Goal: Task Accomplishment & Management: Use online tool/utility

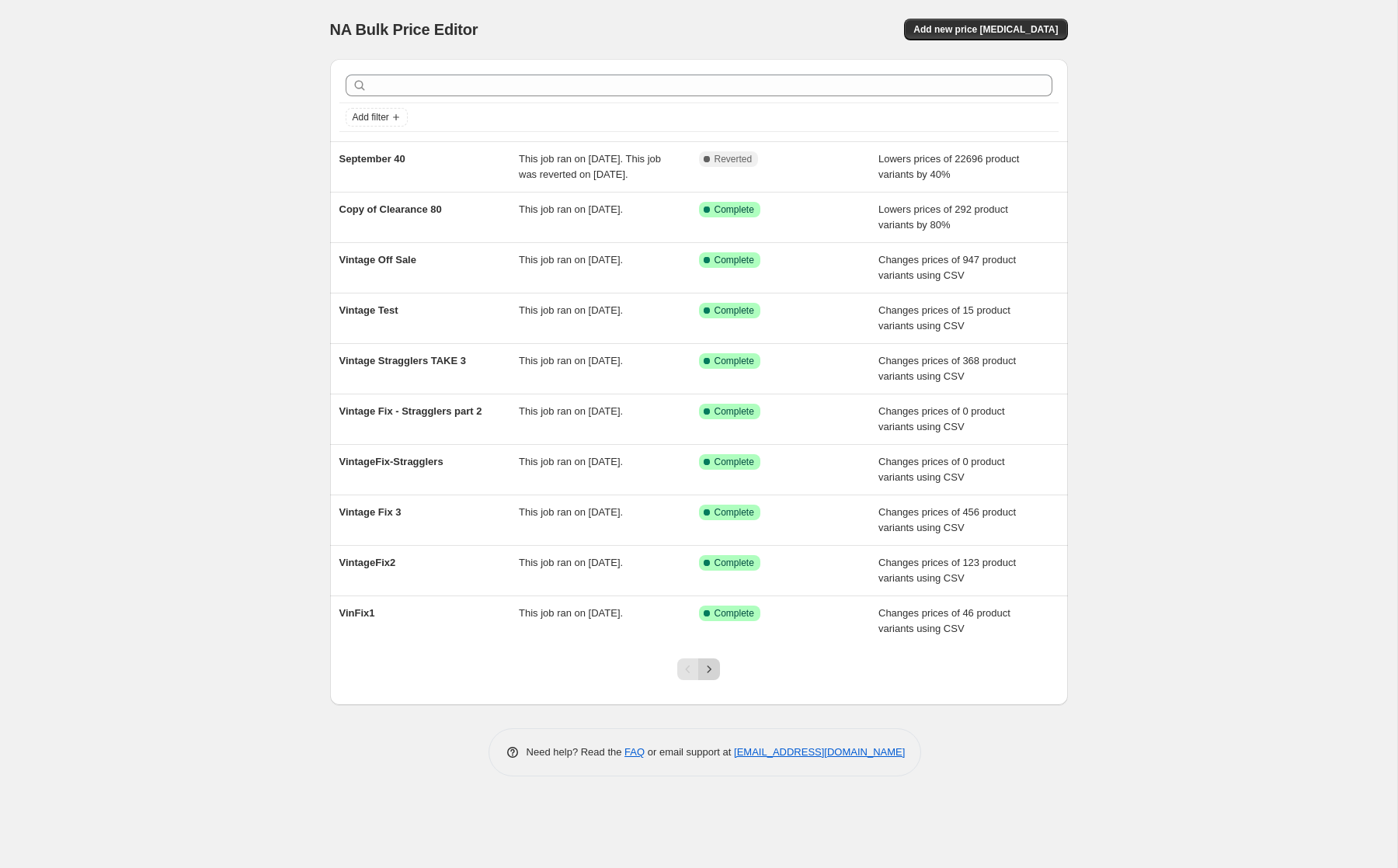
click at [710, 677] on icon "Next" at bounding box center [709, 669] width 15 height 15
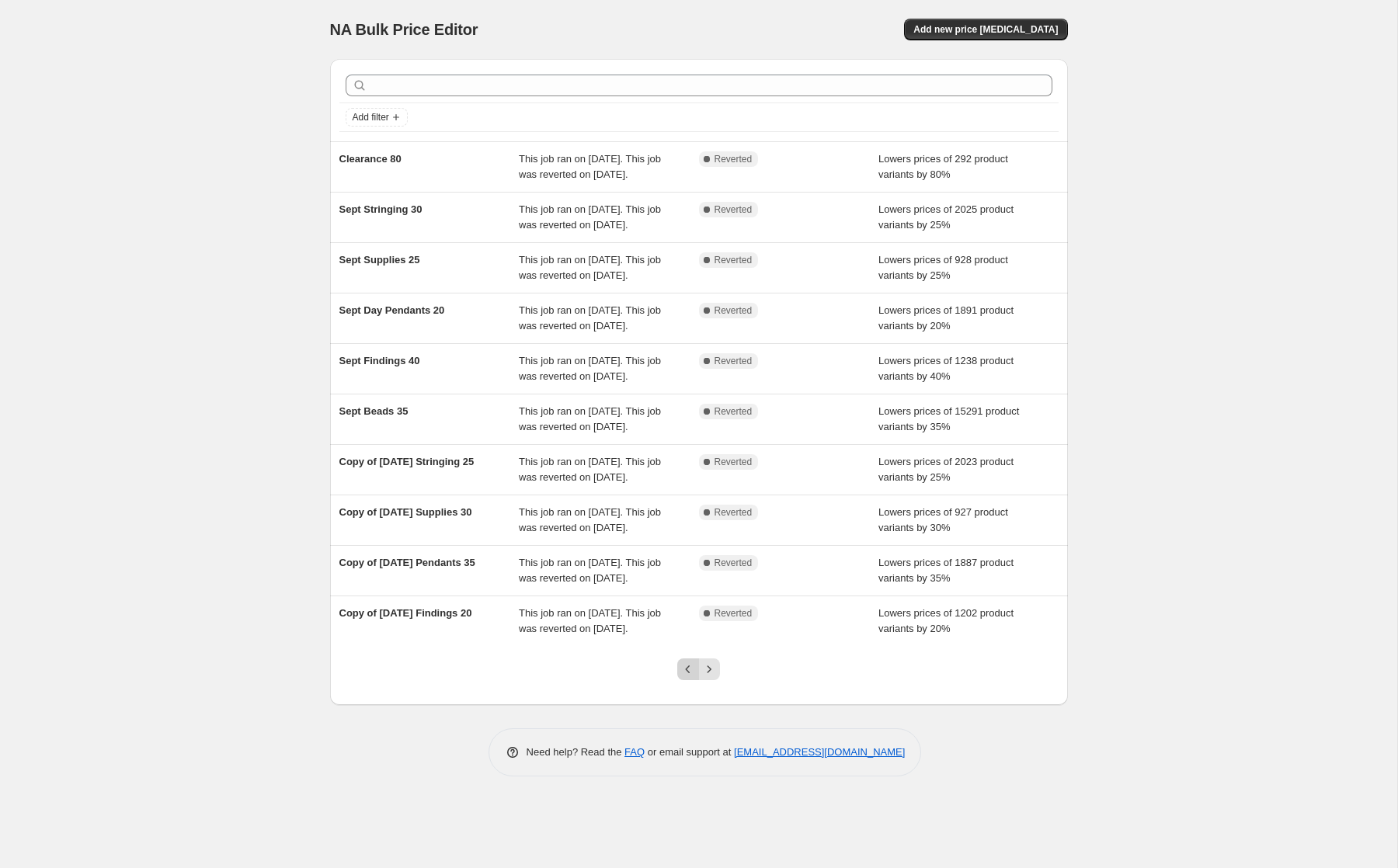
click at [688, 677] on icon "Previous" at bounding box center [688, 669] width 15 height 15
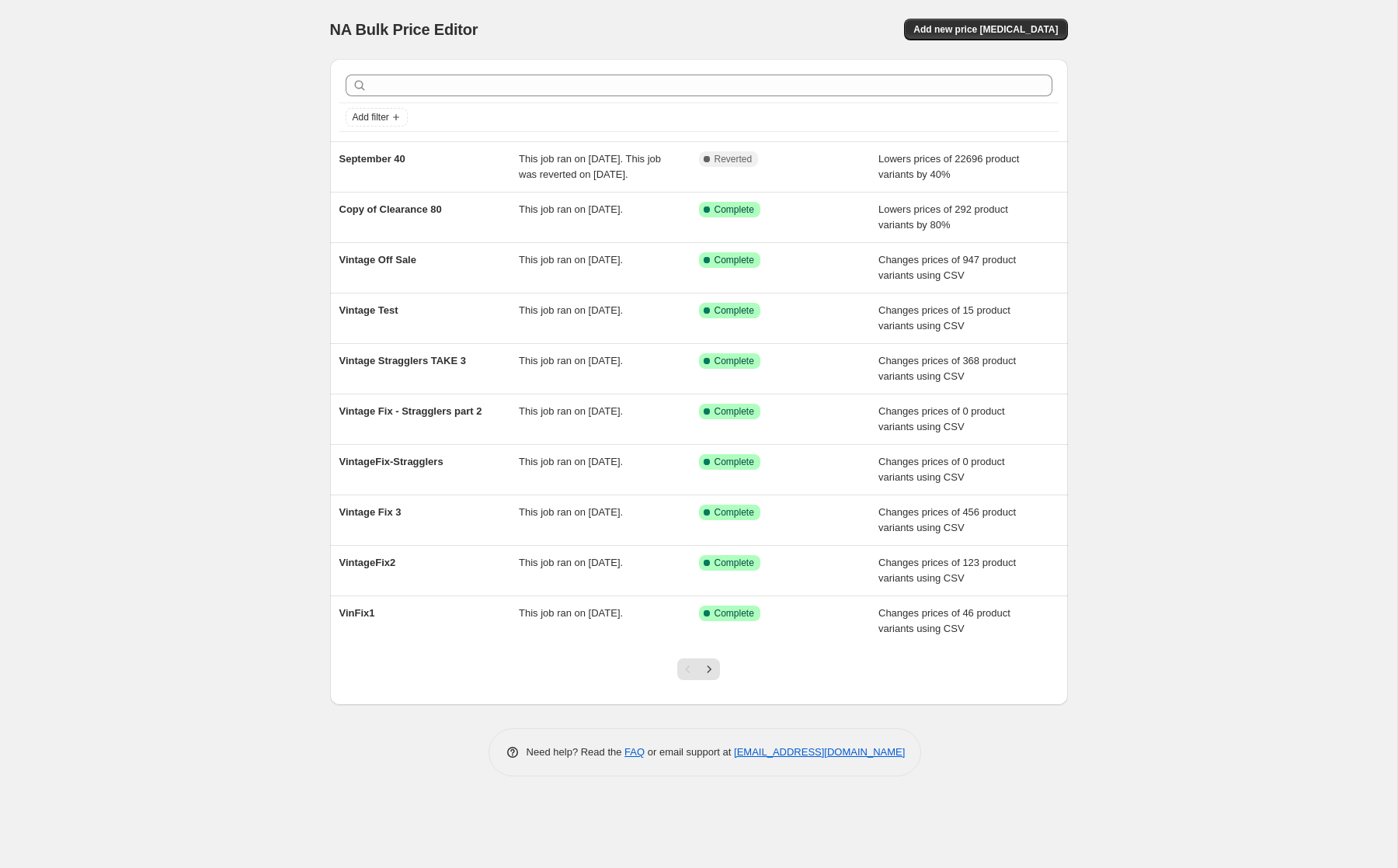
click at [708, 672] on div at bounding box center [698, 676] width 63 height 59
click at [708, 677] on icon "Next" at bounding box center [709, 669] width 15 height 15
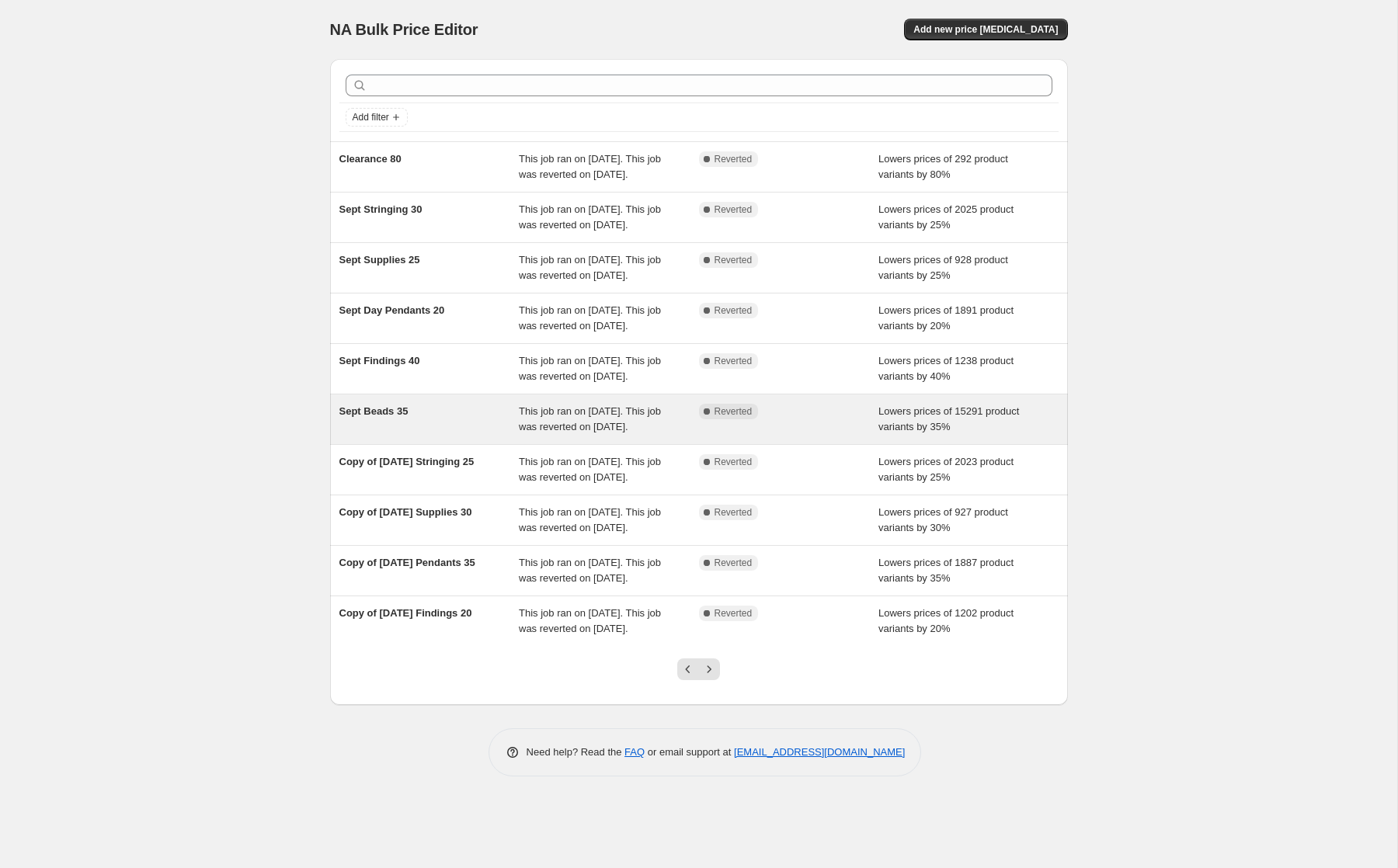
click at [627, 432] on span "This job ran on [DATE]. This job was reverted on [DATE]." at bounding box center [589, 419] width 142 height 27
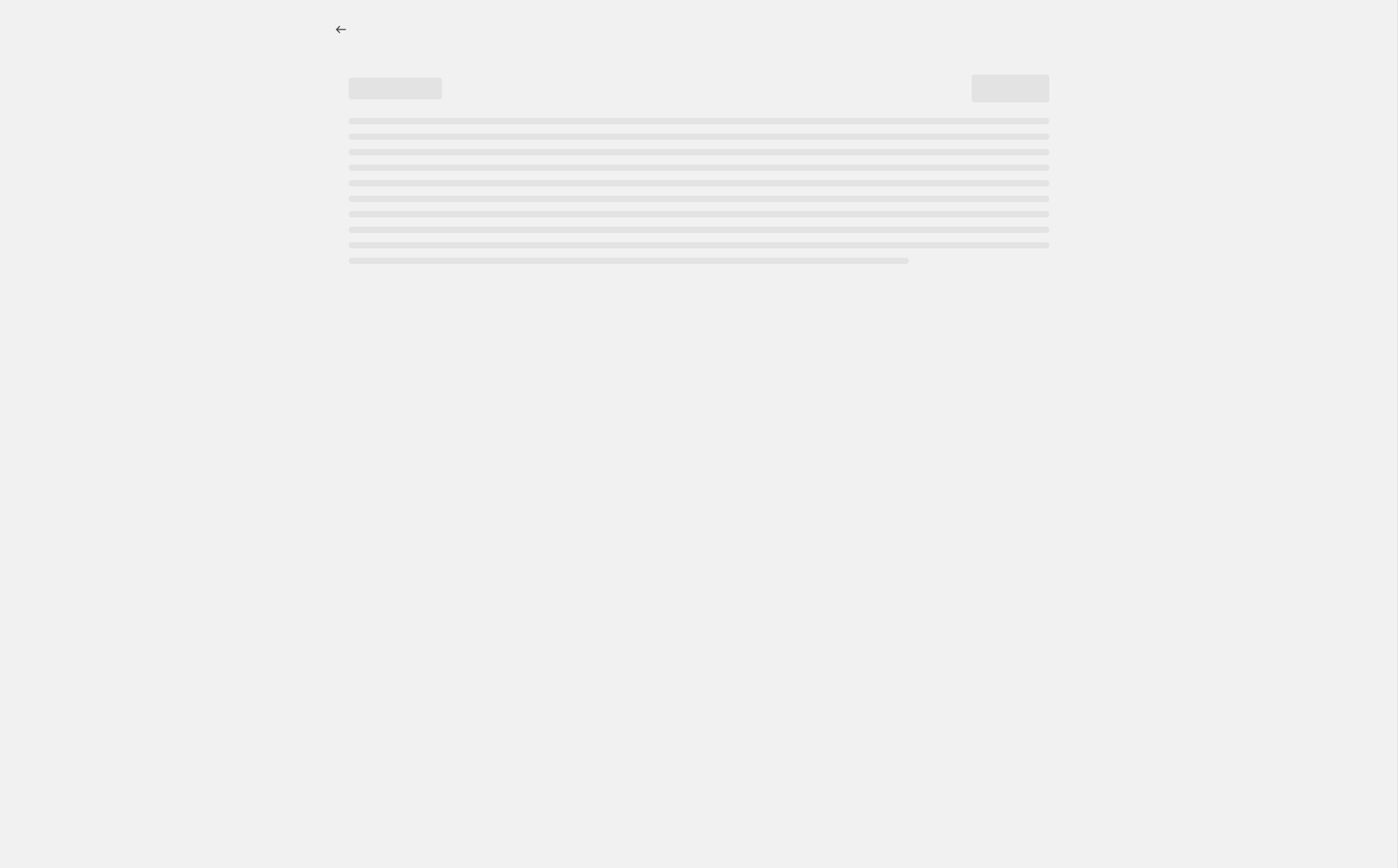
select select "percentage"
select select "tag"
select select "not_equal"
select select "tag"
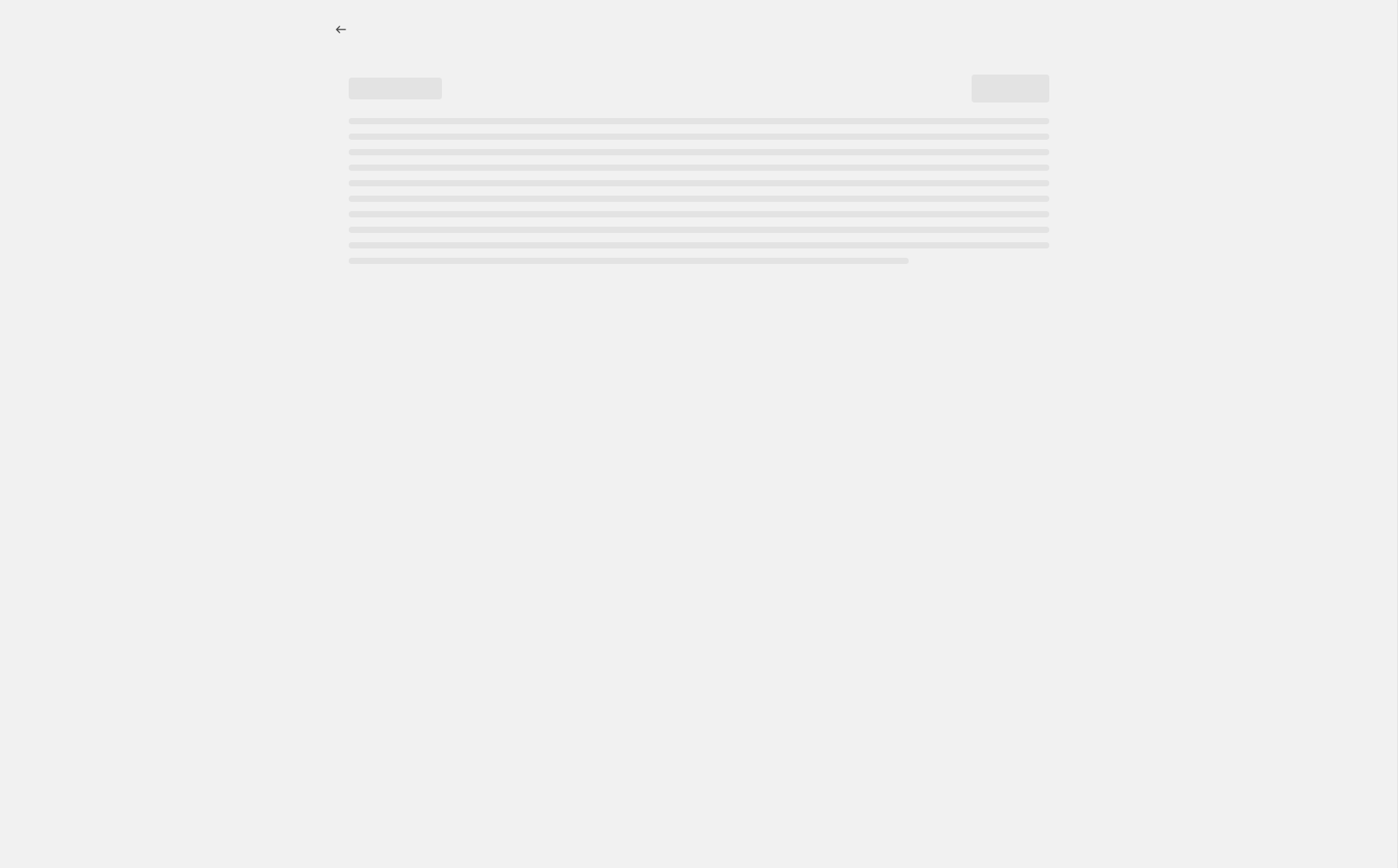
select select "not_equal"
select select "tag"
select select "not_equal"
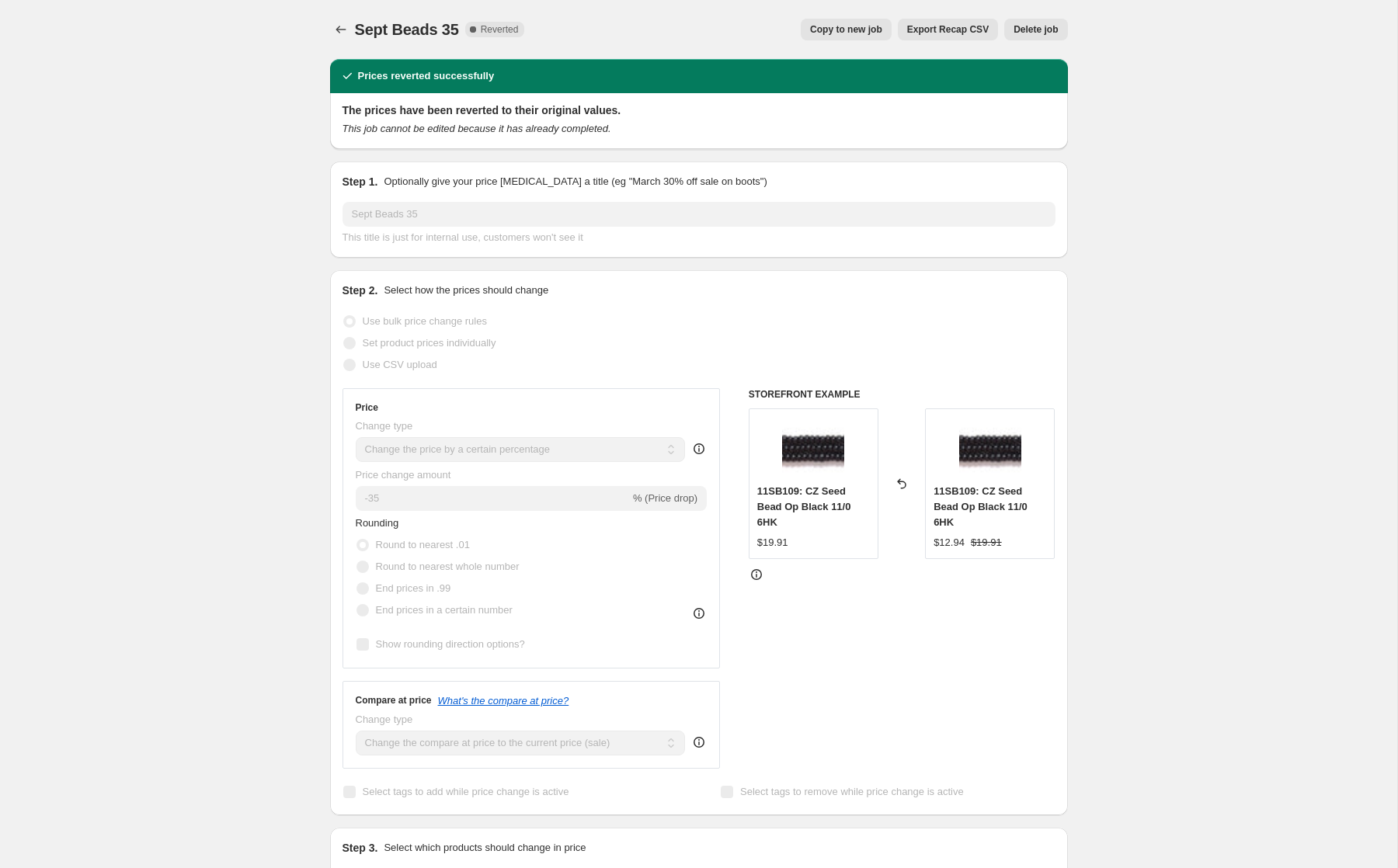
click at [839, 20] on button "Copy to new job" at bounding box center [846, 29] width 91 height 22
select select "percentage"
select select "tag"
select select "not_equal"
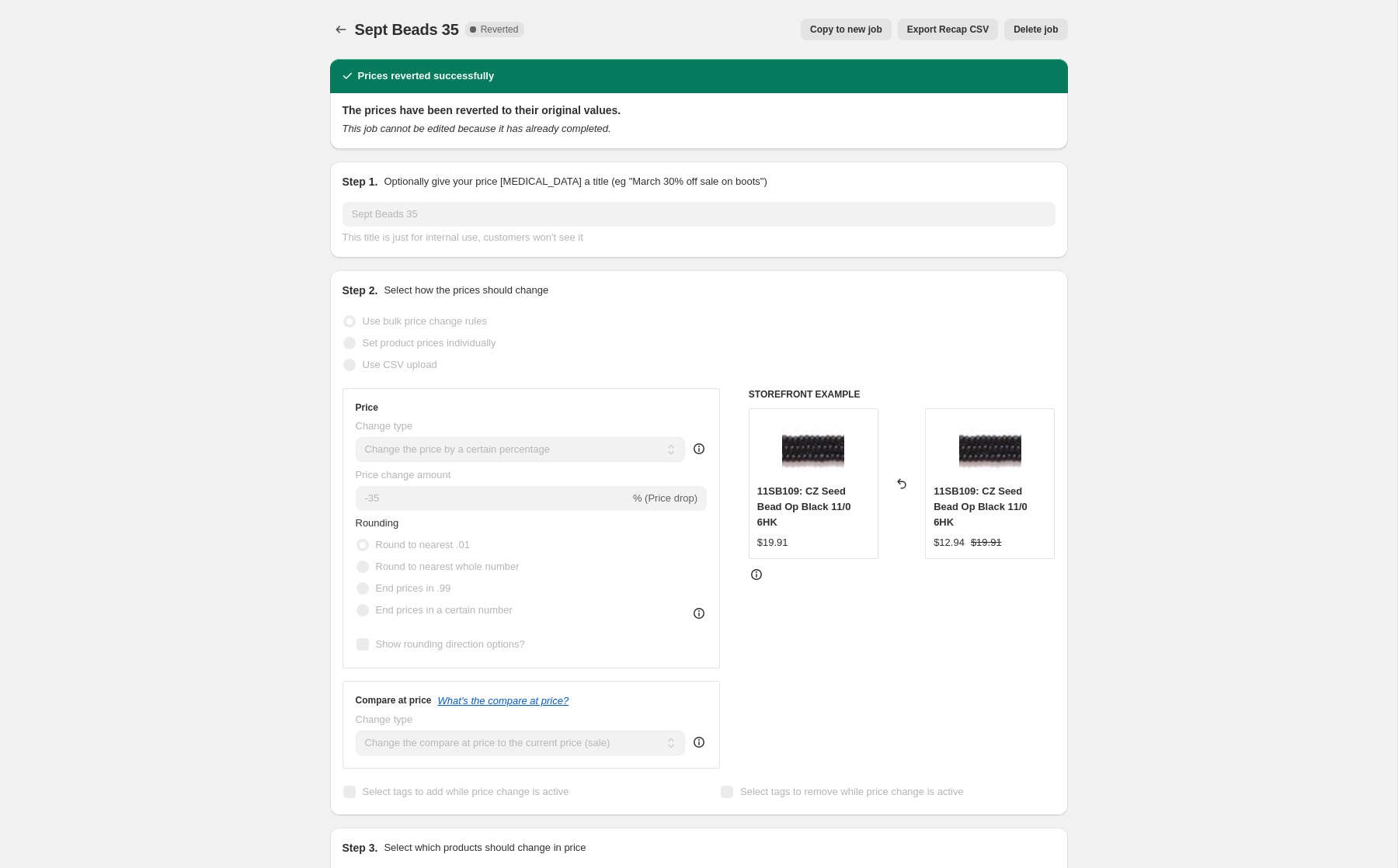
select select "tag"
select select "not_equal"
select select "tag"
select select "not_equal"
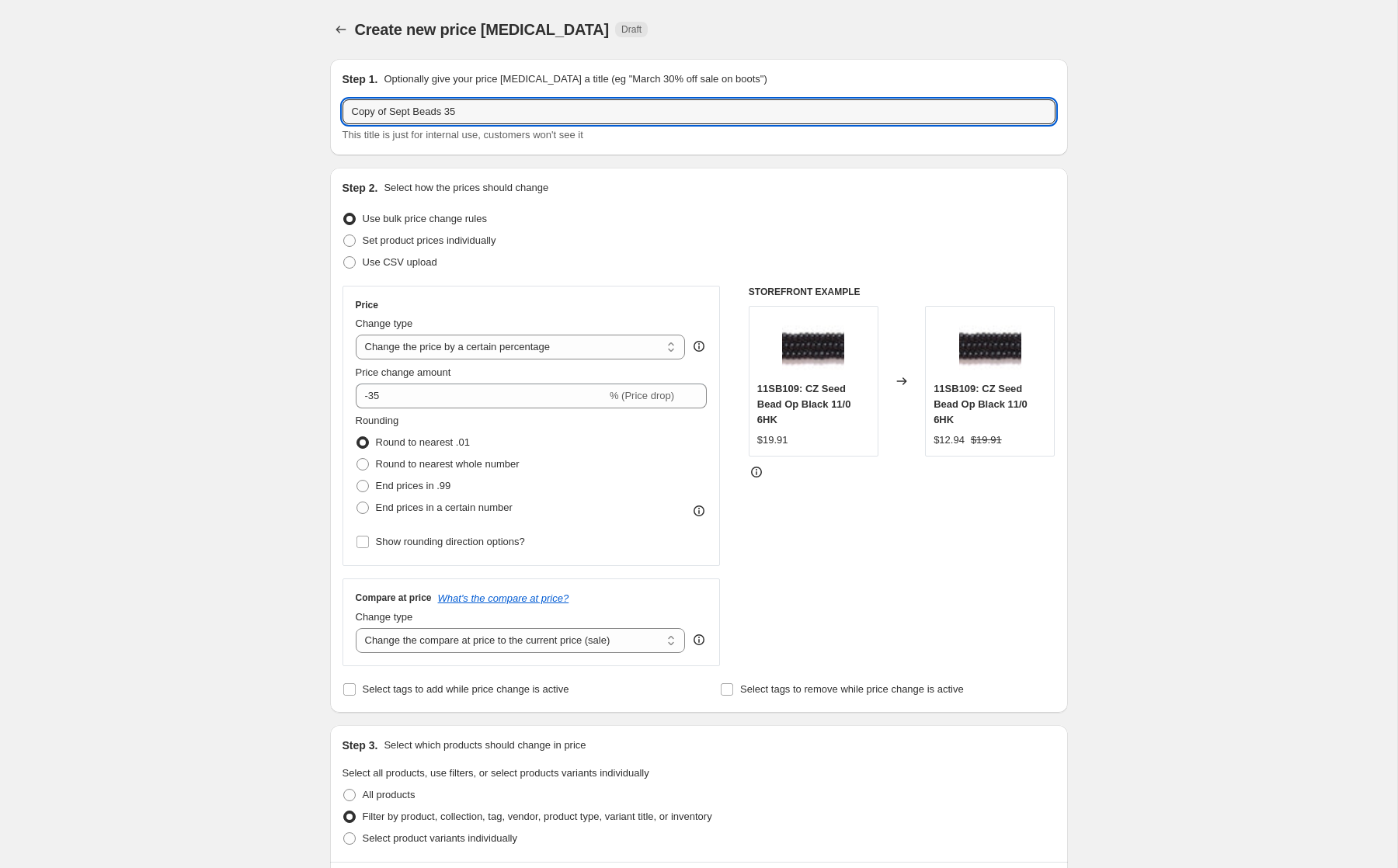
drag, startPoint x: 416, startPoint y: 111, endPoint x: 312, endPoint y: 104, distance: 104.2
click at [418, 114] on input "Oct Beads 35" at bounding box center [699, 112] width 713 height 25
type input "Oct Beads 30"
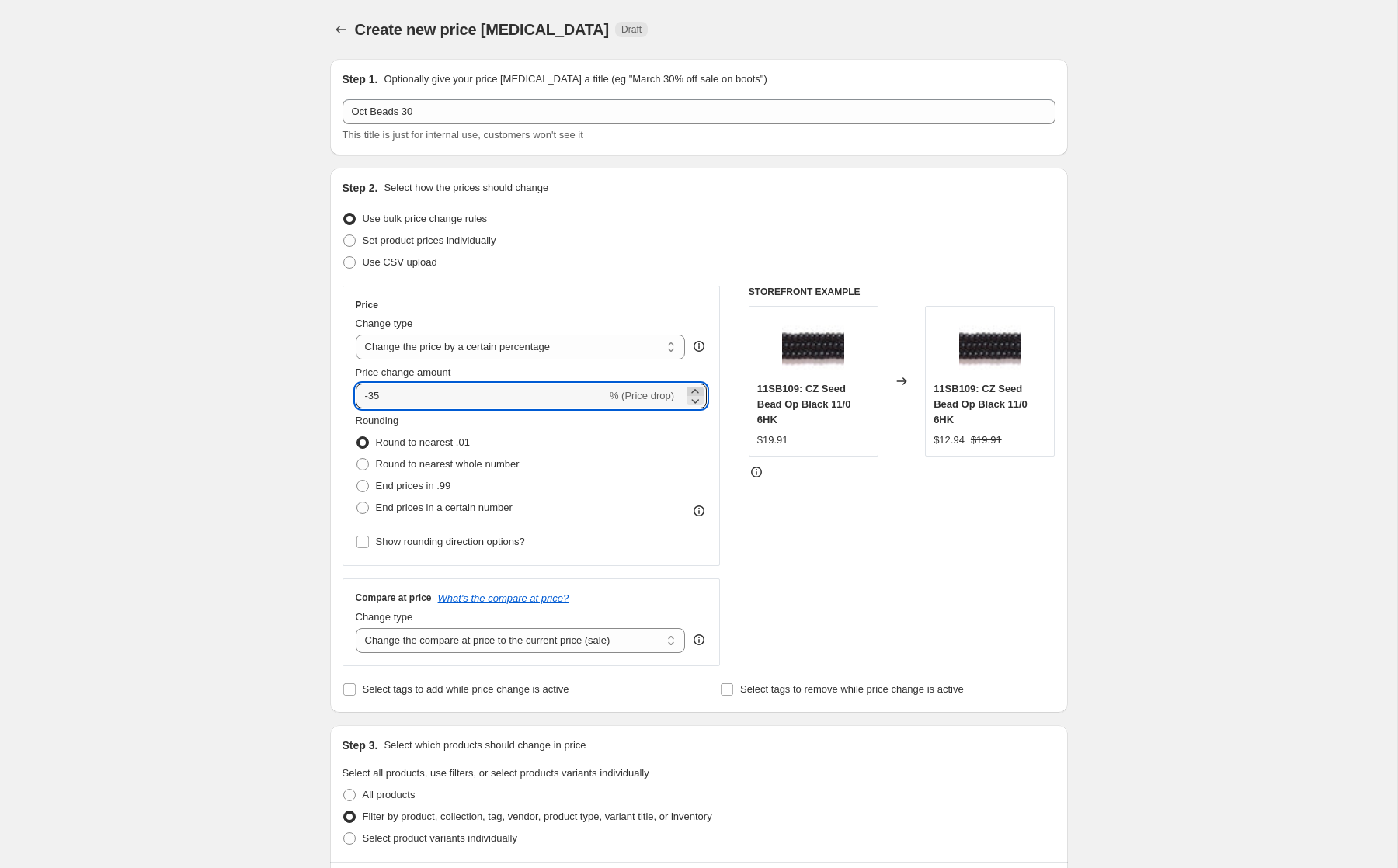
click at [698, 389] on icon at bounding box center [695, 391] width 15 height 15
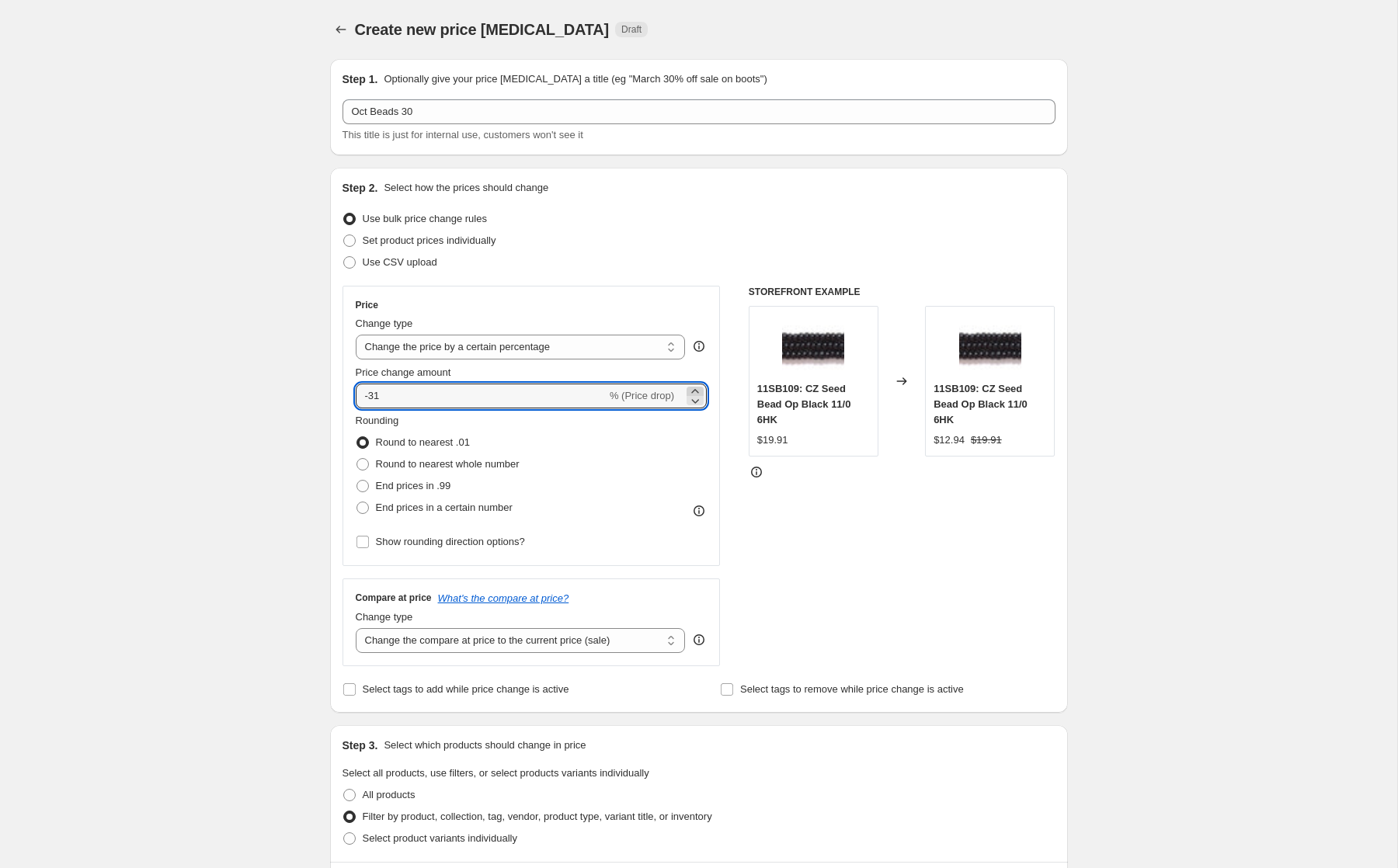
type input "-30"
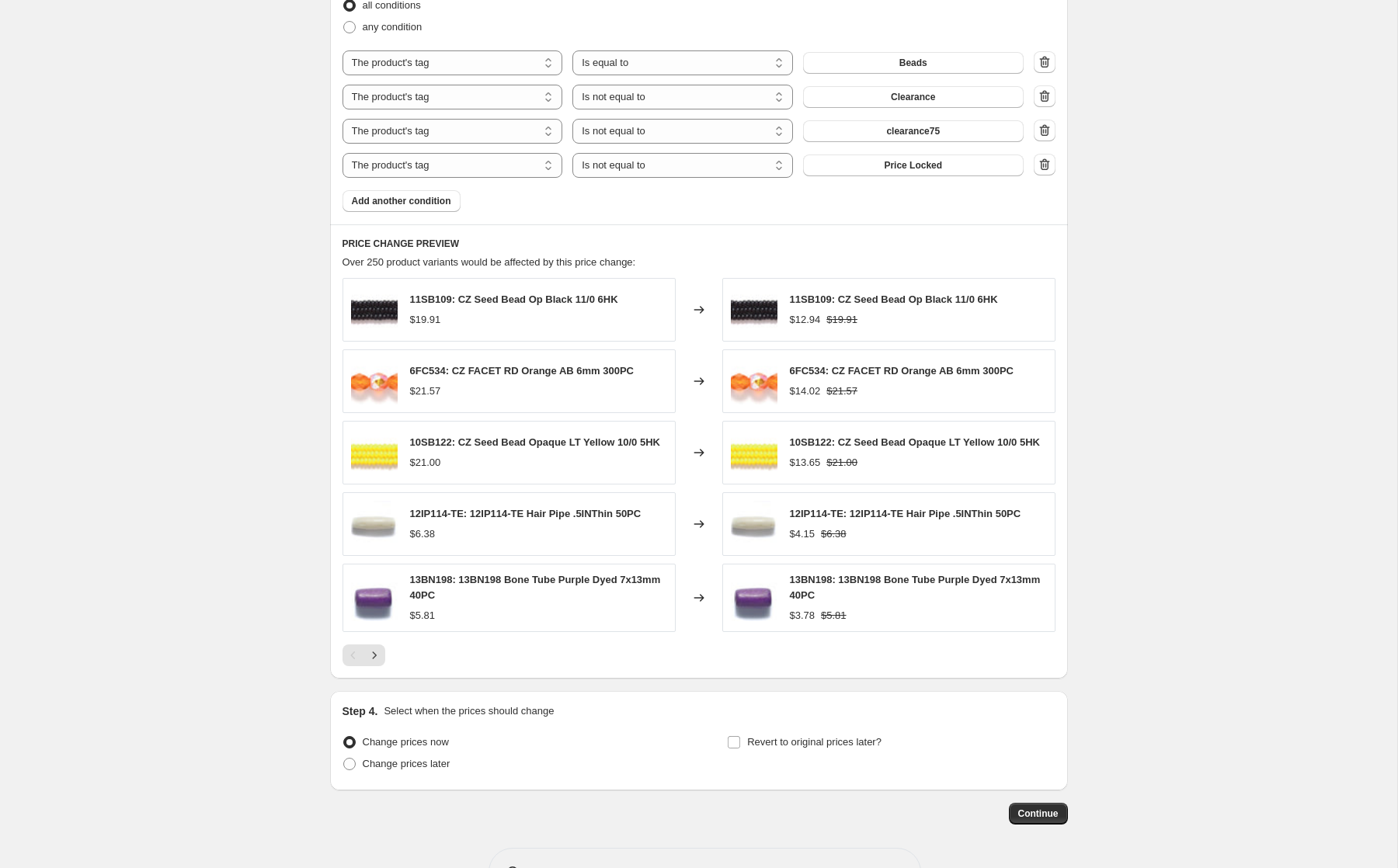
scroll to position [925, 0]
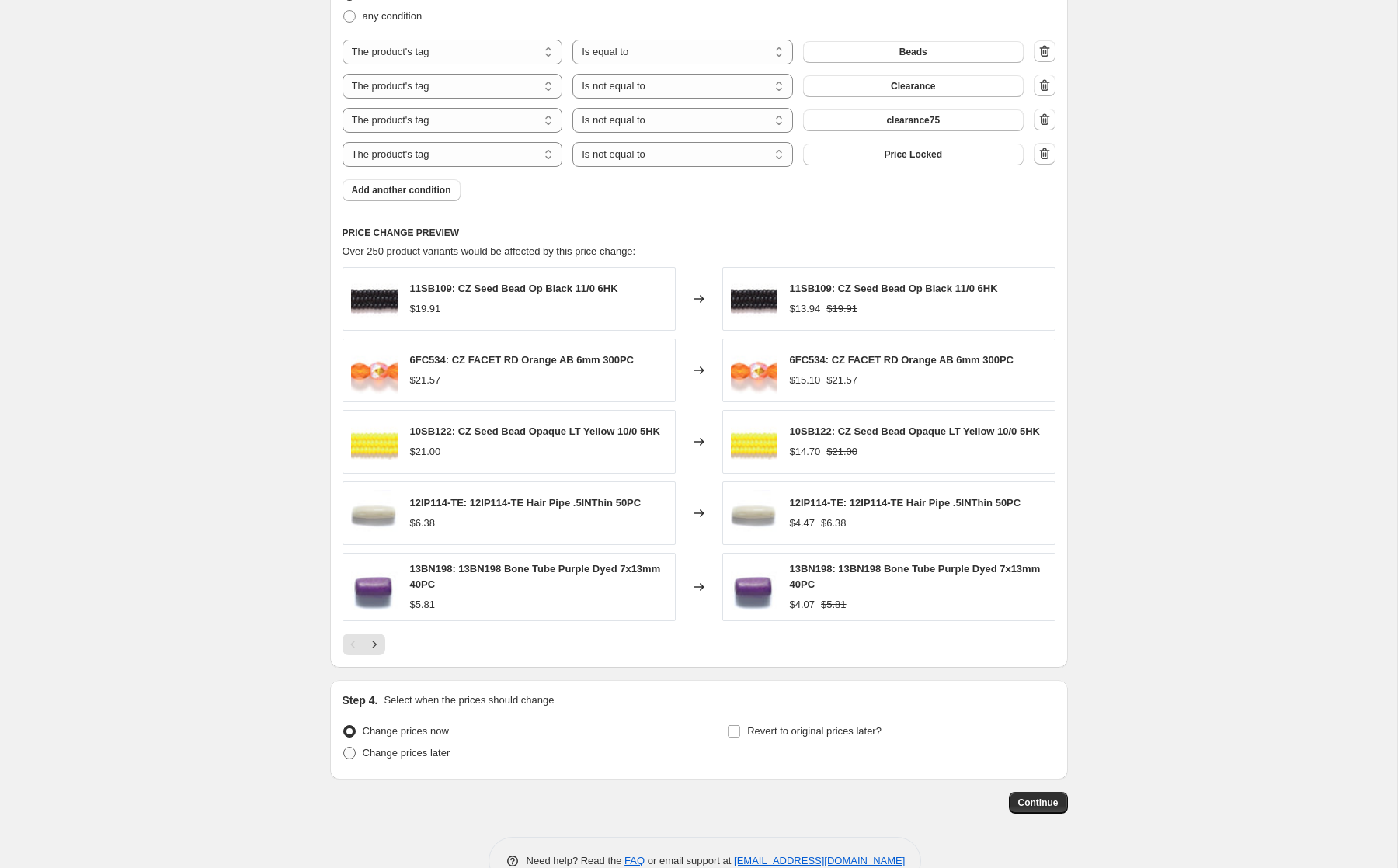
click at [421, 750] on span "Change prices later" at bounding box center [406, 753] width 88 height 12
click at [344, 748] on input "Change prices later" at bounding box center [343, 747] width 1 height 1
radio input "true"
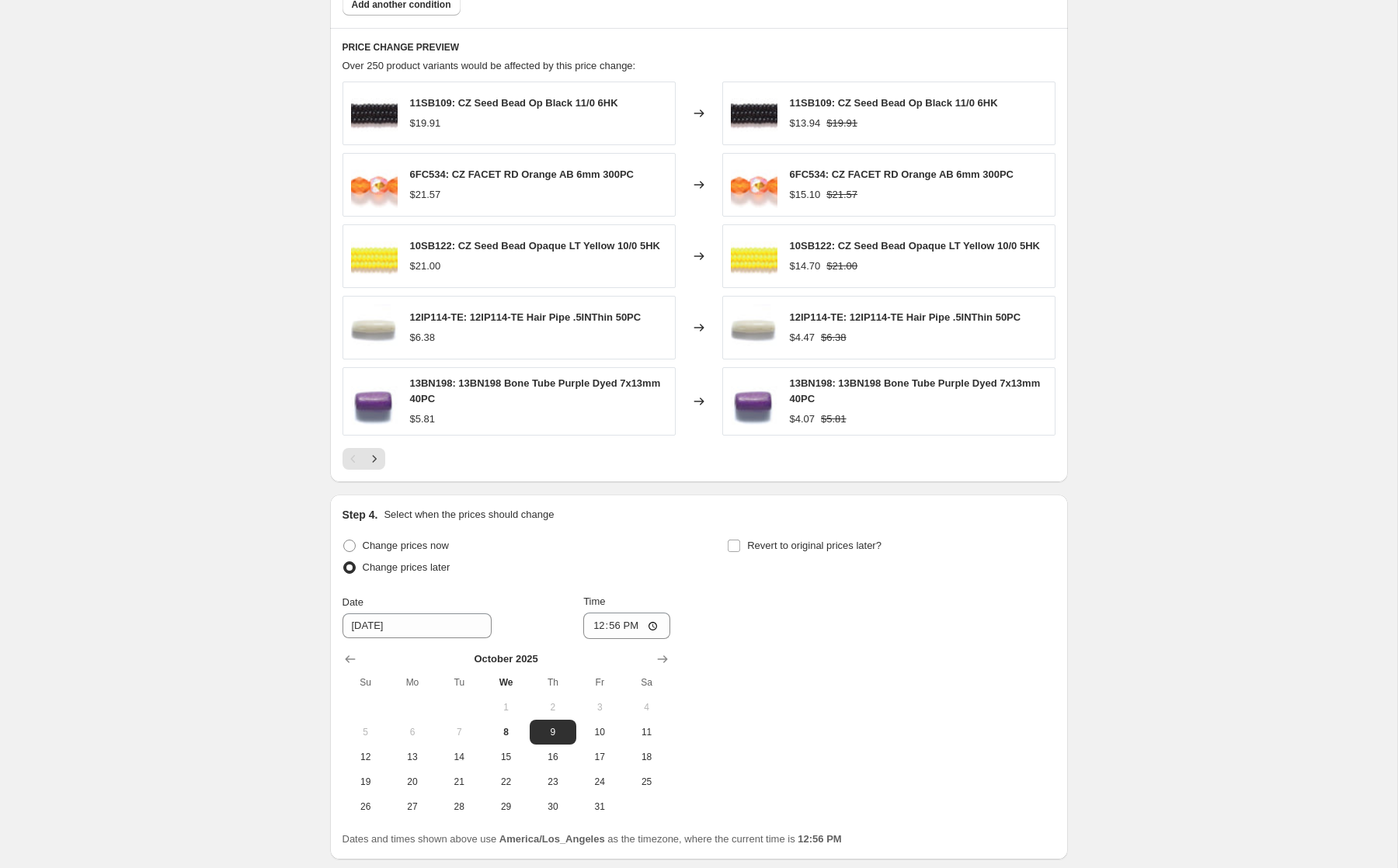
scroll to position [1231, 0]
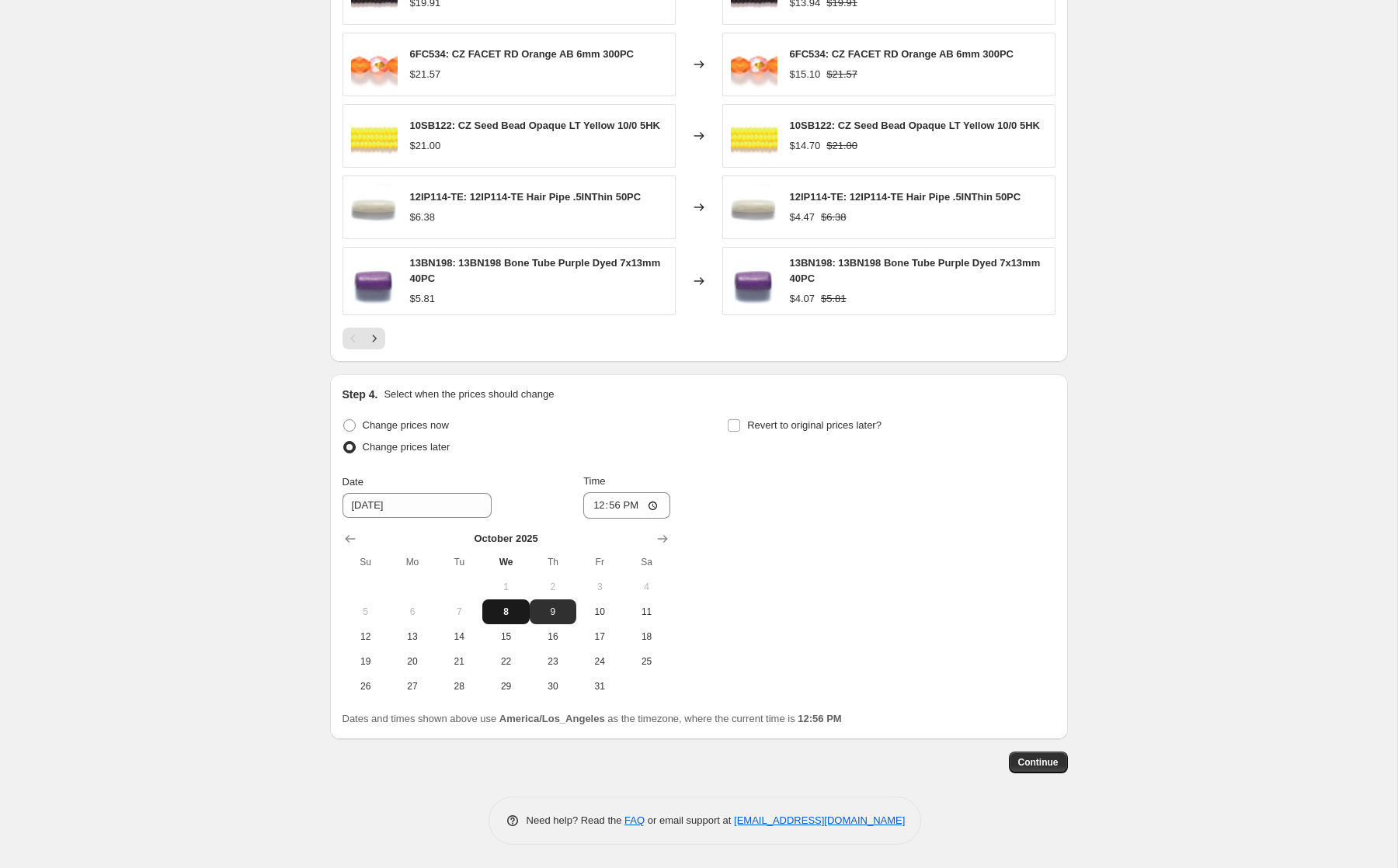
click at [499, 605] on span "8" at bounding box center [505, 611] width 34 height 13
type input "[DATE]"
click at [594, 505] on input "12:56" at bounding box center [627, 505] width 87 height 26
click at [595, 505] on input "14:00" at bounding box center [627, 505] width 87 height 26
type input "17:00"
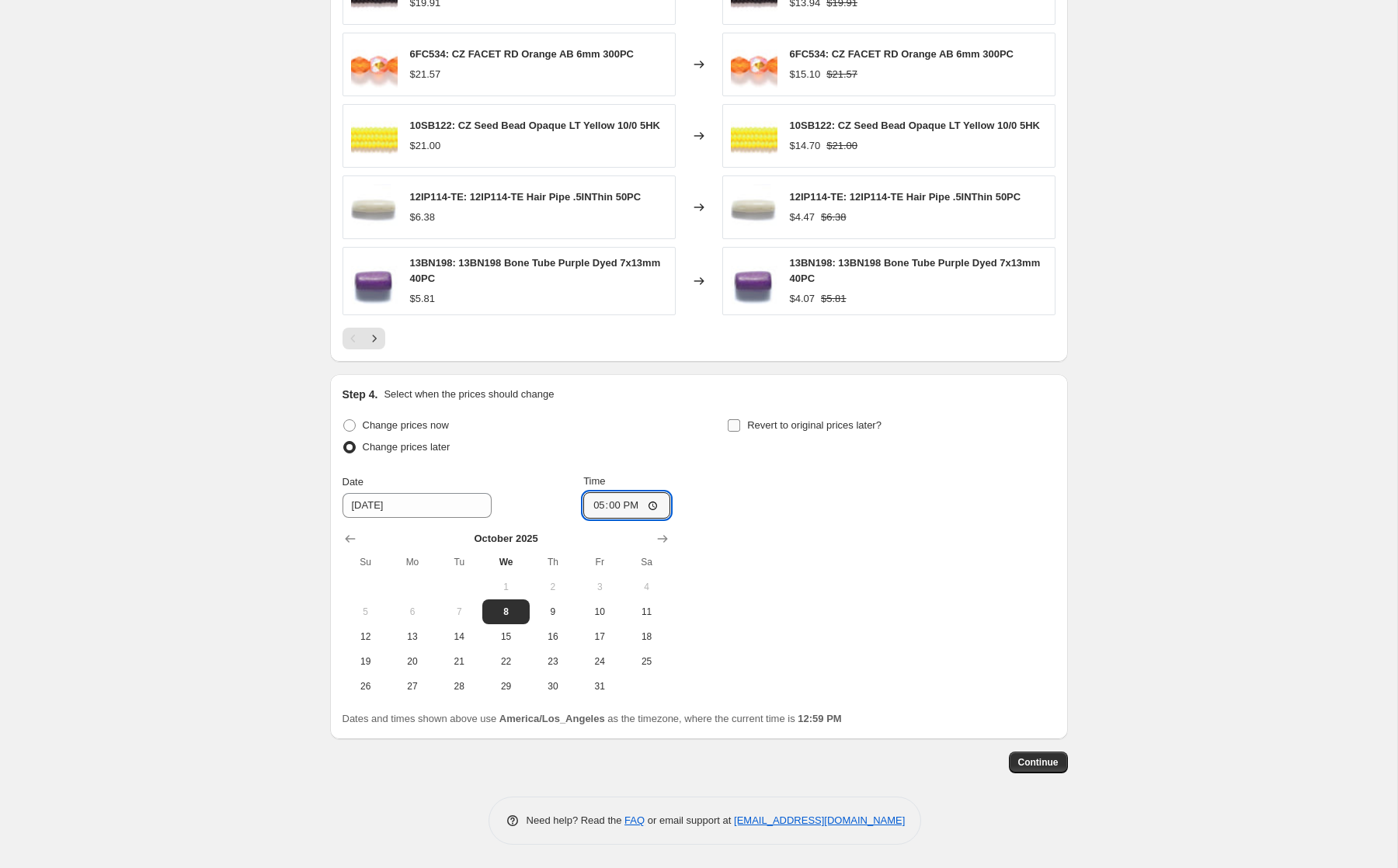
click at [737, 425] on input "Revert to original prices later?" at bounding box center [734, 425] width 13 height 13
checkbox input "true"
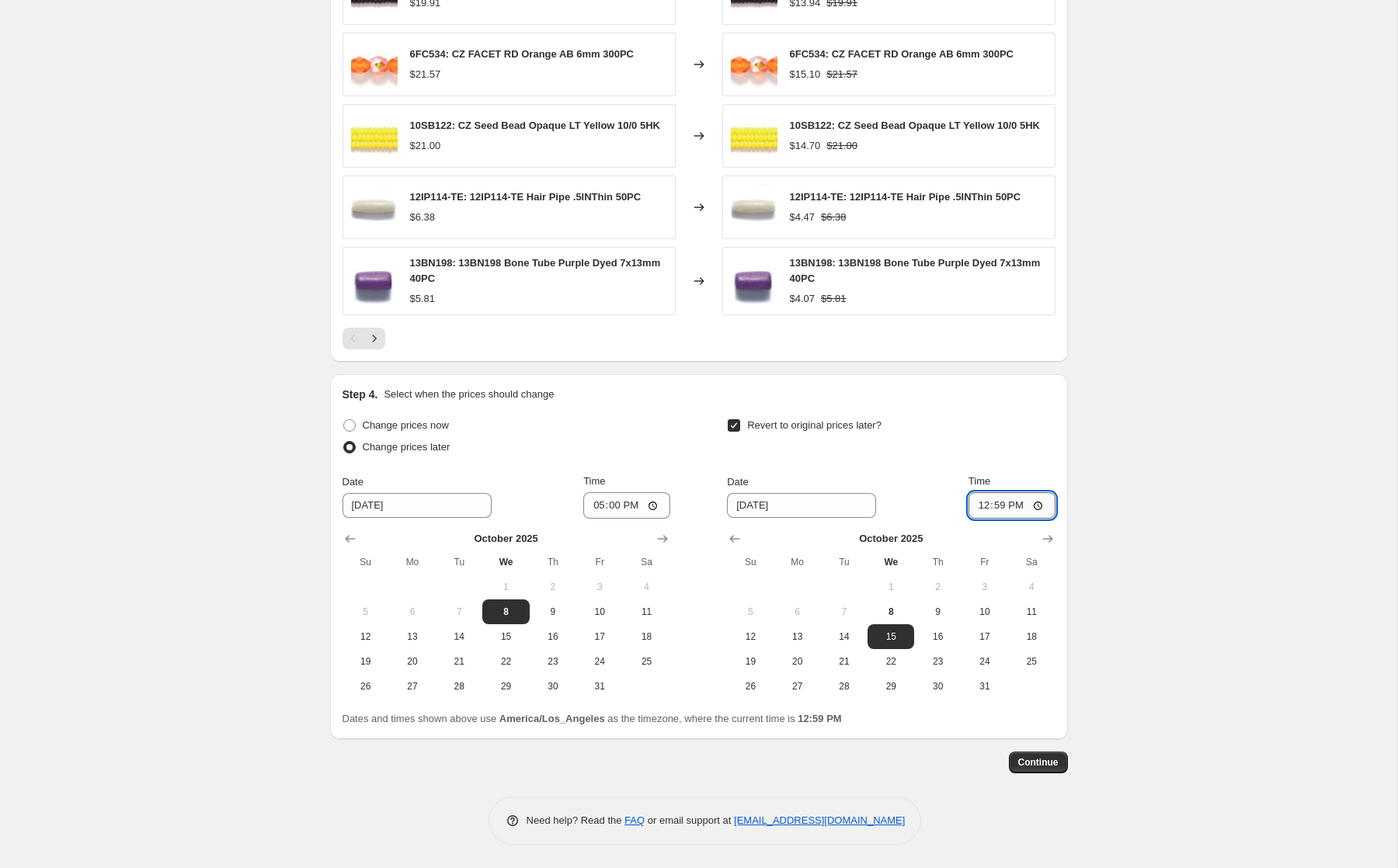
click at [981, 508] on input "12:59" at bounding box center [1012, 505] width 87 height 26
type input "23:59"
click at [1042, 760] on span "Continue" at bounding box center [1039, 762] width 40 height 13
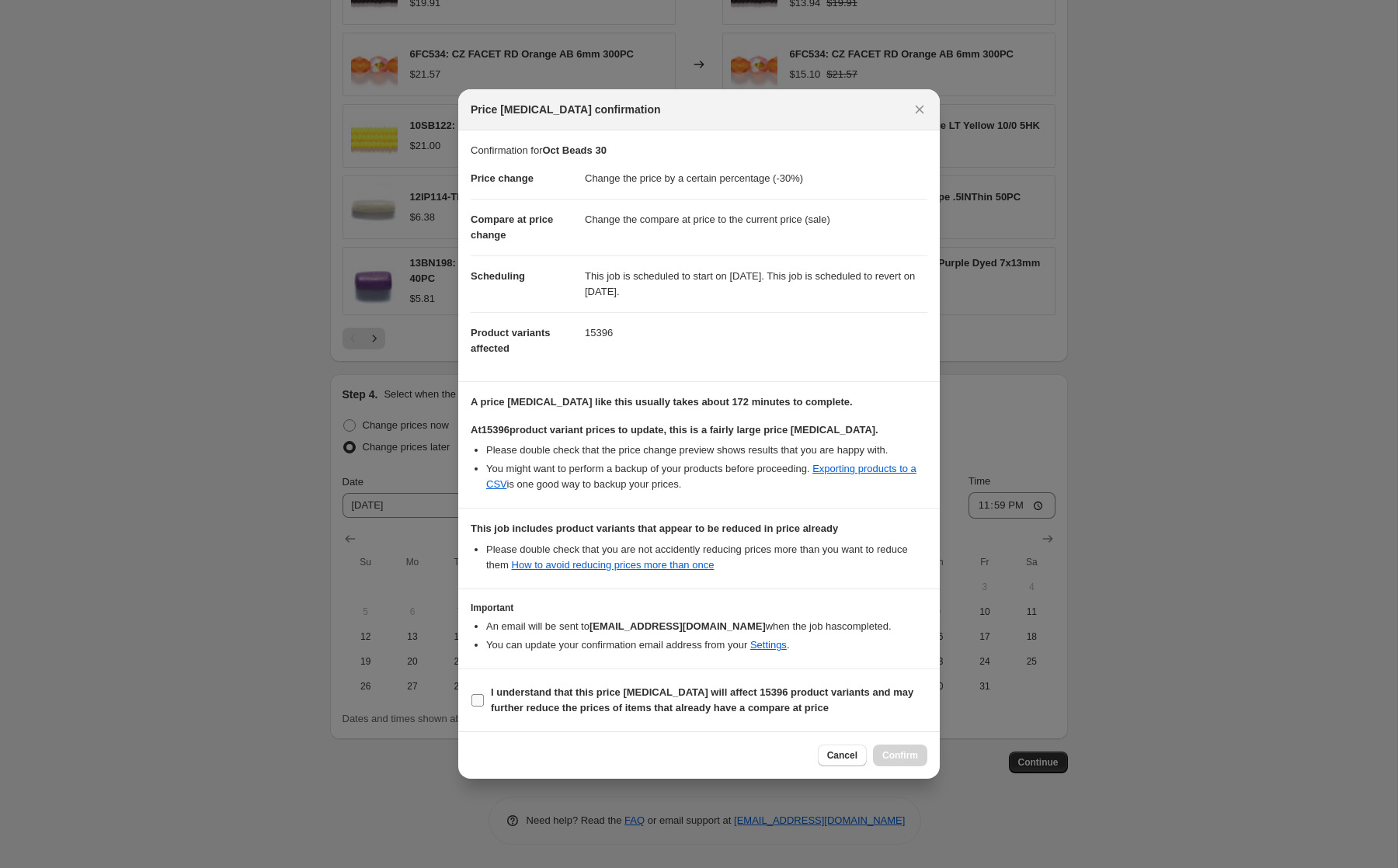
click at [819, 698] on b "I understand that this price [MEDICAL_DATA] will affect 15396 product variants …" at bounding box center [702, 700] width 422 height 27
click at [484, 698] on input "I understand that this price [MEDICAL_DATA] will affect 15396 product variants …" at bounding box center [477, 700] width 13 height 13
checkbox input "true"
click at [908, 750] on span "Confirm" at bounding box center [900, 756] width 36 height 13
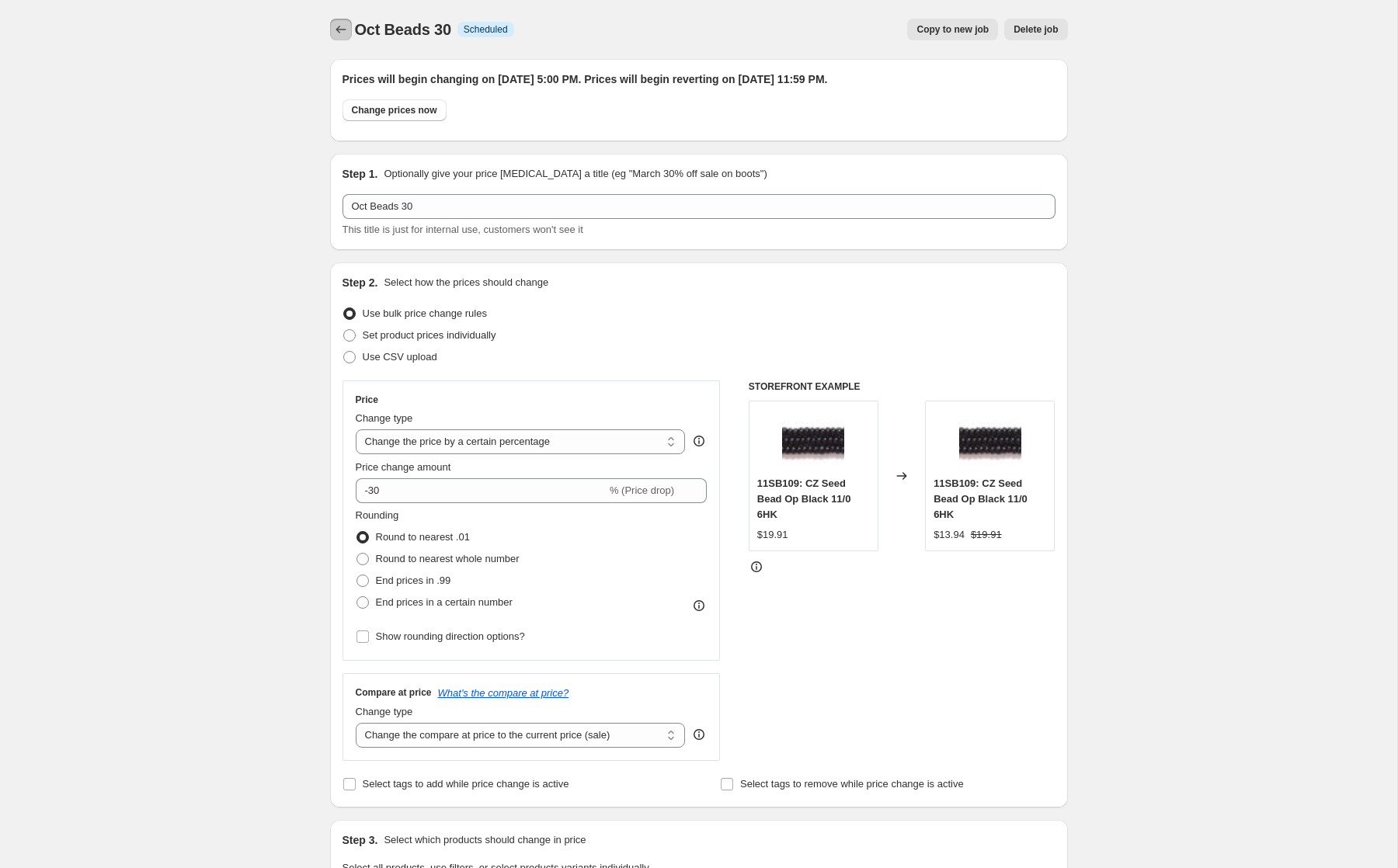
click at [330, 25] on button "Price change jobs" at bounding box center [341, 29] width 22 height 22
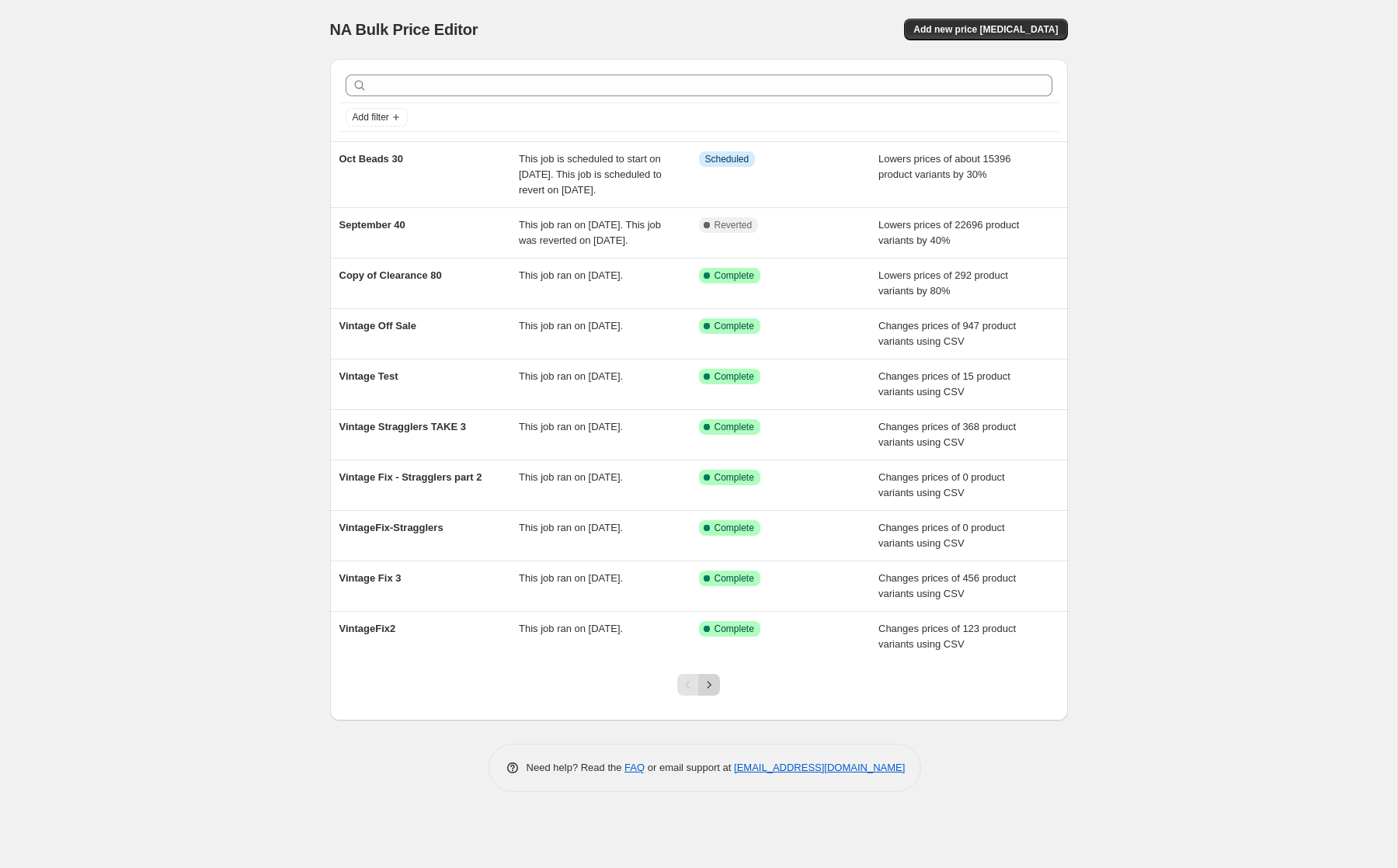
click at [704, 693] on icon "Next" at bounding box center [709, 685] width 15 height 15
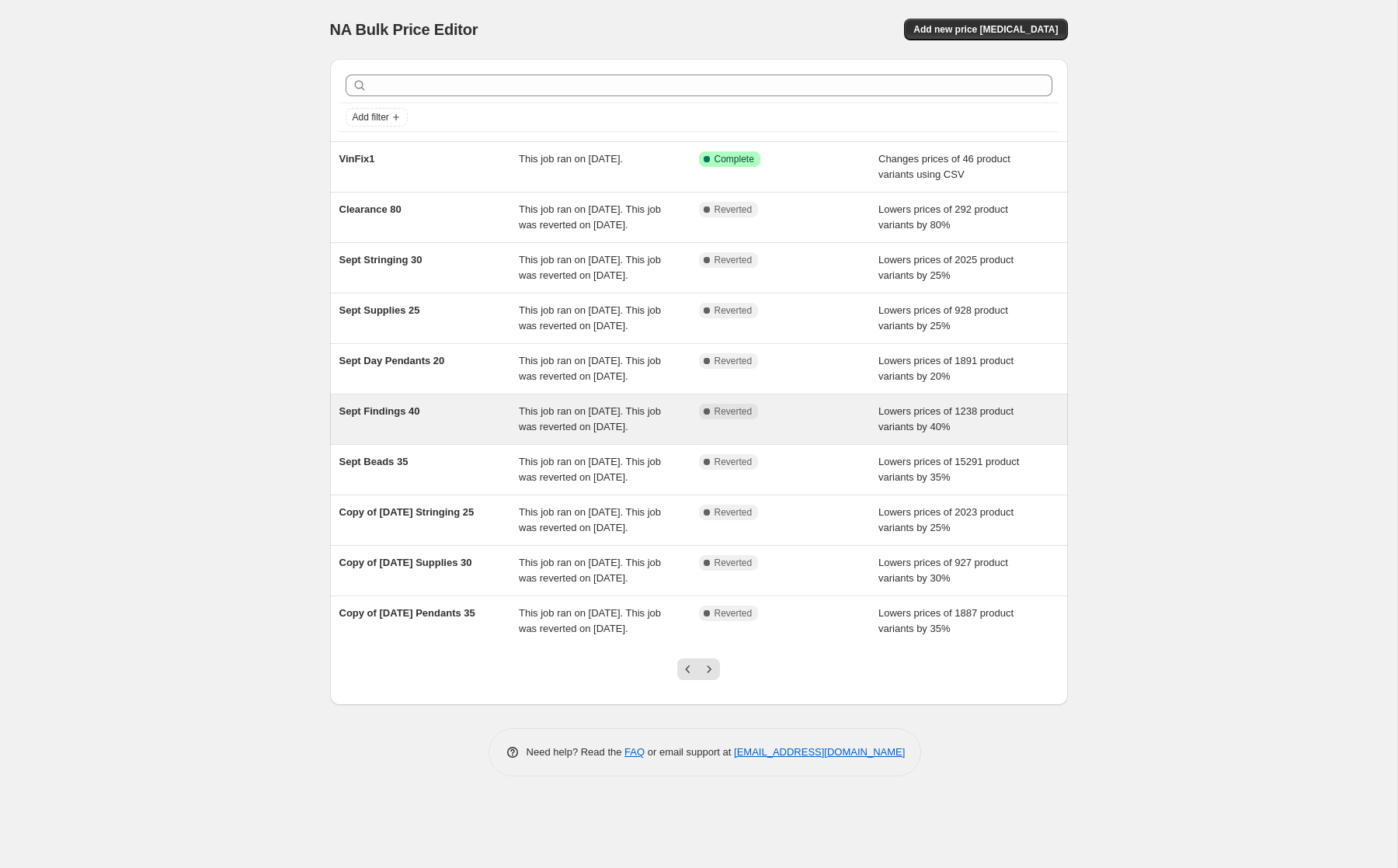
click at [438, 435] on div "Sept Findings 40" at bounding box center [429, 419] width 181 height 31
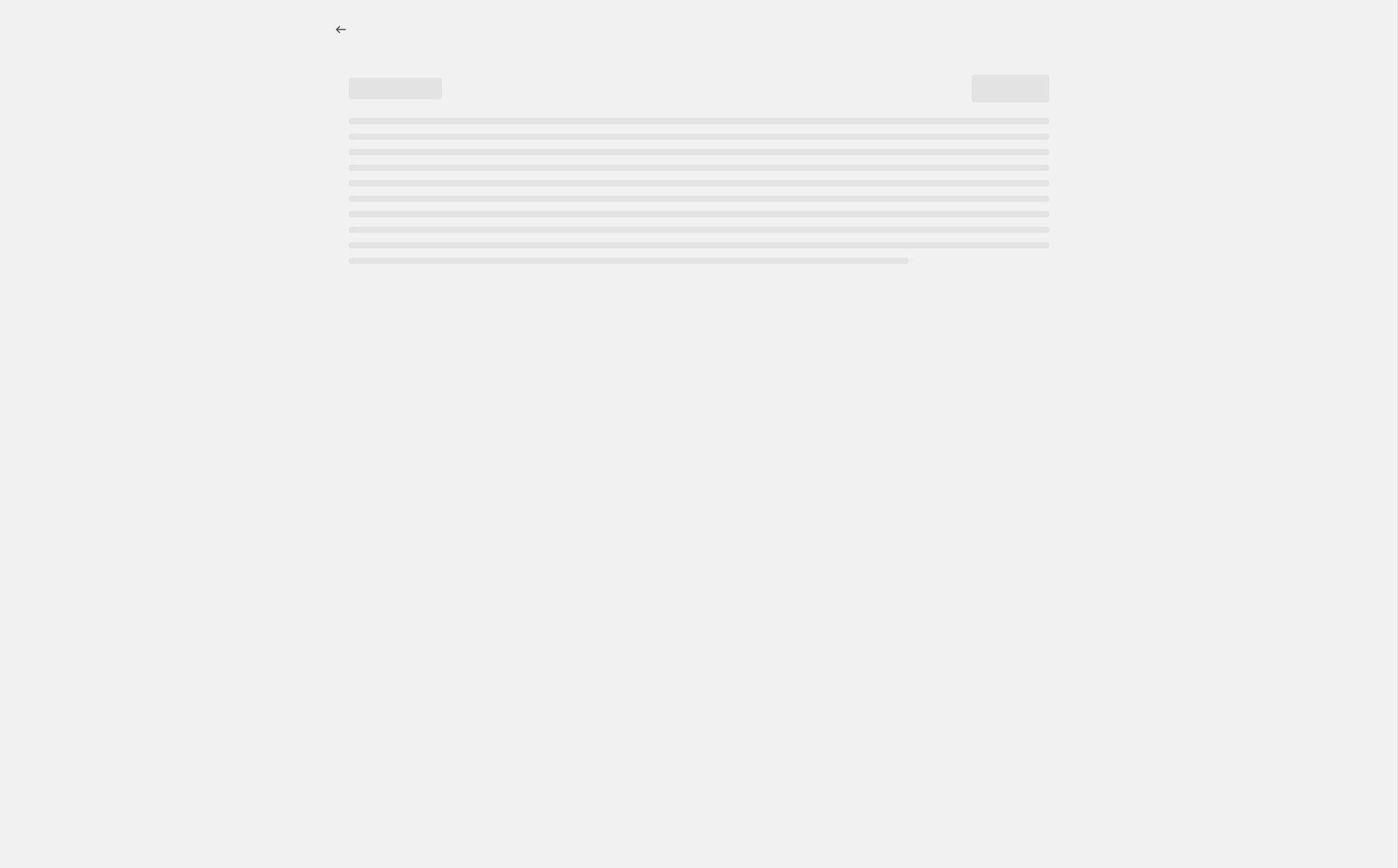
select select "percentage"
select select "collection"
select select "tag"
select select "not_equal"
select select "tag"
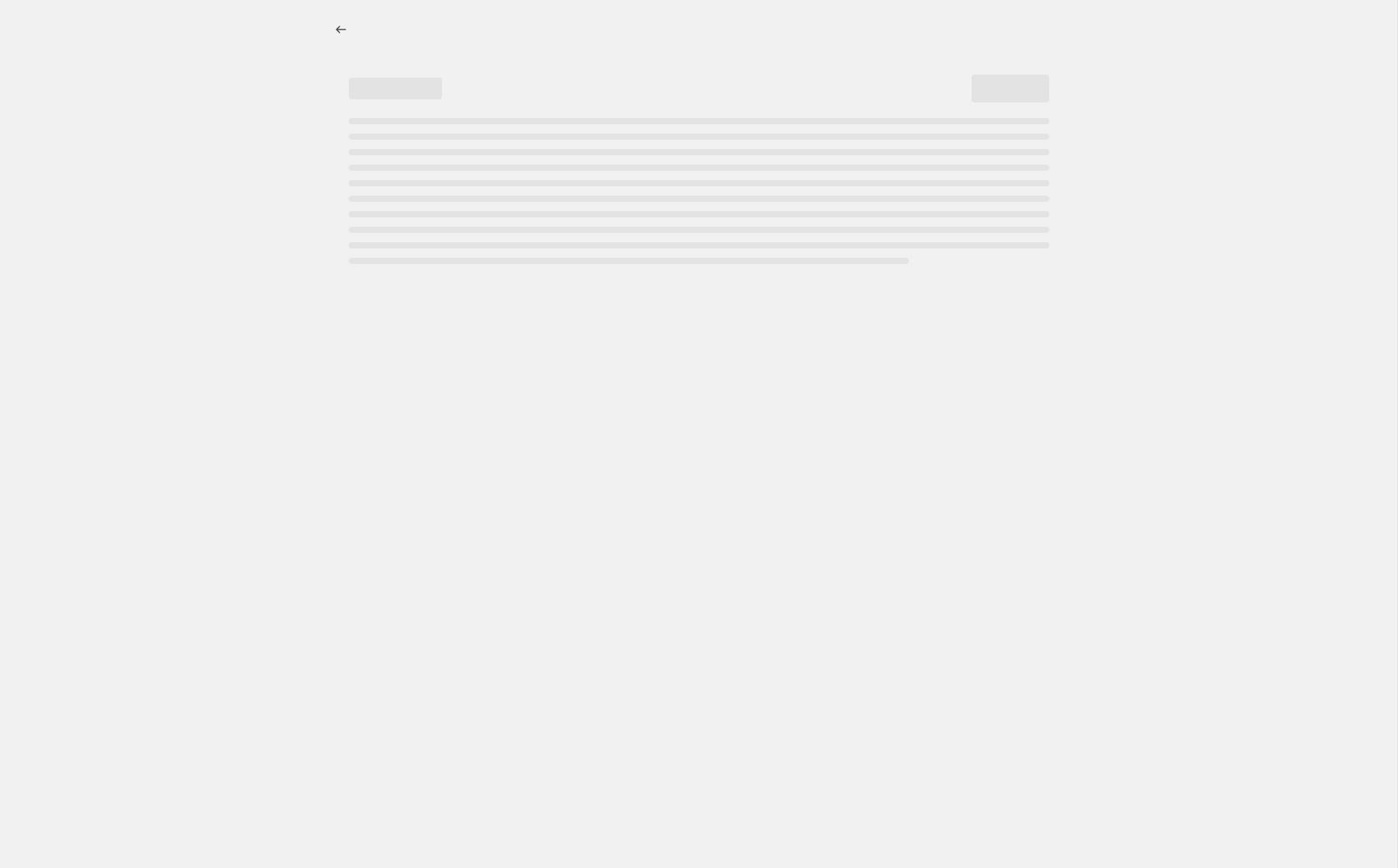
select select "not_equal"
select select "tag"
select select "not_equal"
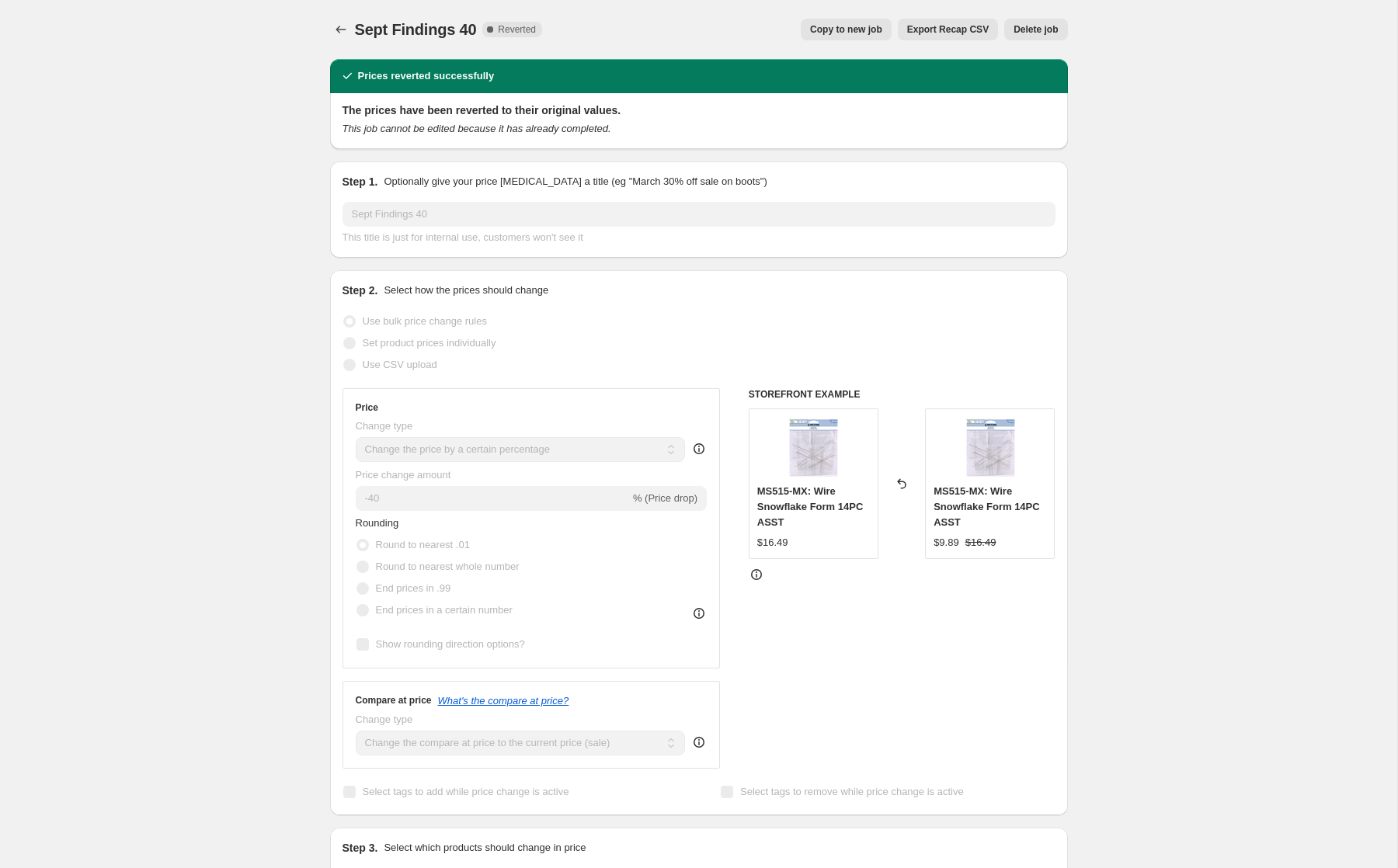
click at [831, 31] on span "Copy to new job" at bounding box center [846, 29] width 72 height 13
select select "percentage"
select select "collection"
select select "tag"
select select "not_equal"
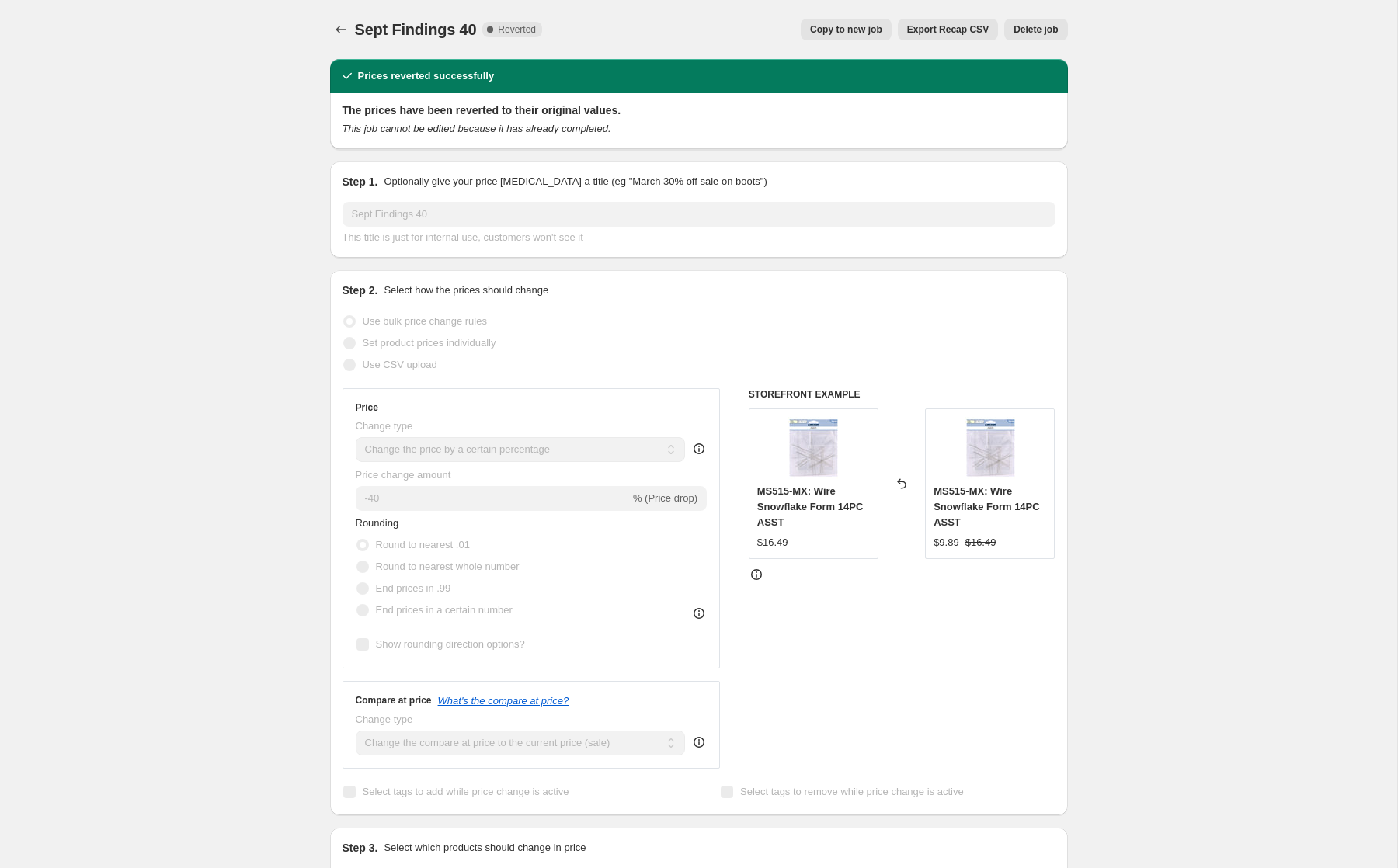
select select "tag"
select select "not_equal"
select select "tag"
select select "not_equal"
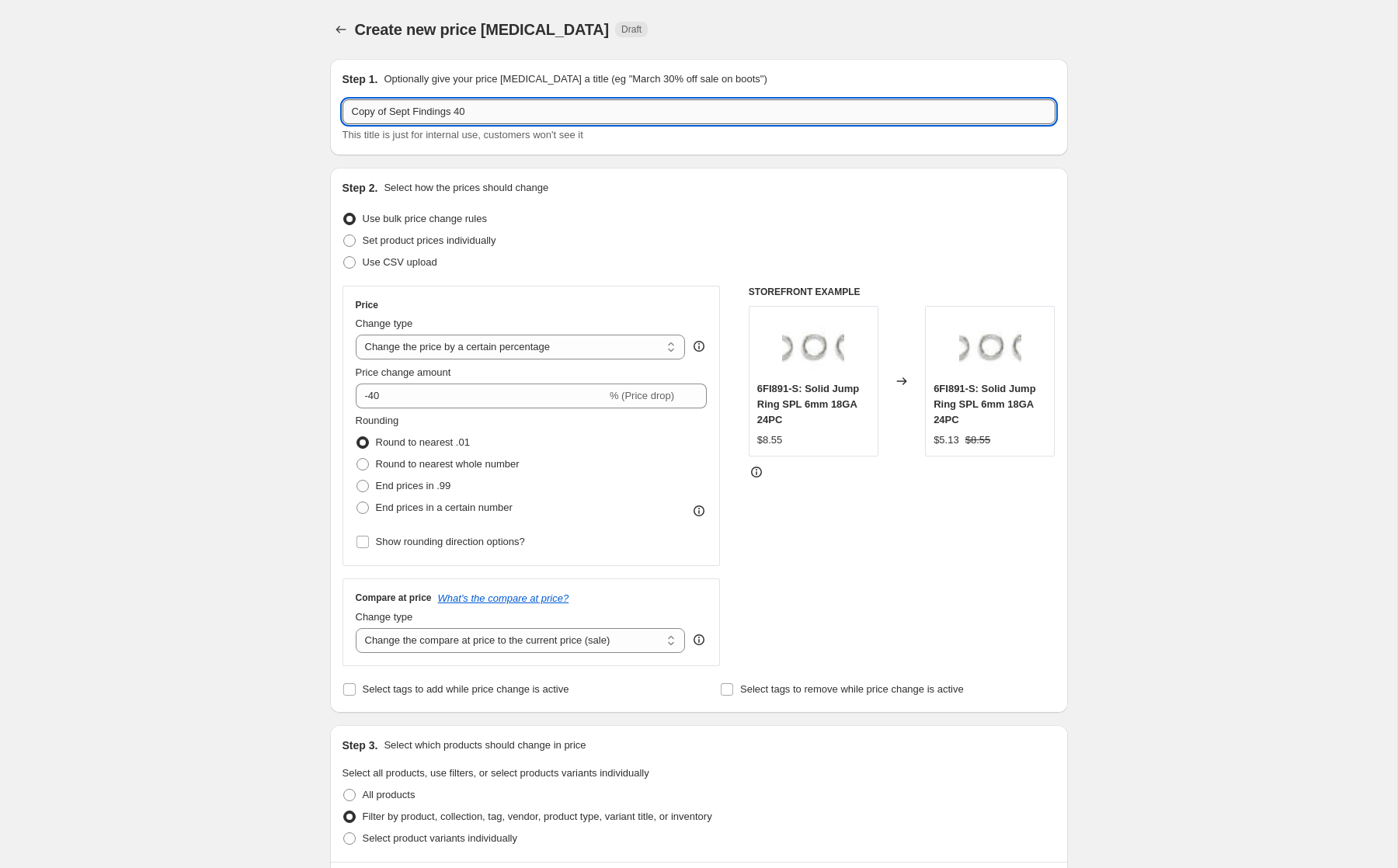
drag, startPoint x: 415, startPoint y: 111, endPoint x: 344, endPoint y: 104, distance: 71.3
click at [344, 104] on input "Copy of Sept Findings 40" at bounding box center [699, 112] width 713 height 25
drag, startPoint x: 417, startPoint y: 111, endPoint x: 432, endPoint y: 109, distance: 15.1
click at [432, 109] on input "Oct Findings 40" at bounding box center [699, 112] width 713 height 25
type input "Oct Findings 35"
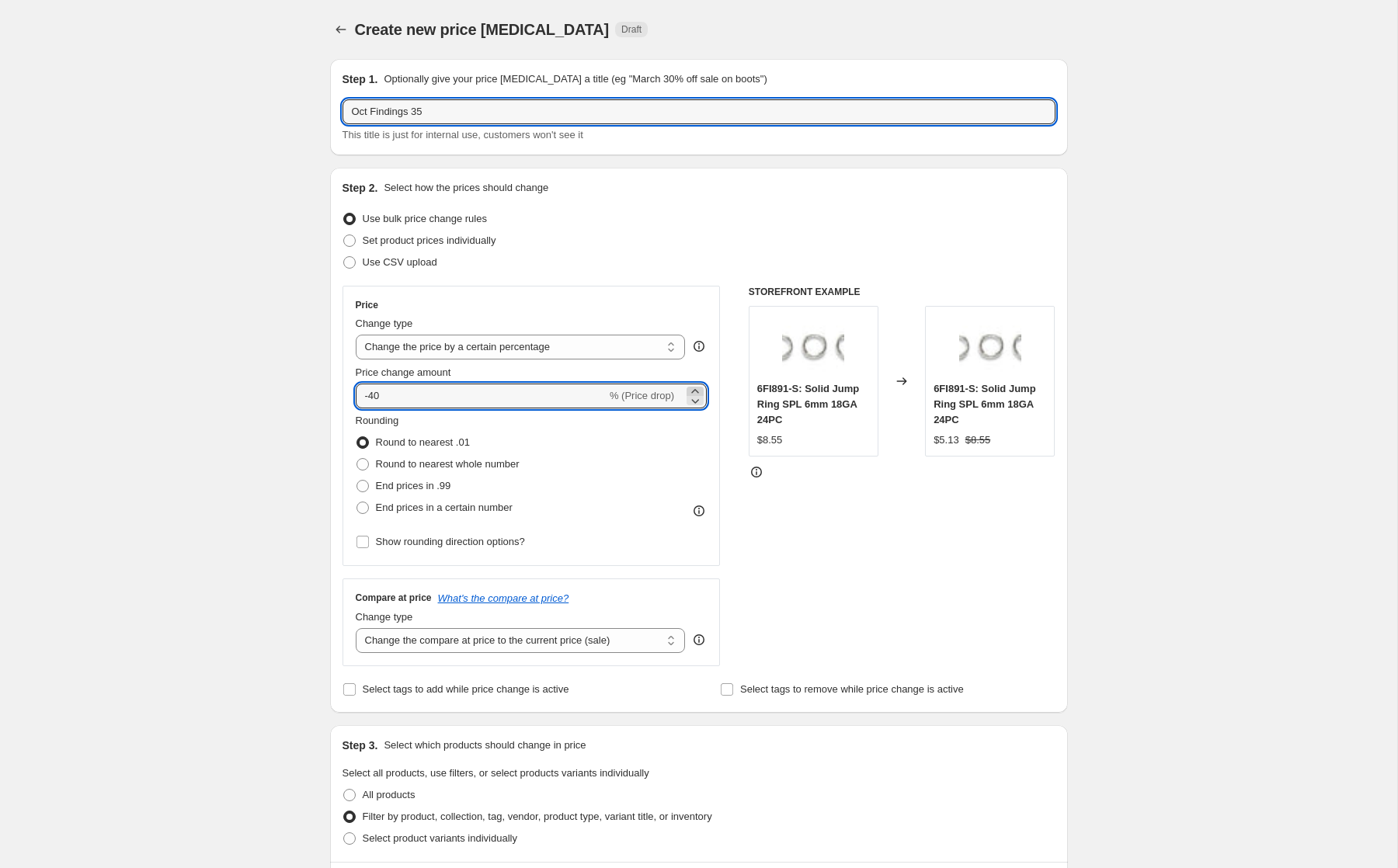
click at [695, 390] on icon at bounding box center [694, 390] width 7 height 4
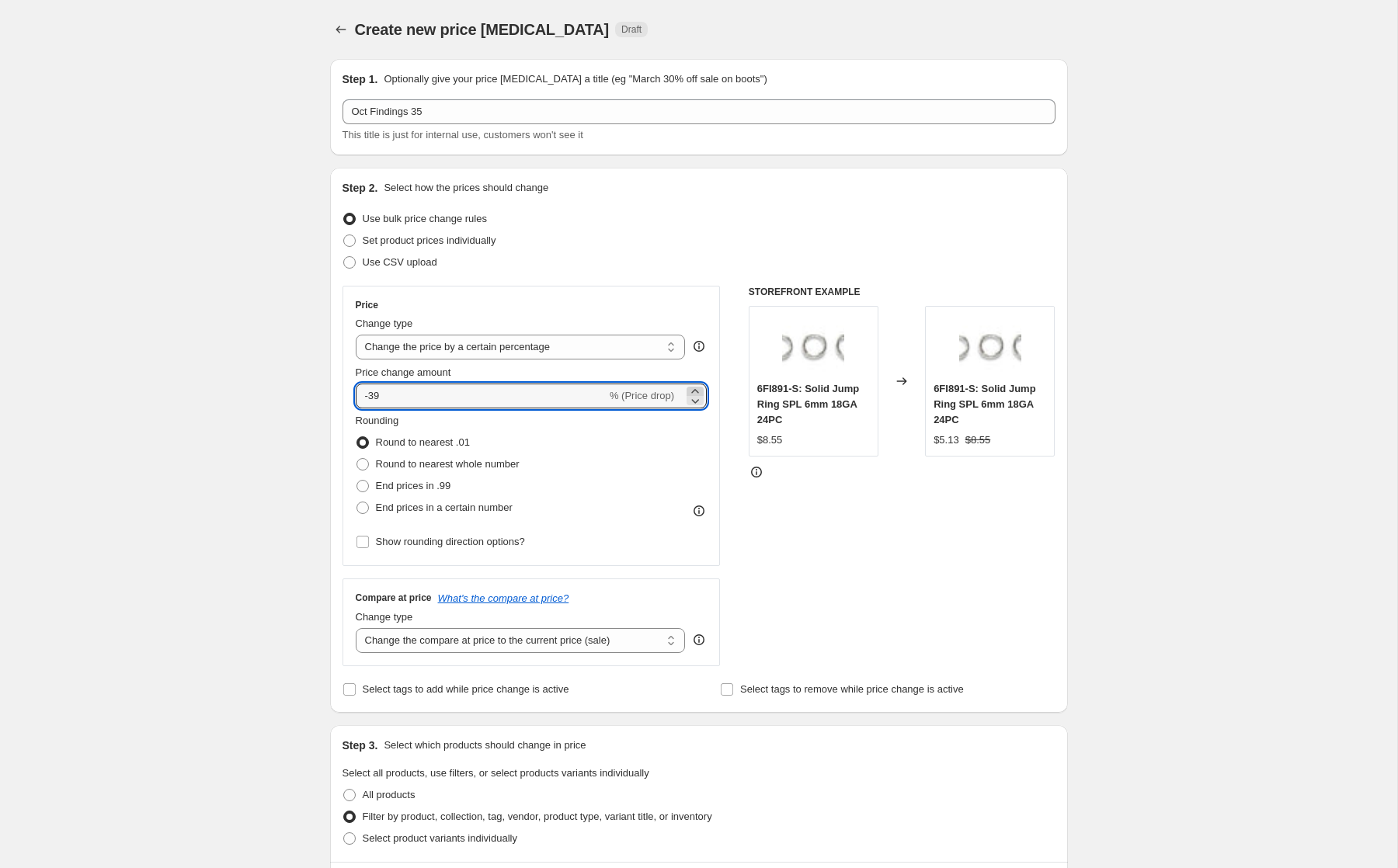
click at [695, 390] on icon at bounding box center [694, 390] width 7 height 4
type input "-35"
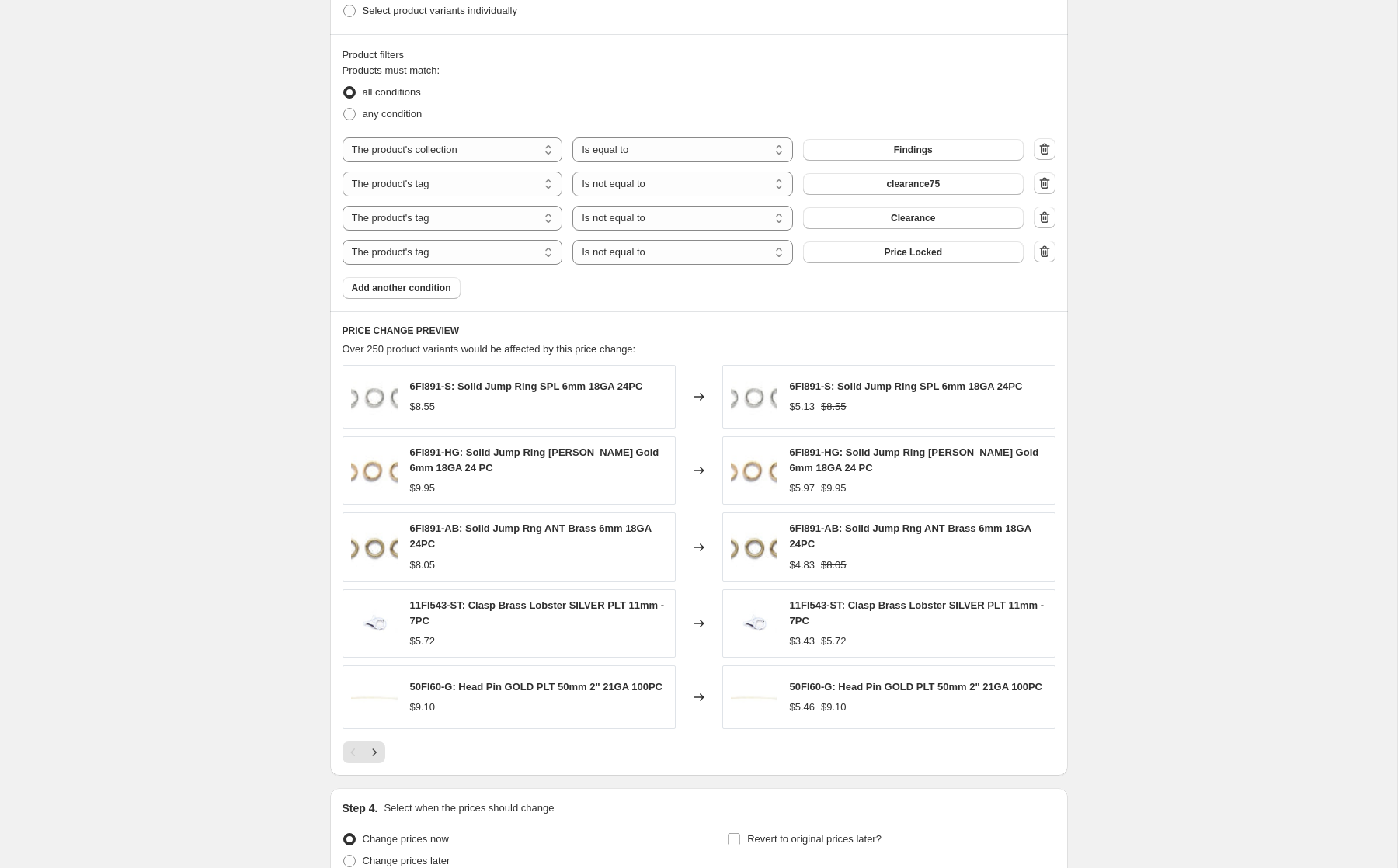
scroll to position [980, 0]
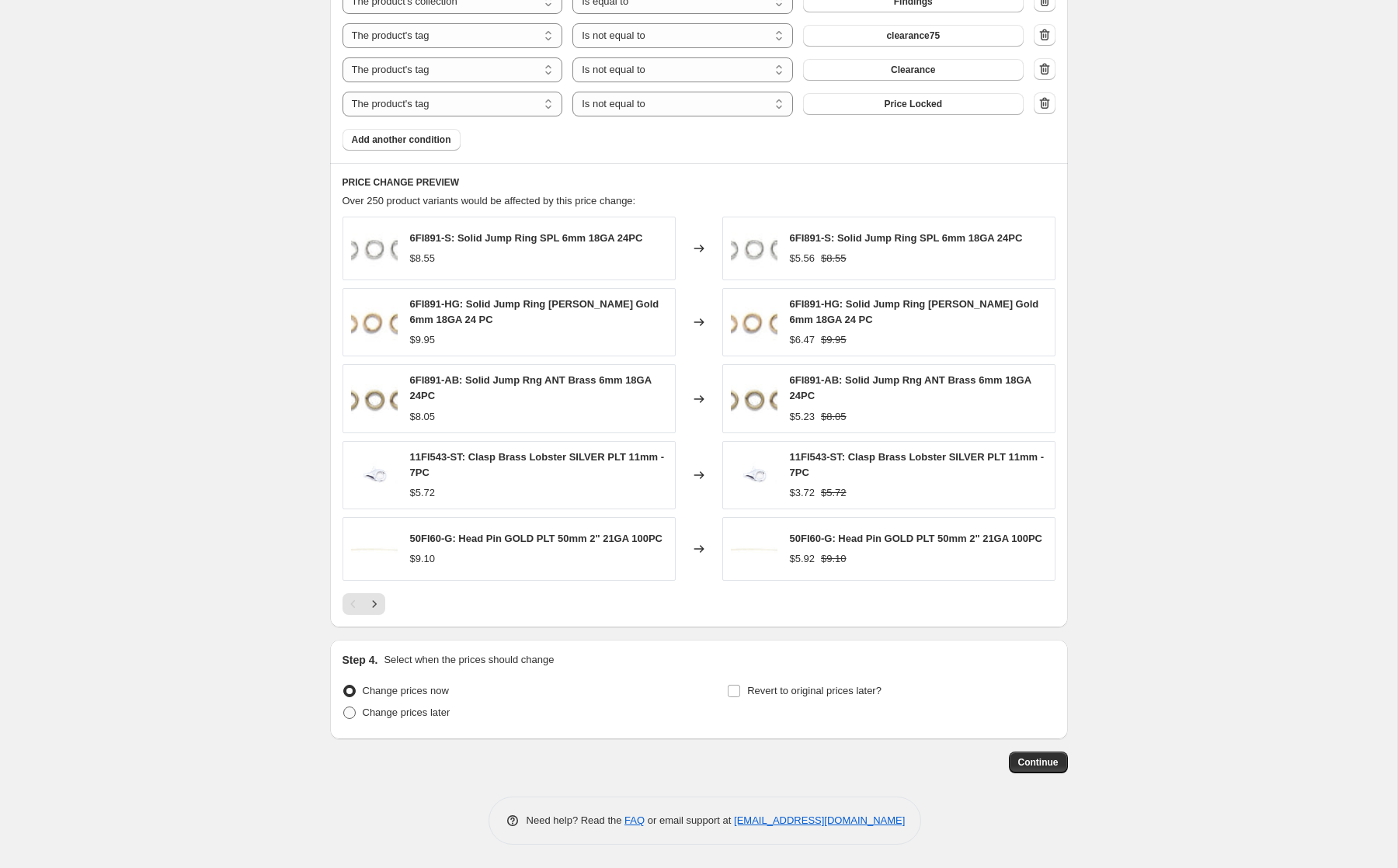
click at [384, 708] on span "Change prices later" at bounding box center [406, 713] width 88 height 12
click at [344, 708] on input "Change prices later" at bounding box center [343, 707] width 1 height 1
radio input "true"
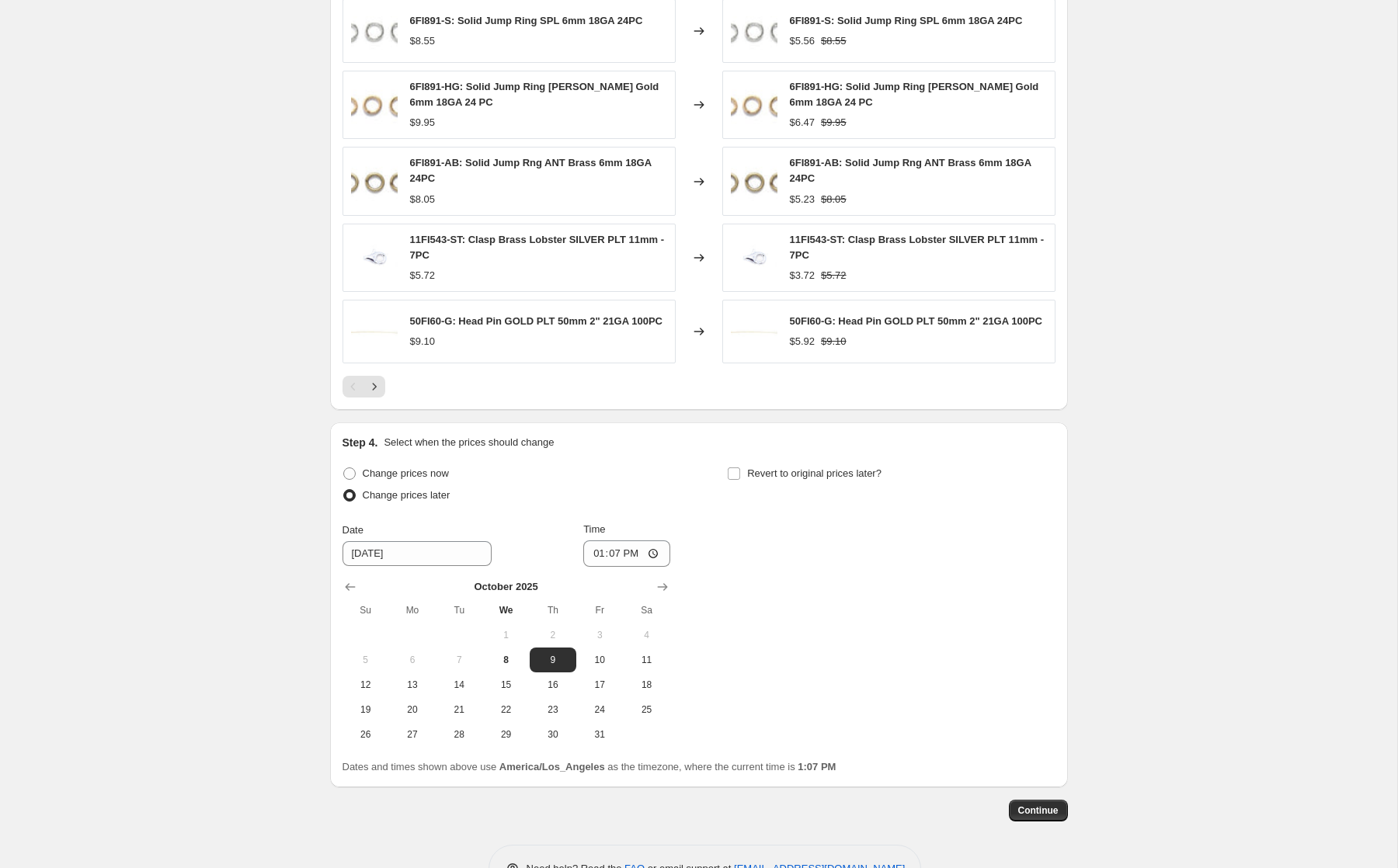
scroll to position [1216, 0]
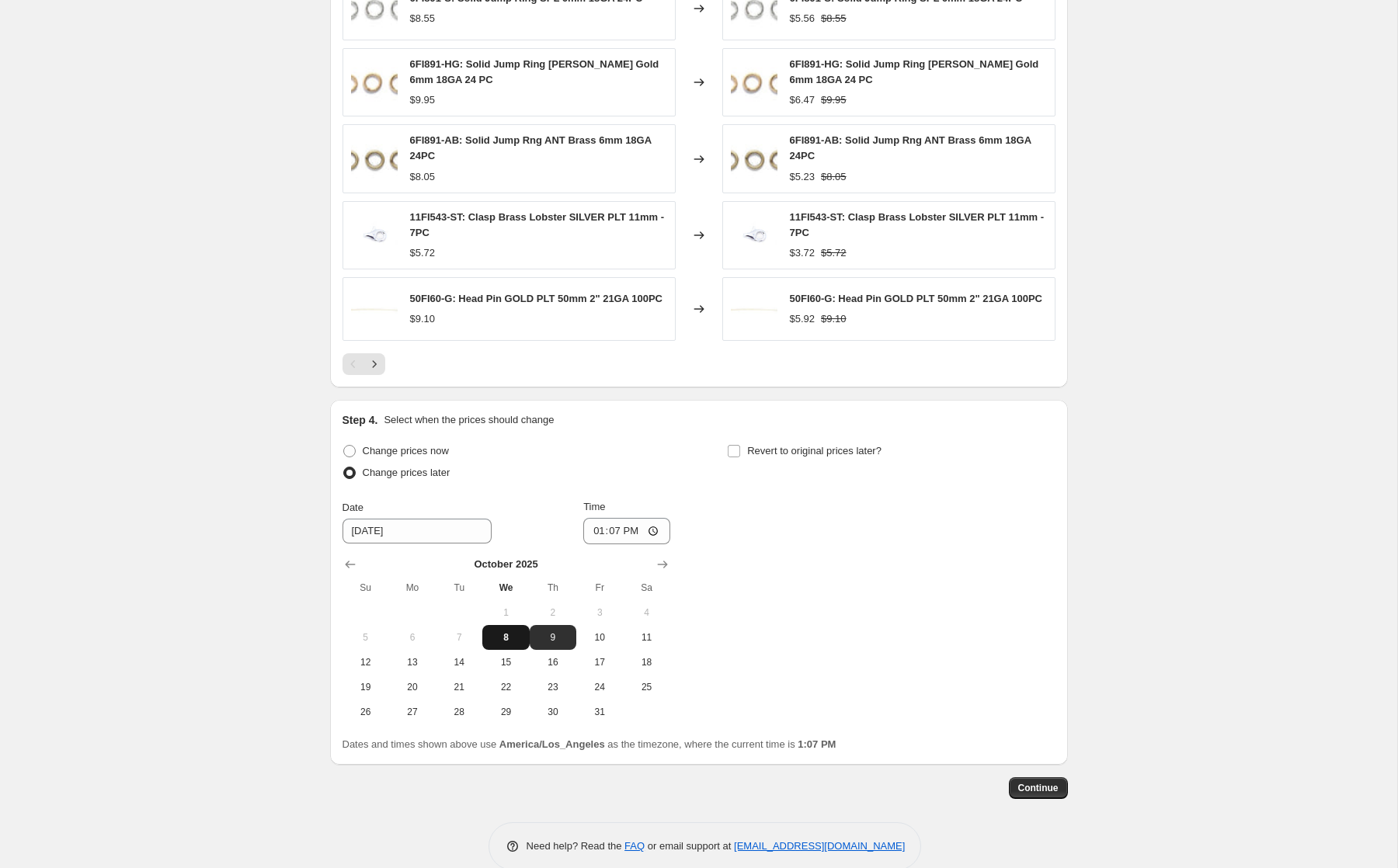
click at [508, 638] on span "8" at bounding box center [505, 637] width 34 height 13
type input "[DATE]"
click at [596, 534] on input "13:07" at bounding box center [627, 531] width 87 height 26
type input "17:07"
click at [751, 457] on span "Revert to original prices later?" at bounding box center [814, 451] width 134 height 12
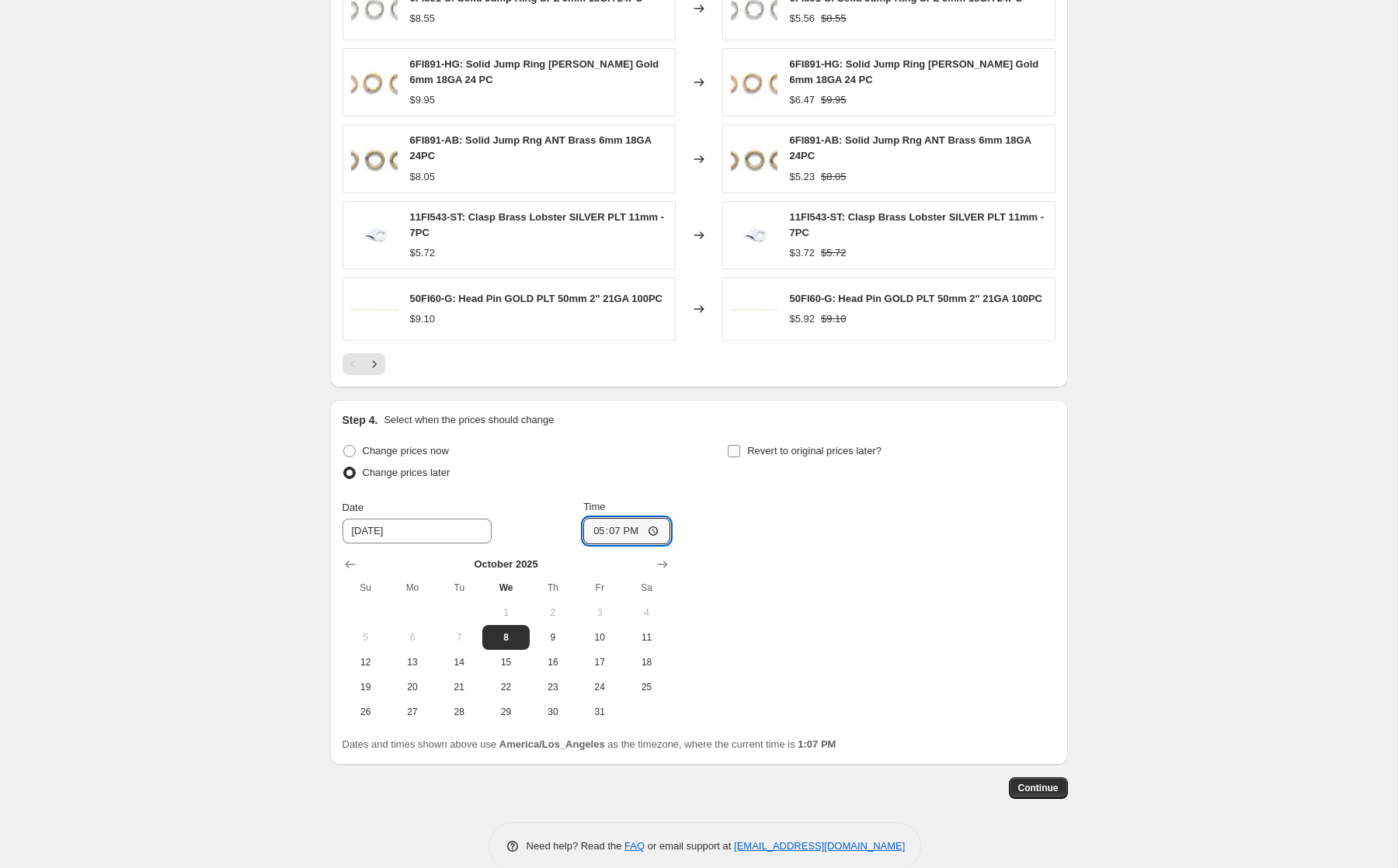
click at [740, 458] on input "Revert to original prices later?" at bounding box center [734, 451] width 13 height 13
checkbox input "true"
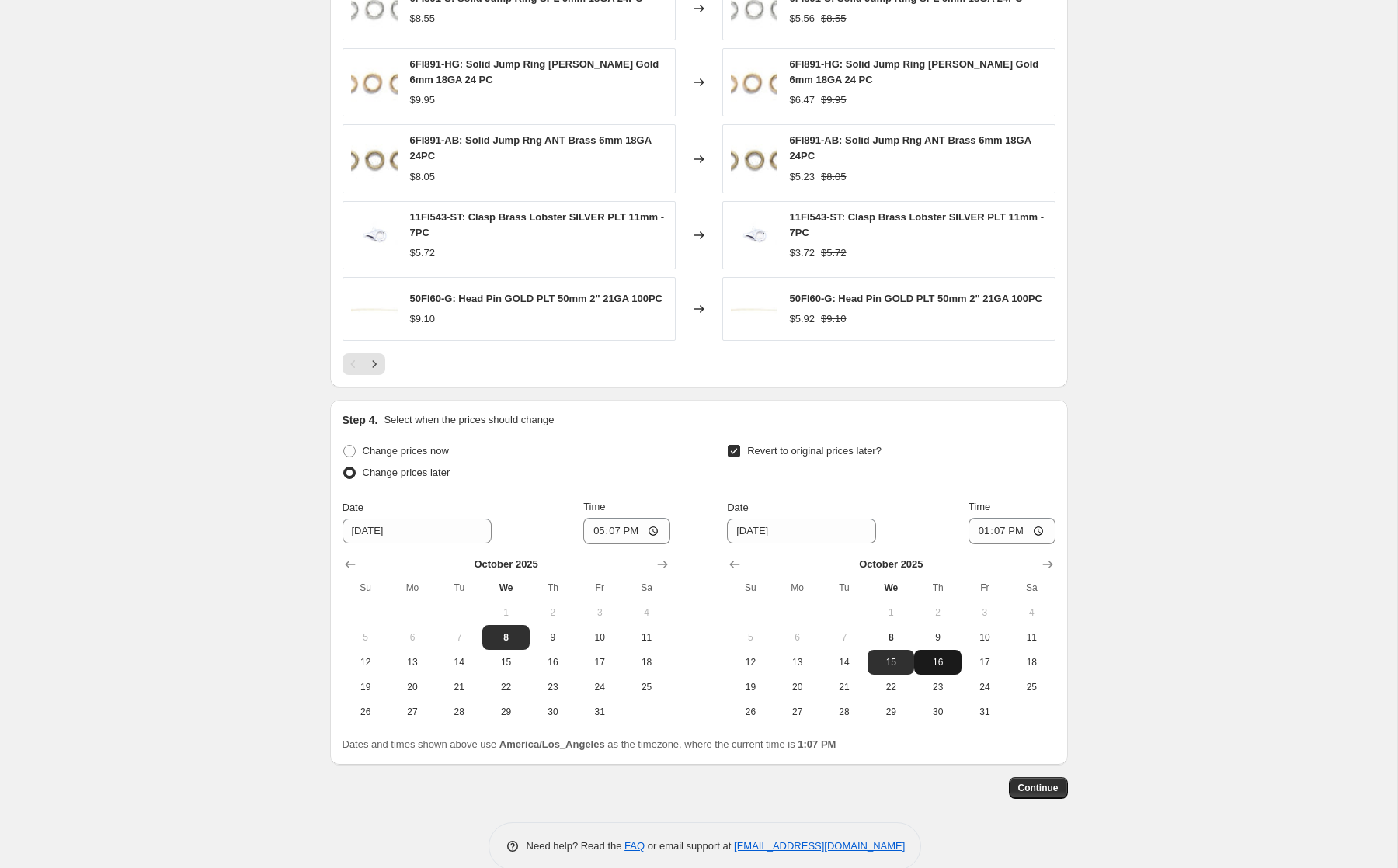
click at [945, 658] on button "16" at bounding box center [937, 662] width 46 height 25
type input "[DATE]"
click at [1017, 539] on input "13:07" at bounding box center [1012, 531] width 87 height 26
type input "01:07"
click at [1047, 786] on button "Continue" at bounding box center [1038, 788] width 59 height 22
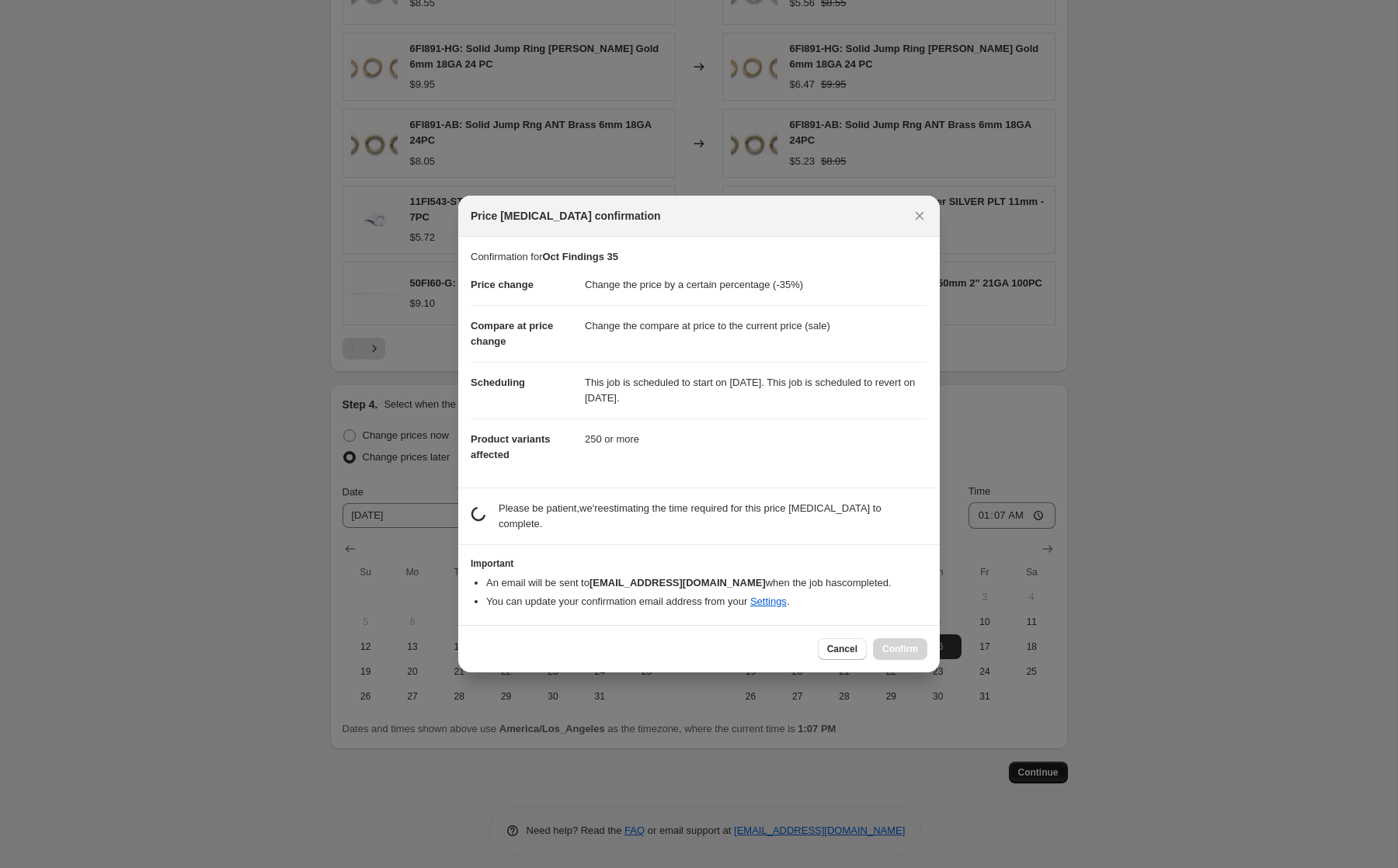
scroll to position [0, 0]
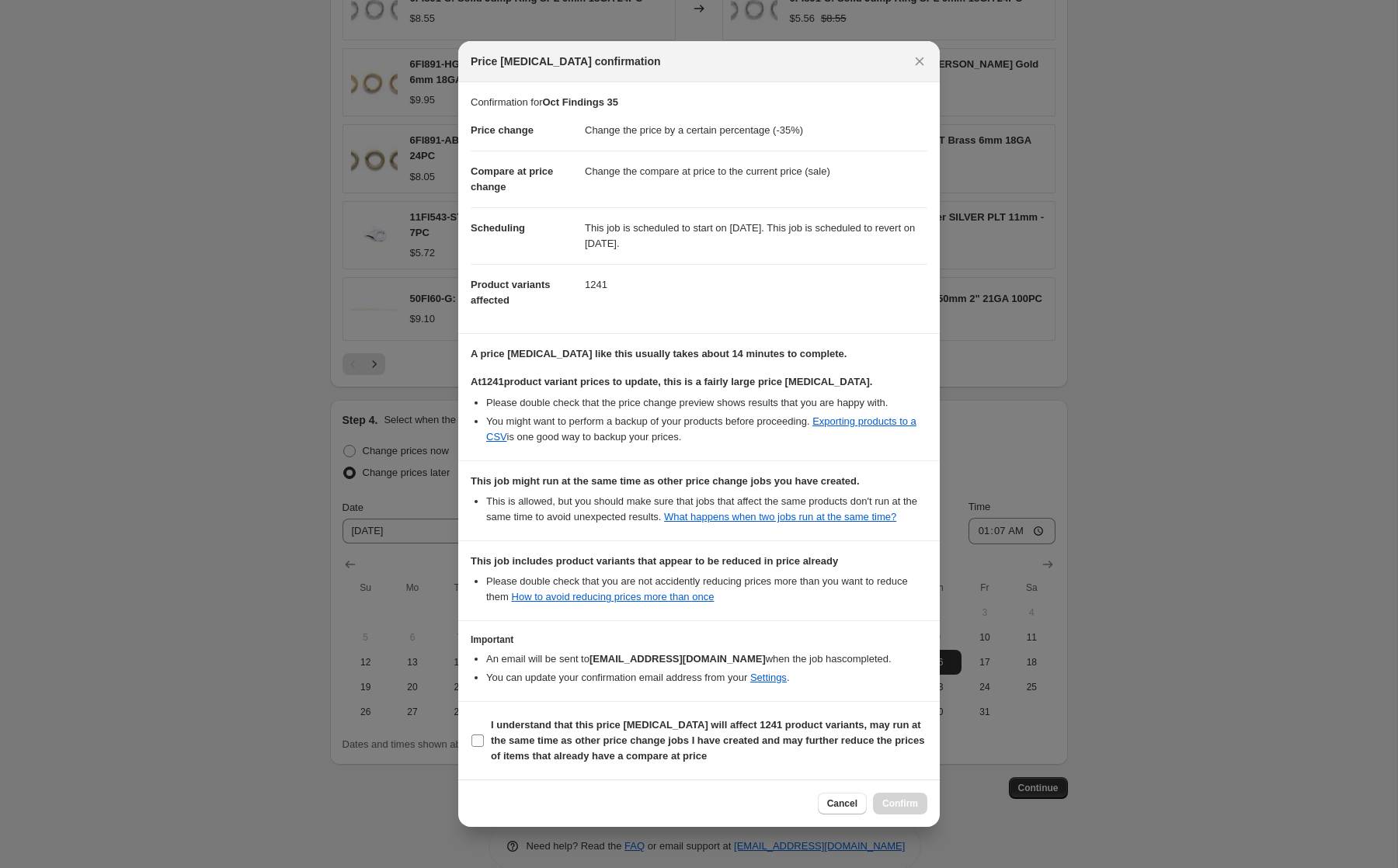
click at [892, 737] on b "I understand that this price [MEDICAL_DATA] will affect 1241 product variants, …" at bounding box center [708, 740] width 433 height 43
click at [484, 737] on input "I understand that this price [MEDICAL_DATA] will affect 1241 product variants, …" at bounding box center [477, 740] width 13 height 13
checkbox input "true"
click at [898, 809] on span "Confirm" at bounding box center [900, 803] width 36 height 13
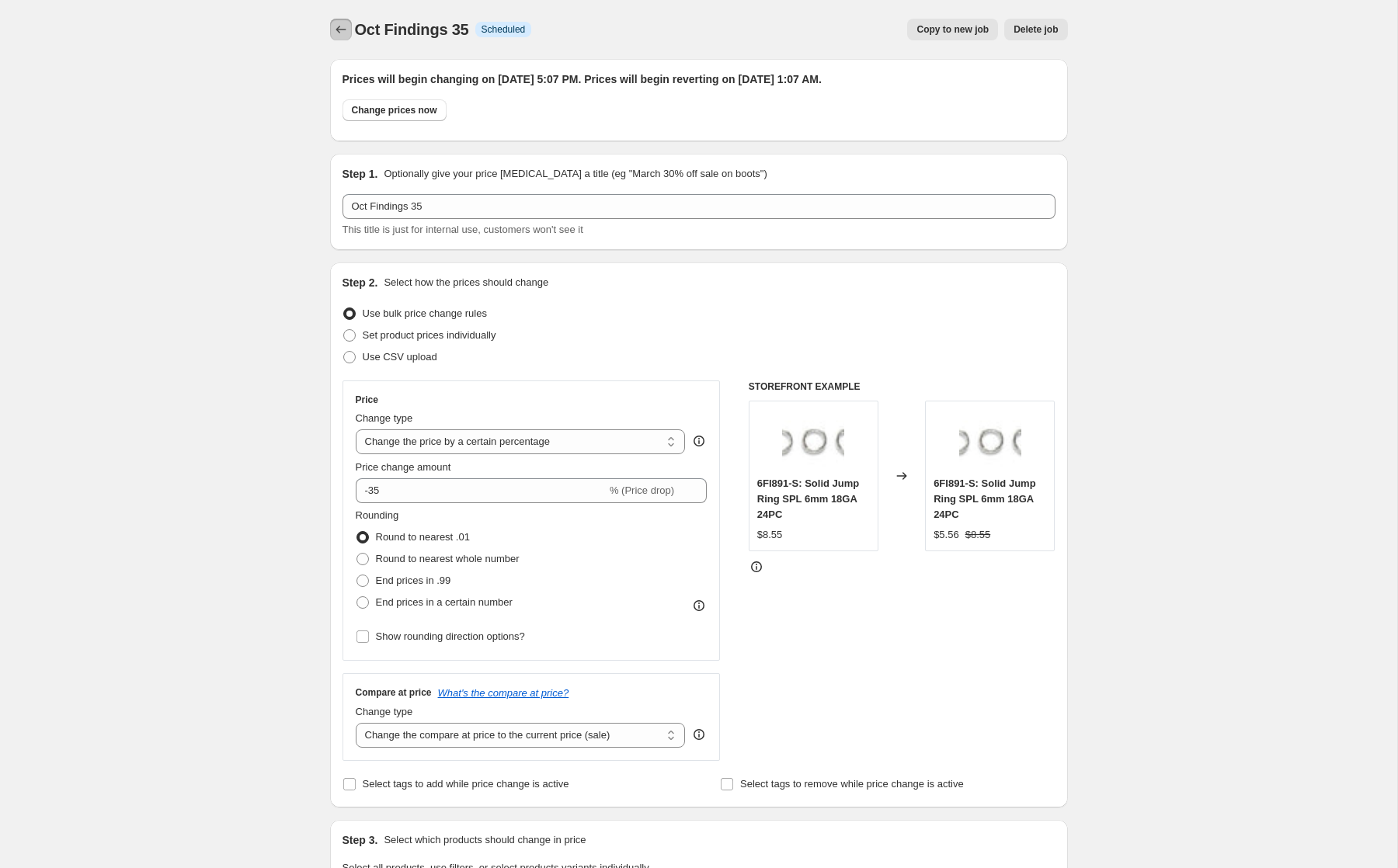
click at [345, 20] on button "Price change jobs" at bounding box center [341, 29] width 22 height 22
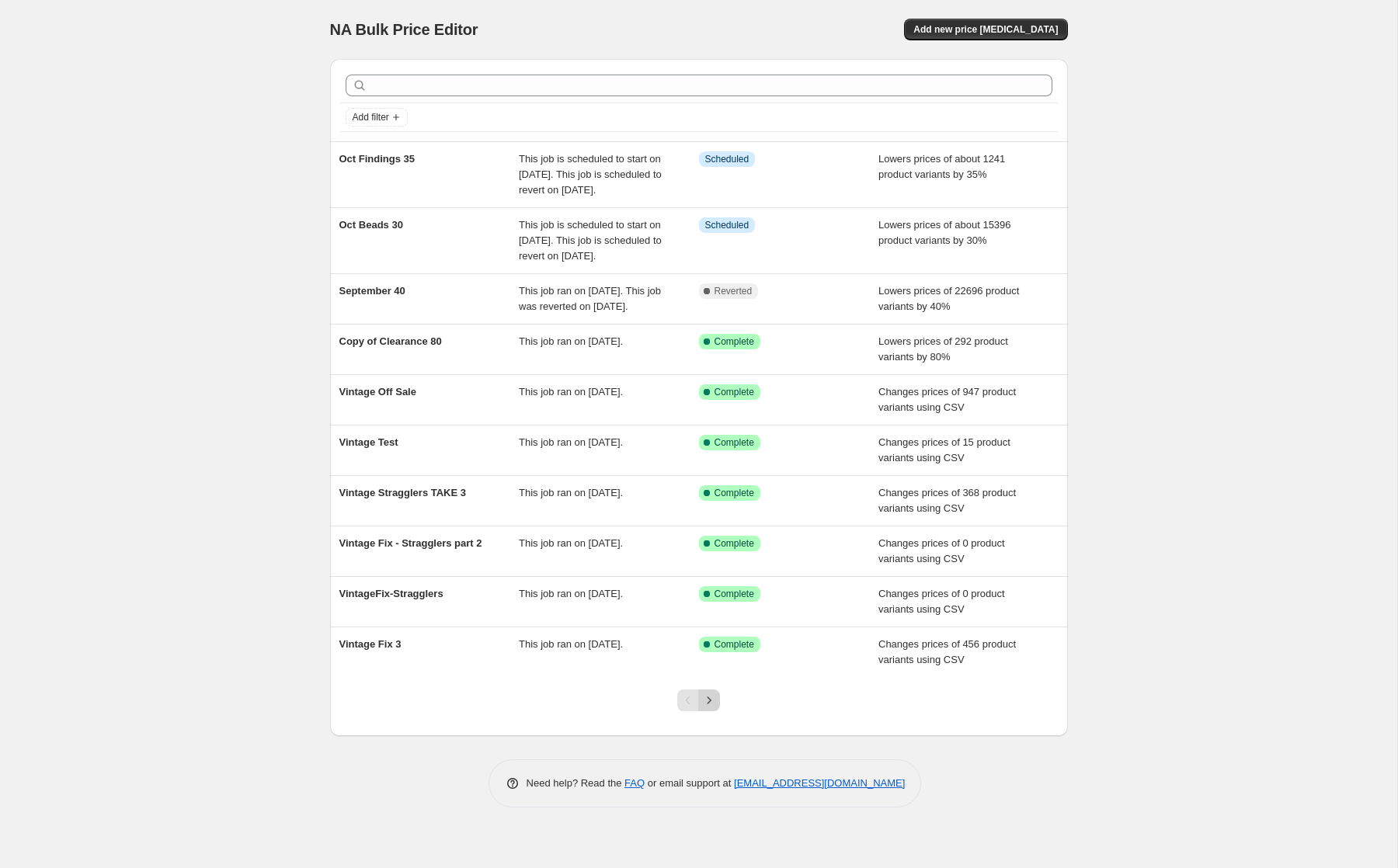
click at [709, 703] on icon "Next" at bounding box center [709, 700] width 4 height 7
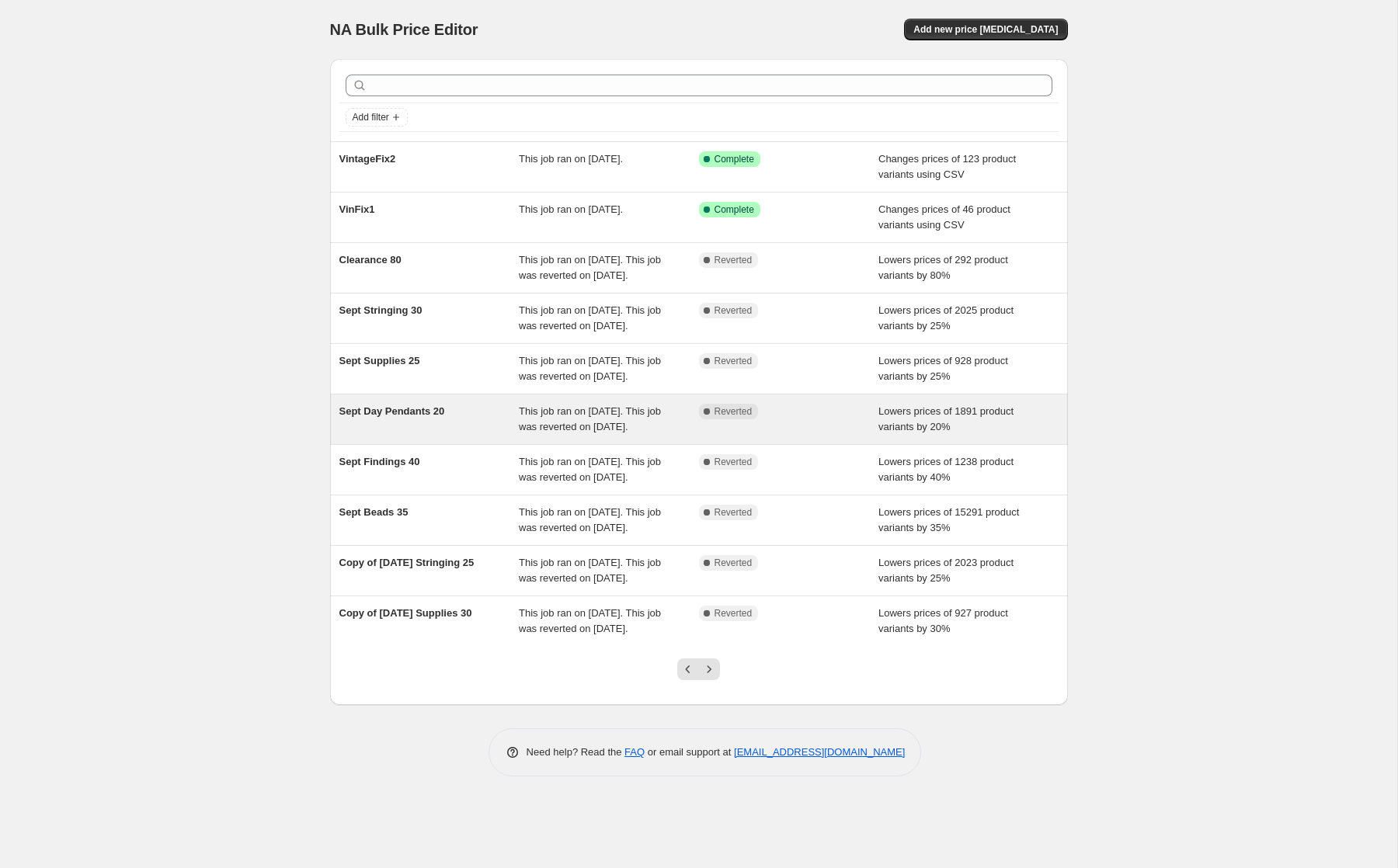
click at [575, 432] on span "This job ran on [DATE]. This job was reverted on [DATE]." at bounding box center [589, 419] width 142 height 27
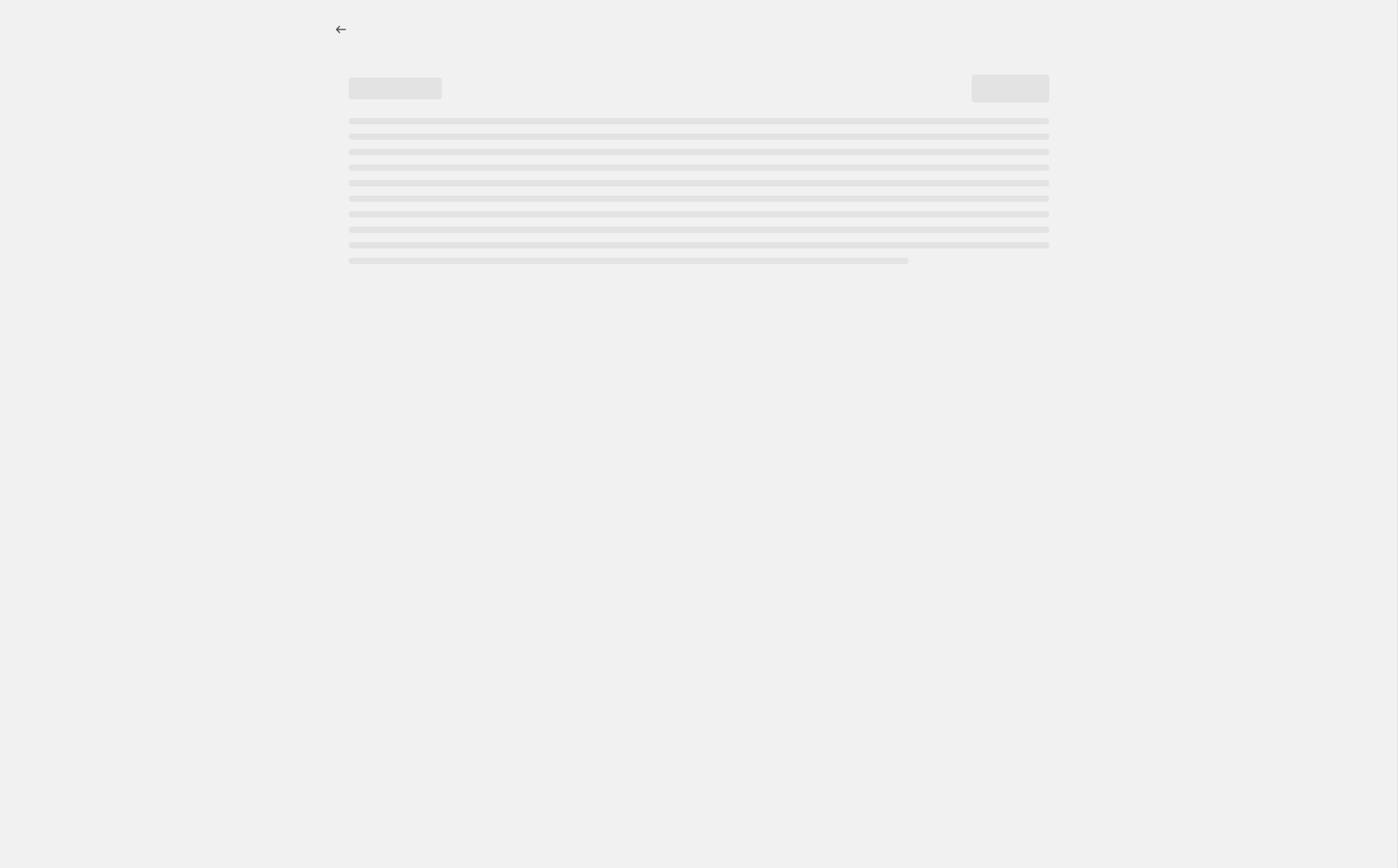
select select "percentage"
select select "collection"
select select "tag"
select select "not_equal"
select select "tag"
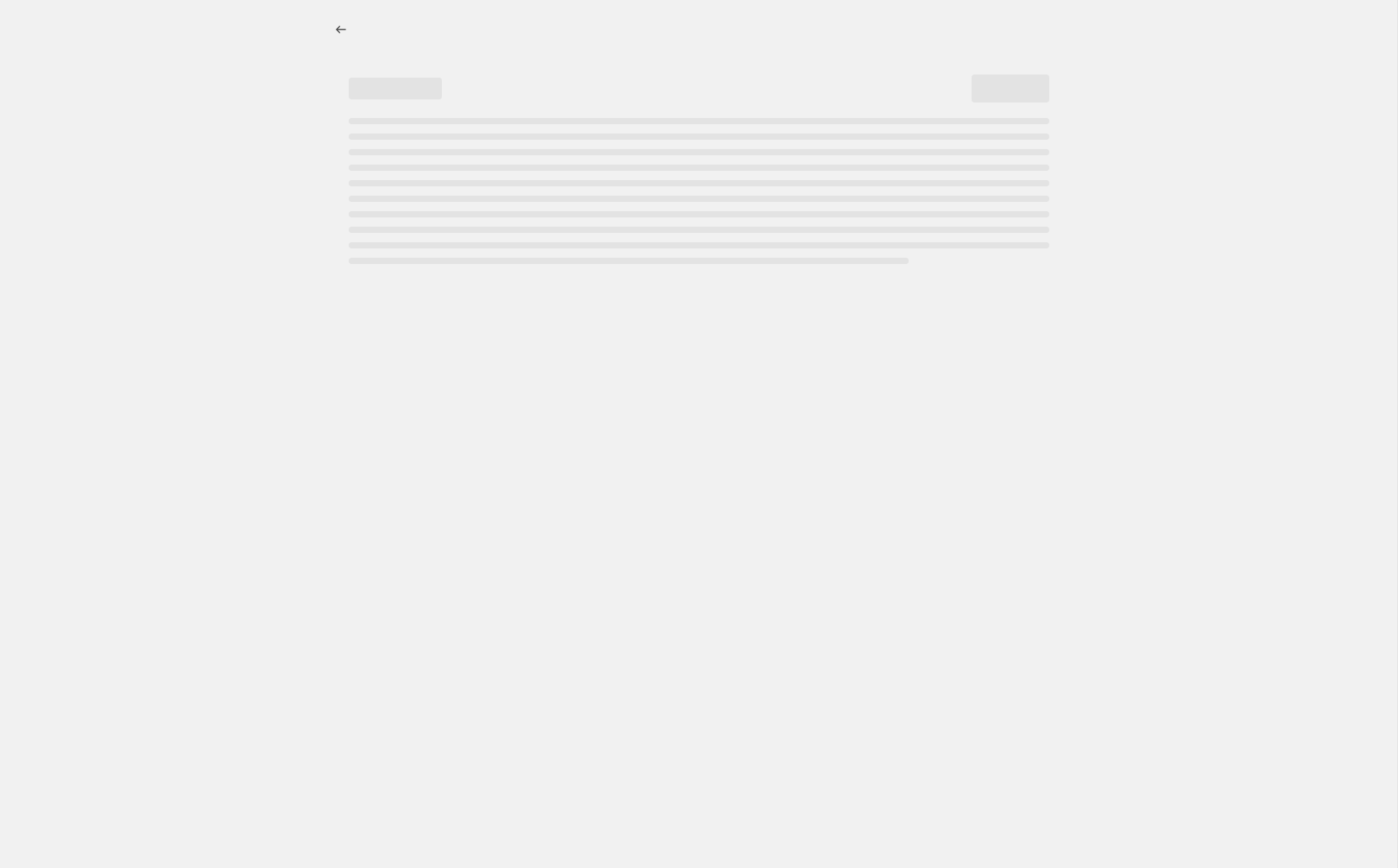
select select "not_equal"
select select "tag"
select select "not_equal"
select select "tag"
select select "not_equal"
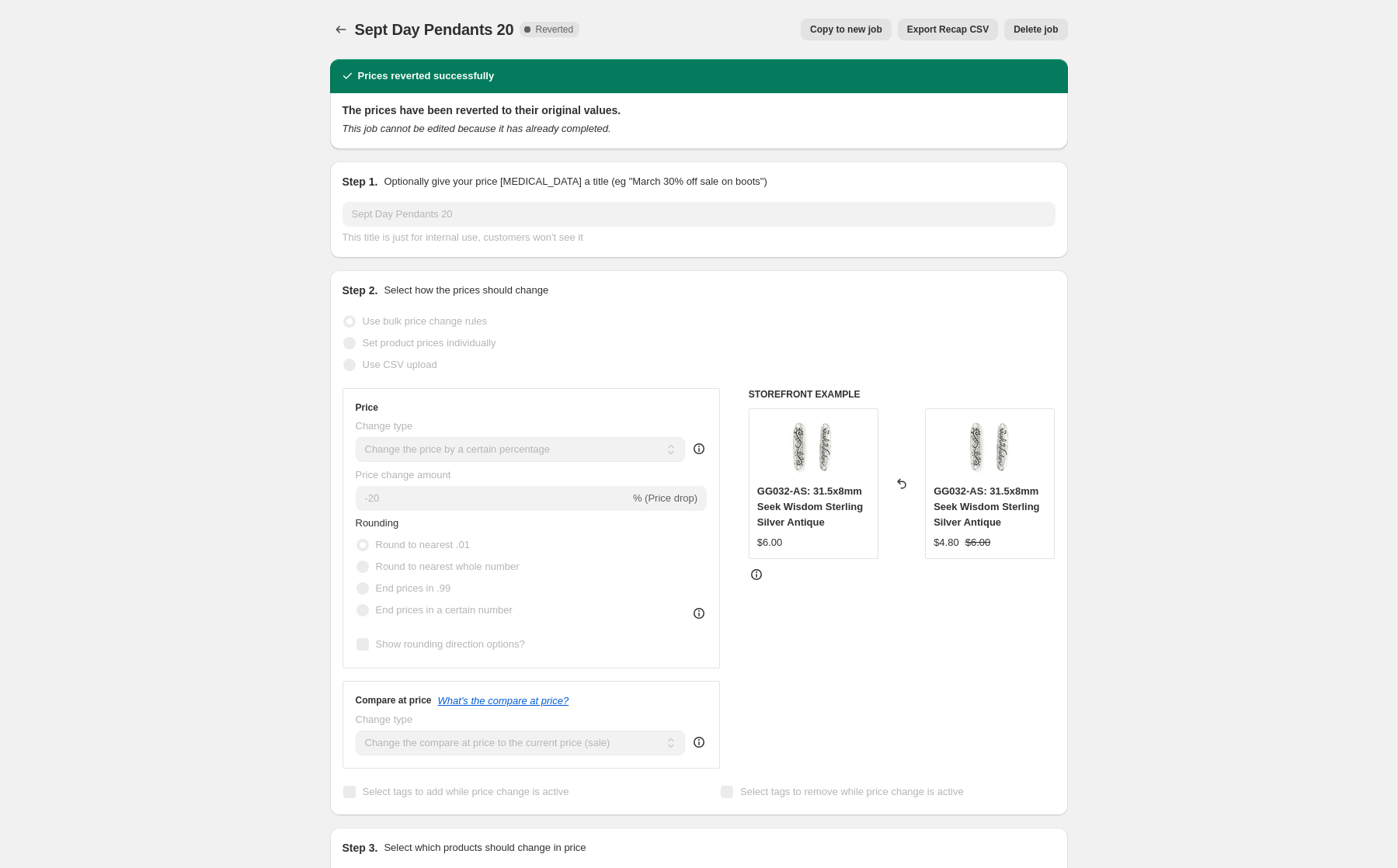
click at [828, 29] on span "Copy to new job" at bounding box center [846, 29] width 72 height 13
select select "percentage"
select select "collection"
select select "tag"
select select "not_equal"
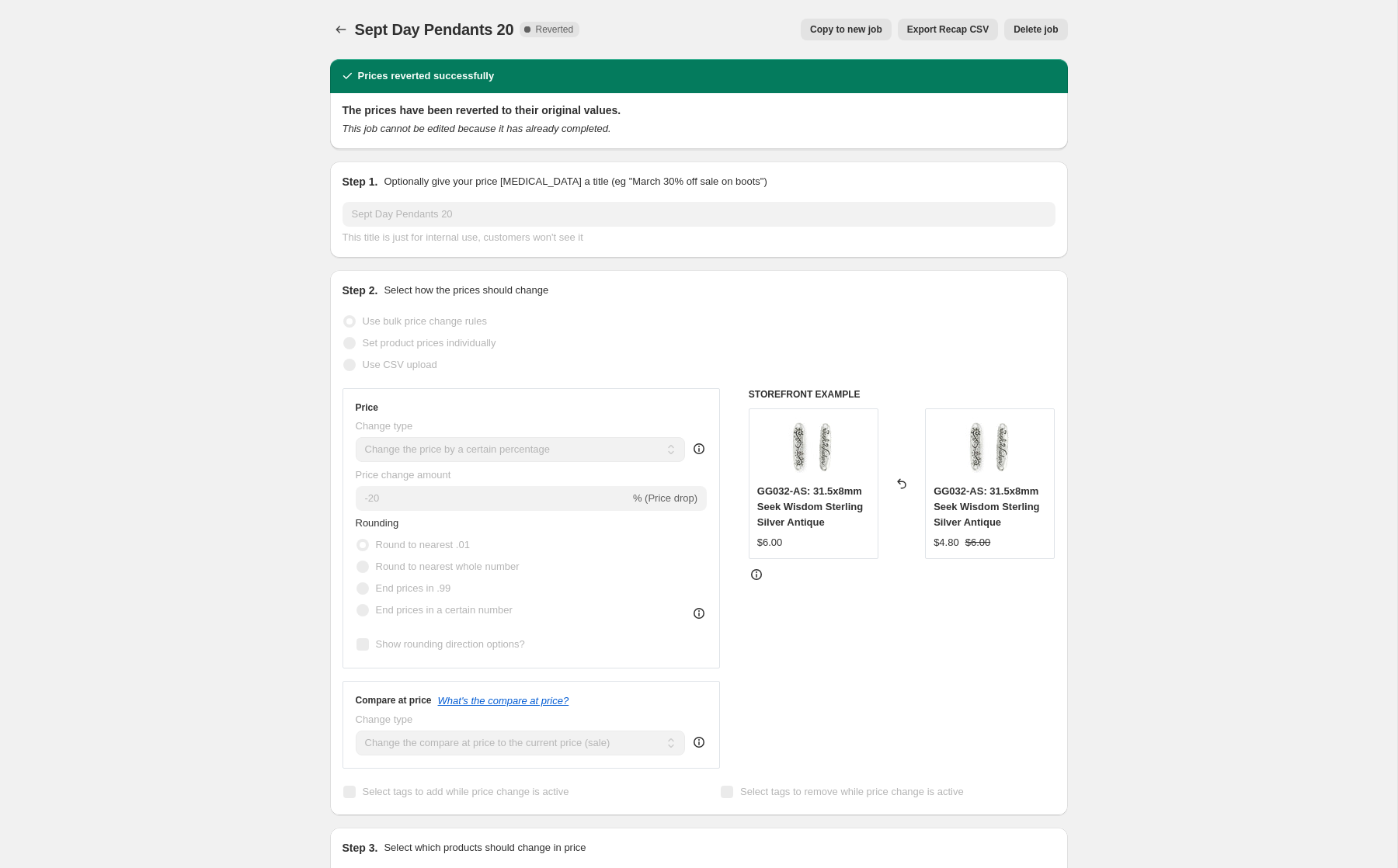
select select "tag"
select select "not_equal"
select select "tag"
select select "not_equal"
select select "tag"
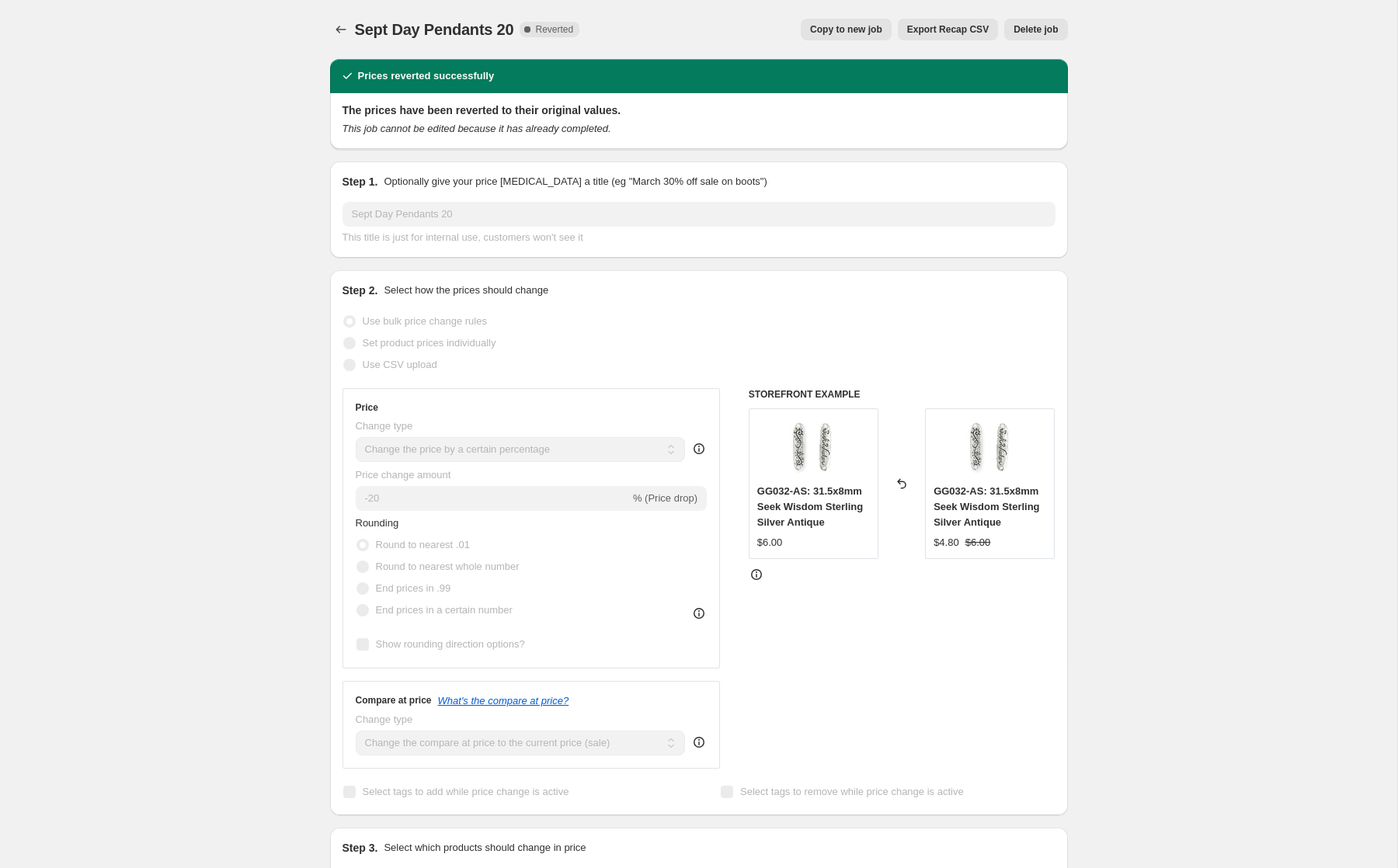
select select "not_equal"
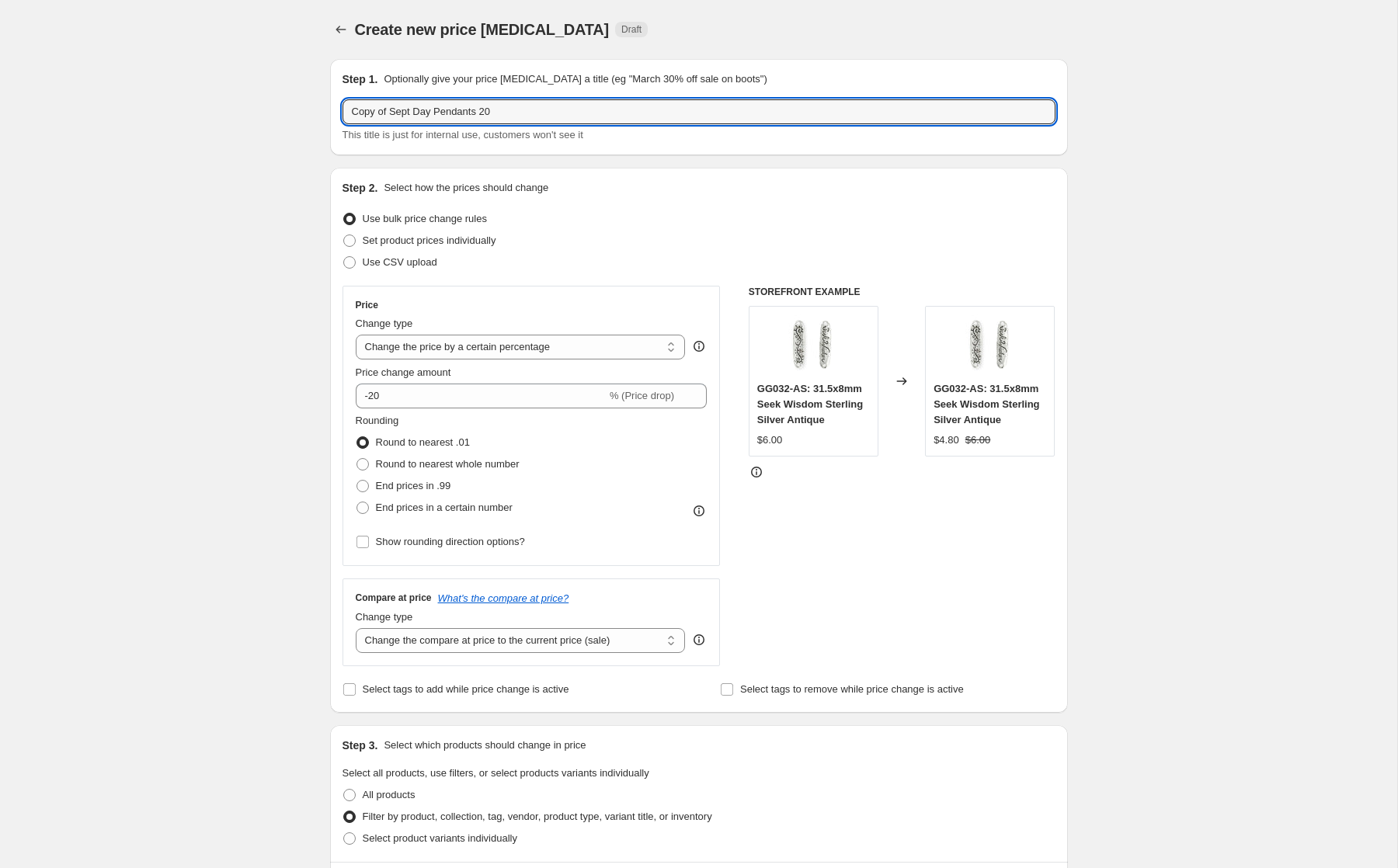
drag, startPoint x: 438, startPoint y: 111, endPoint x: 336, endPoint y: 50, distance: 118.8
click at [424, 112] on input "Oct Pendants 20" at bounding box center [699, 112] width 713 height 25
type input "Oct Pendants 40"
click at [698, 388] on icon at bounding box center [695, 391] width 15 height 15
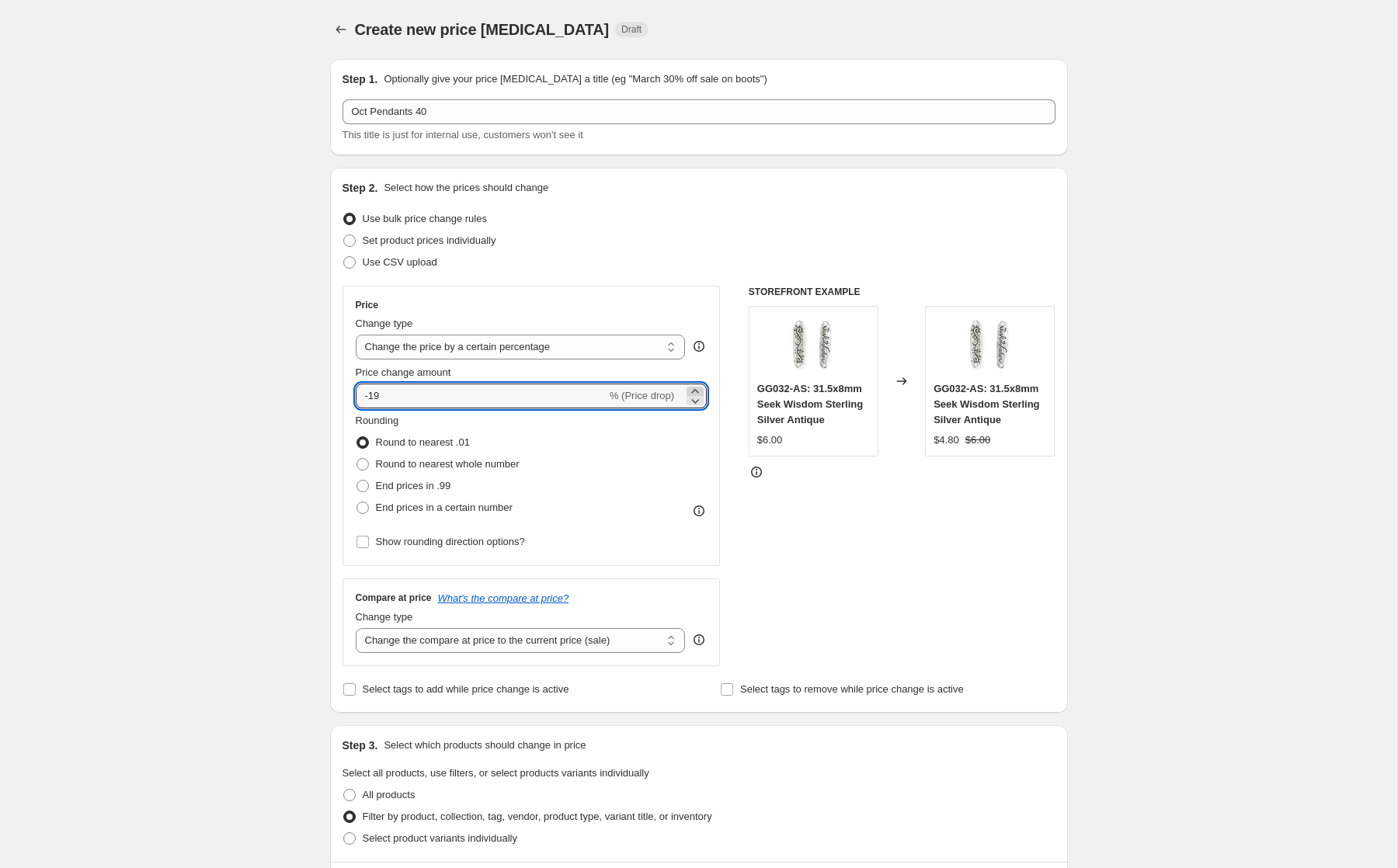
click at [698, 388] on icon at bounding box center [695, 391] width 15 height 15
click at [694, 398] on icon at bounding box center [695, 400] width 15 height 15
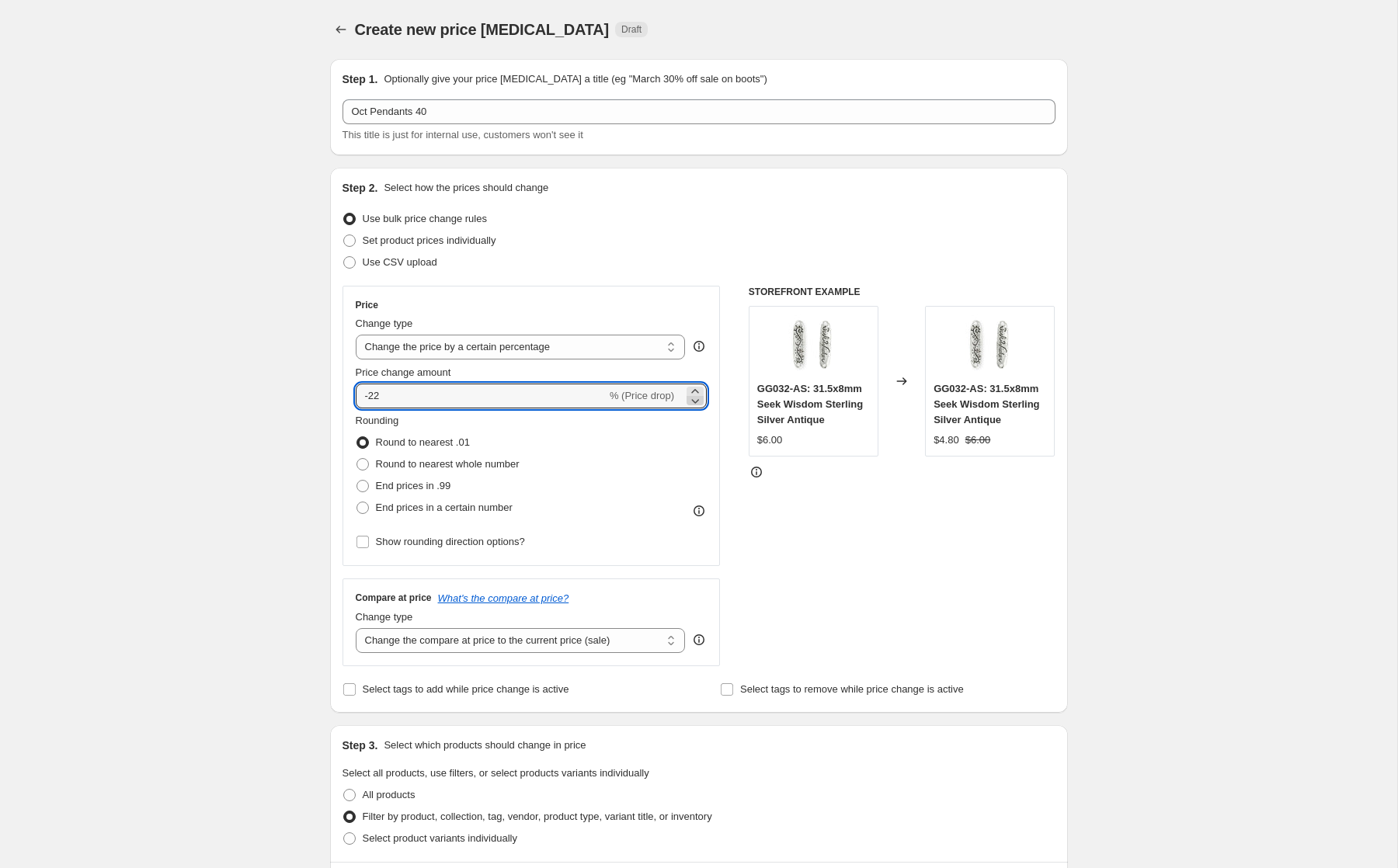
click at [694, 398] on icon at bounding box center [695, 400] width 15 height 15
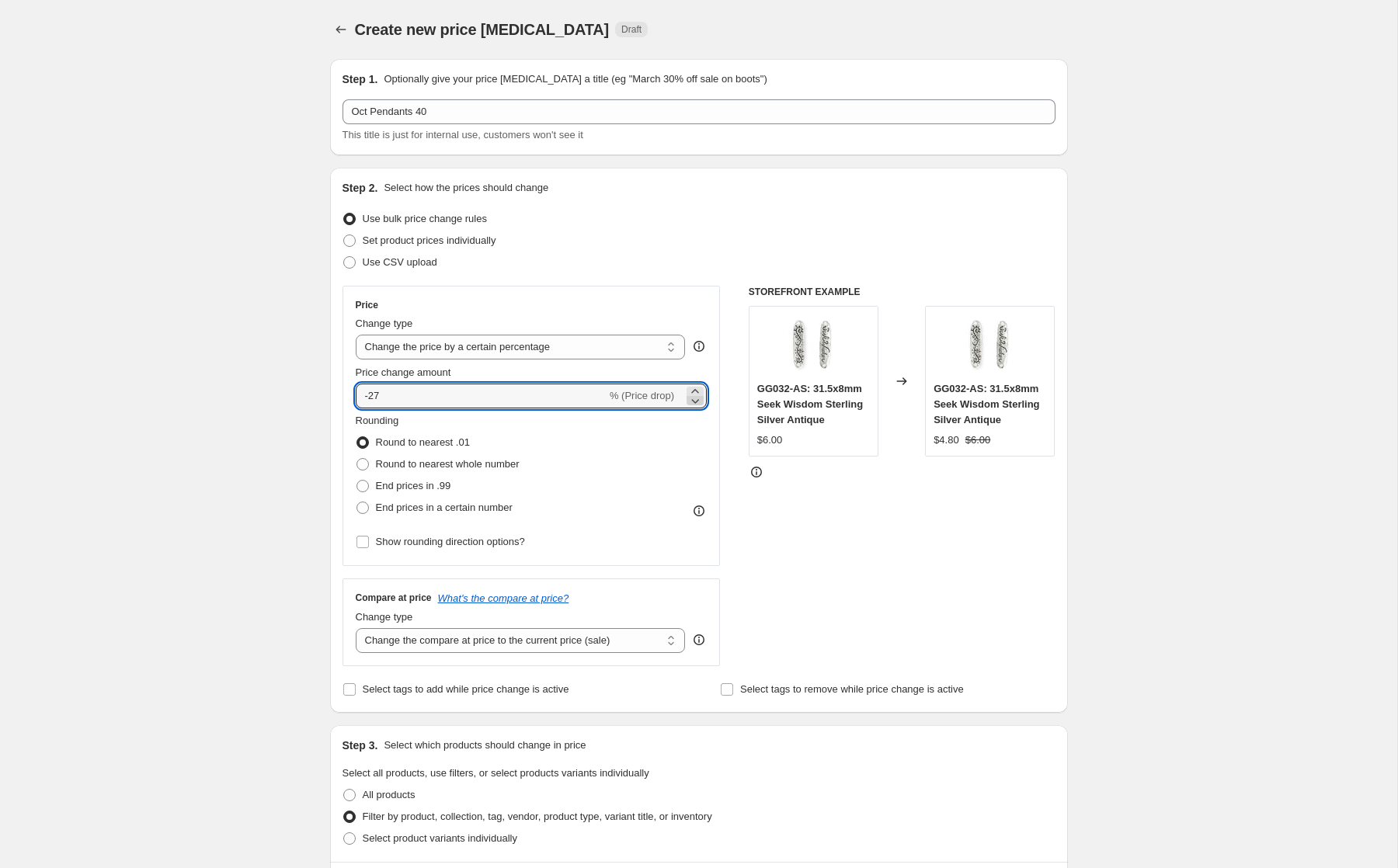
click at [694, 398] on icon at bounding box center [695, 400] width 15 height 15
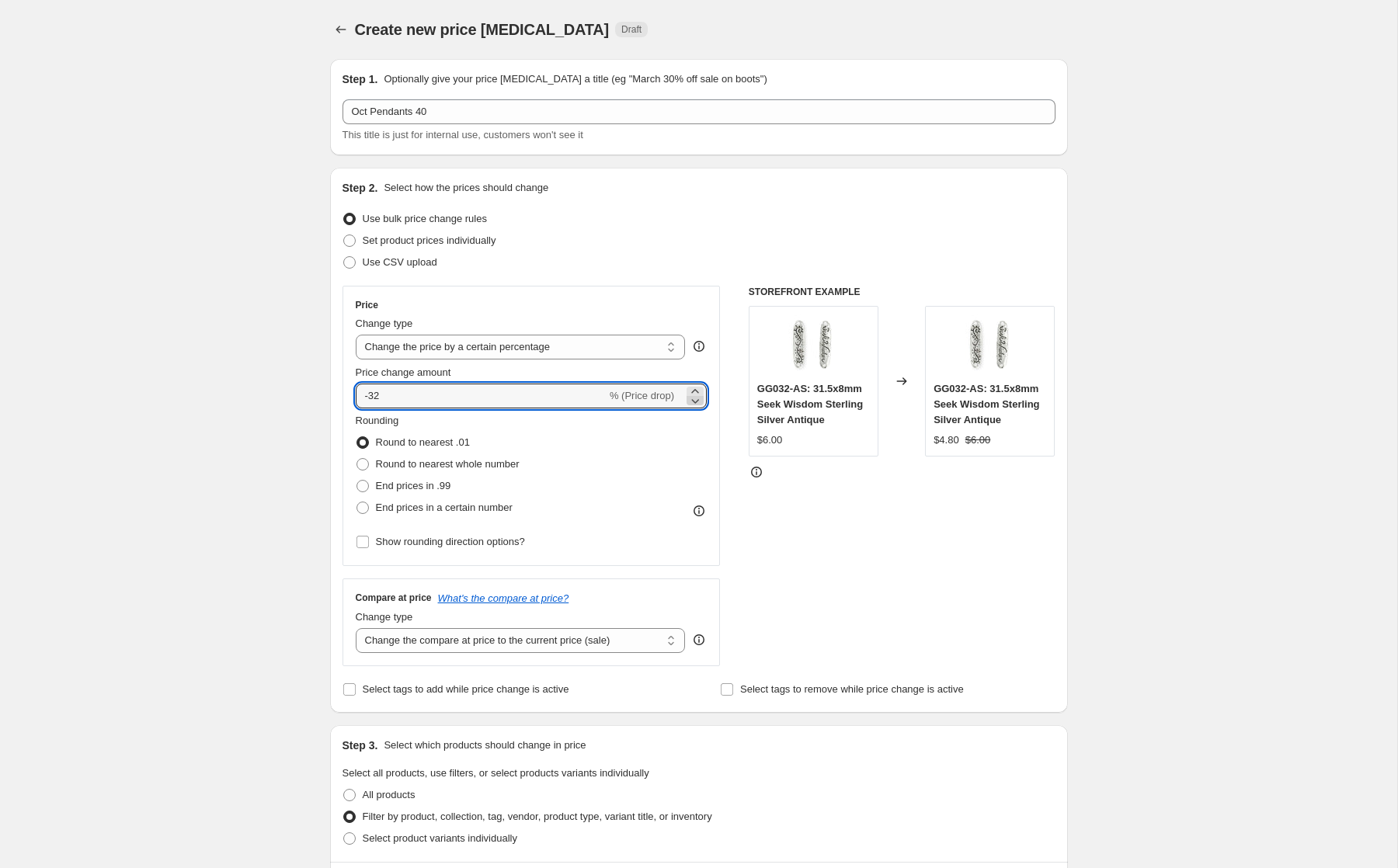
click at [694, 398] on icon at bounding box center [695, 400] width 15 height 15
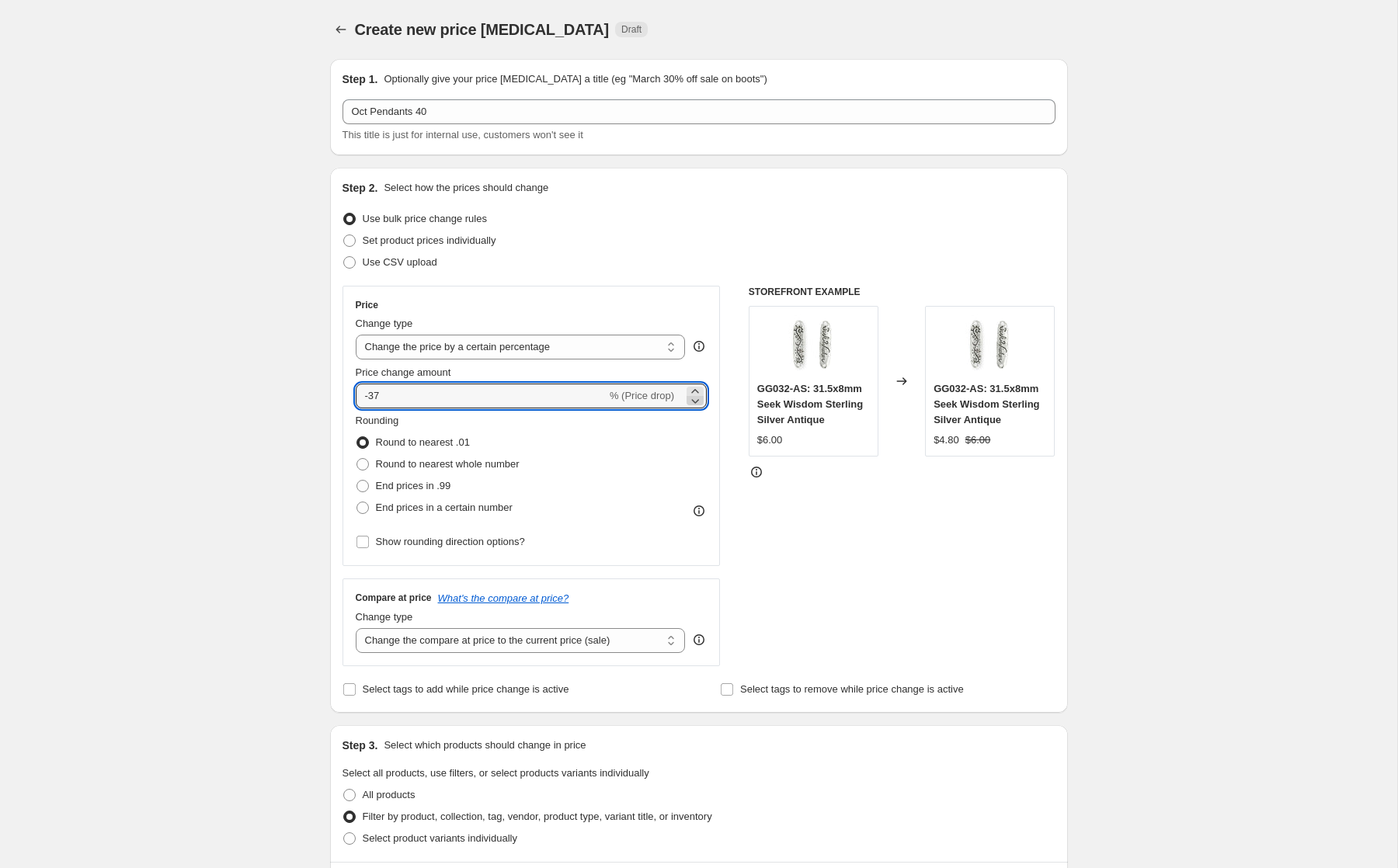
click at [694, 398] on icon at bounding box center [695, 400] width 15 height 15
type input "-40"
click at [772, 232] on div "Set product prices individually" at bounding box center [699, 241] width 713 height 22
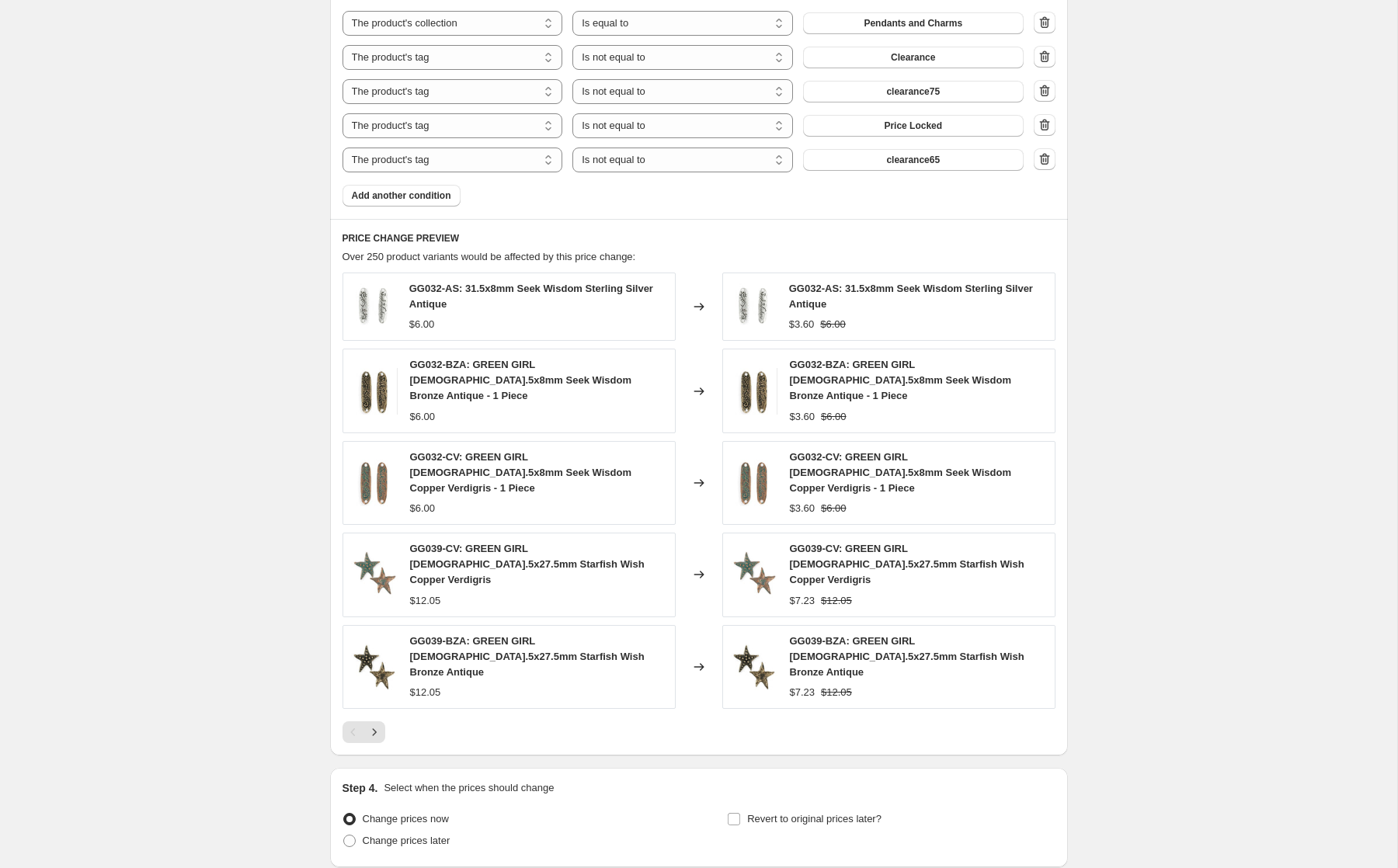
scroll to position [1020, 0]
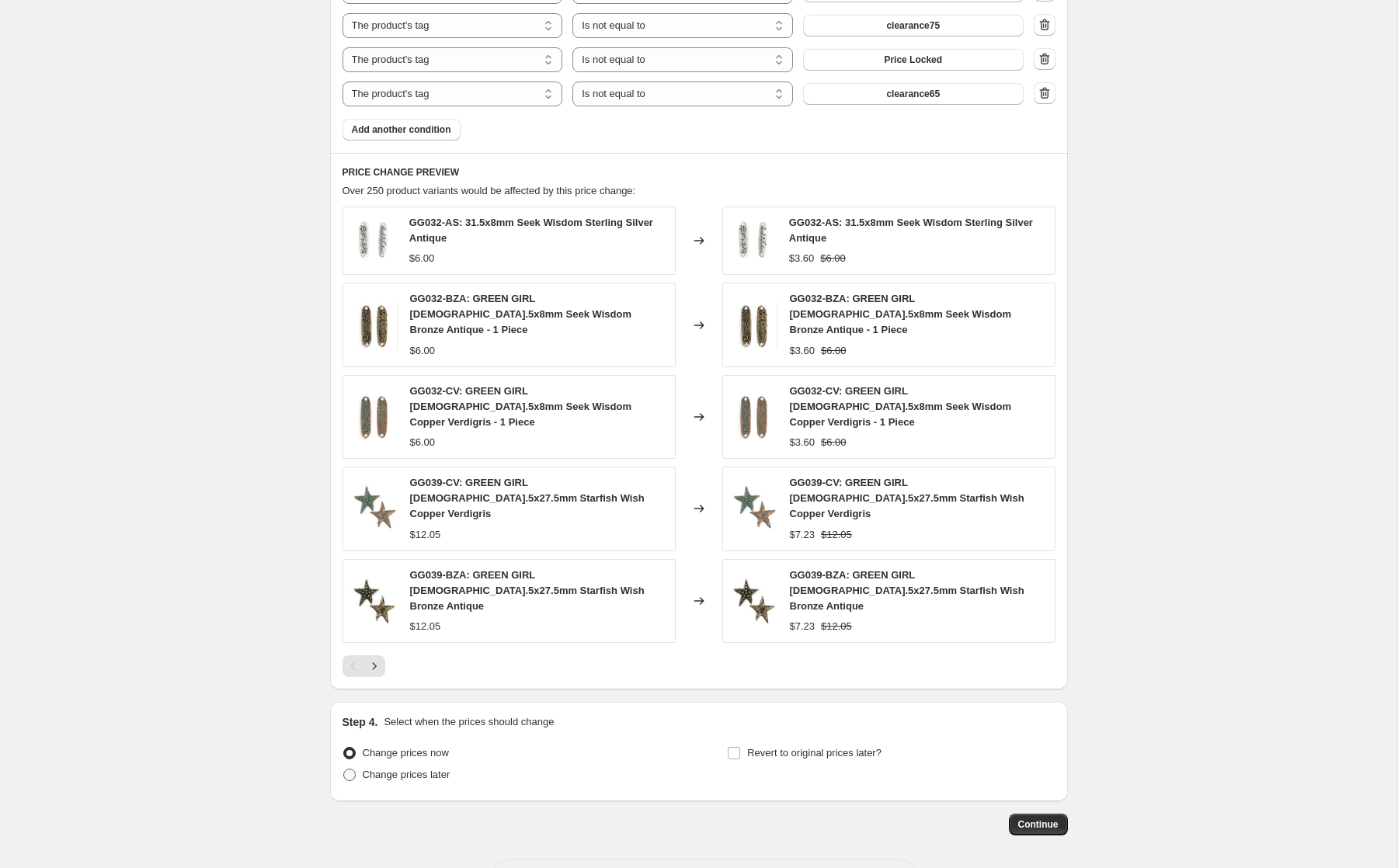
click at [428, 769] on span "Change prices later" at bounding box center [406, 775] width 88 height 12
click at [344, 769] on input "Change prices later" at bounding box center [343, 769] width 1 height 1
radio input "true"
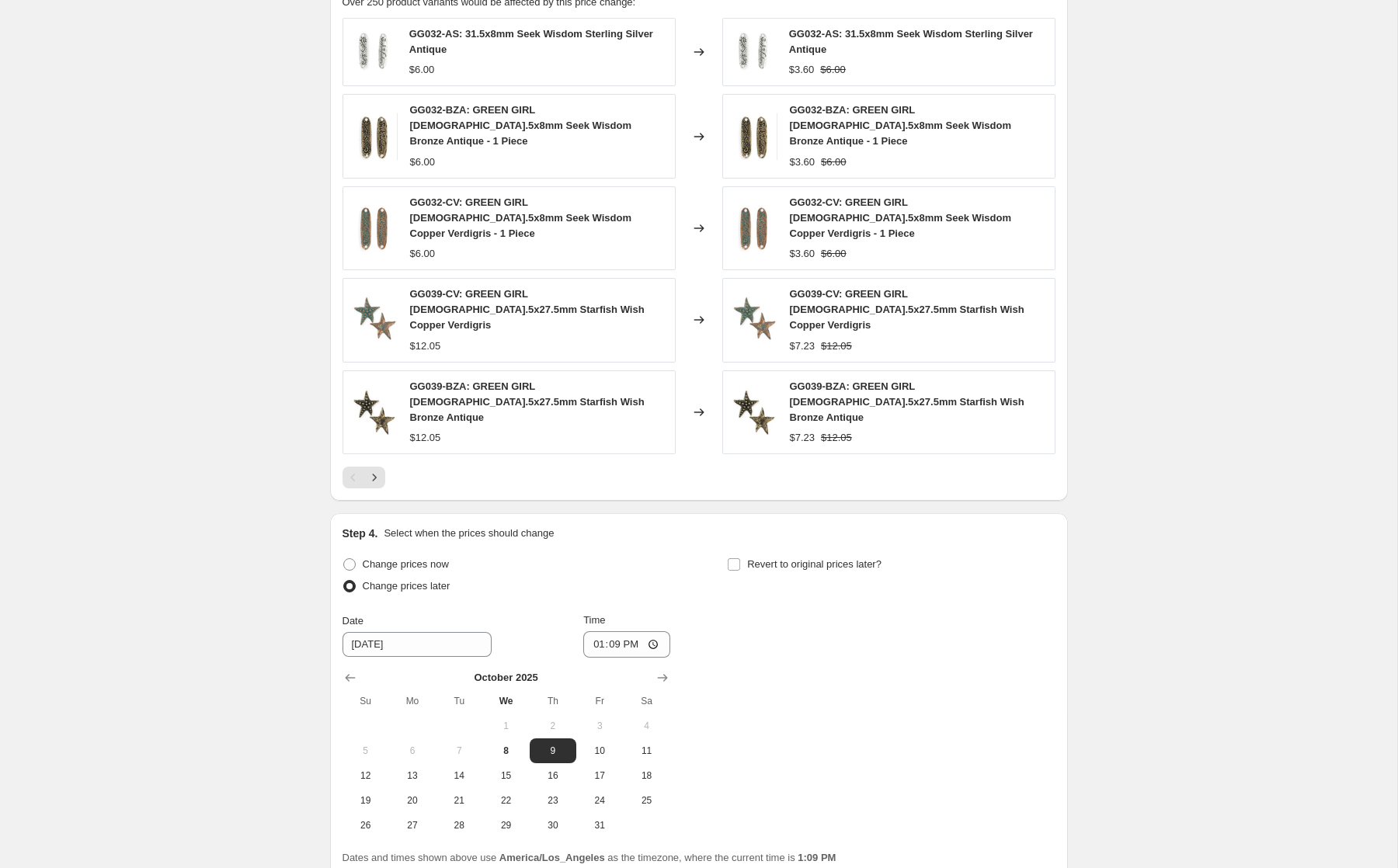
scroll to position [1286, 0]
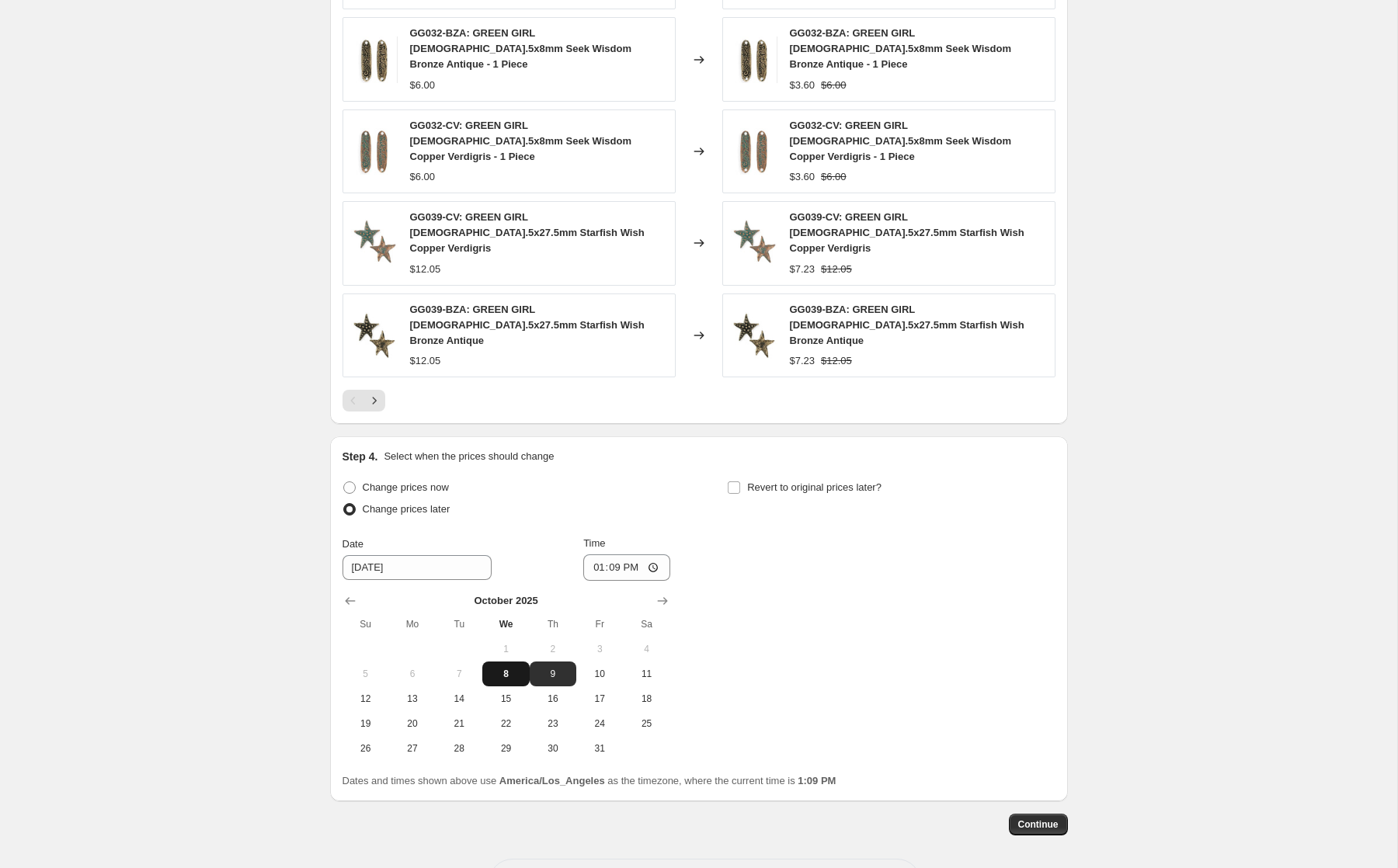
click at [510, 667] on span "8" at bounding box center [505, 673] width 34 height 13
type input "[DATE]"
click at [594, 554] on input "13:09" at bounding box center [627, 567] width 87 height 26
type input "17:09"
click at [736, 481] on input "Revert to original prices later?" at bounding box center [734, 487] width 13 height 13
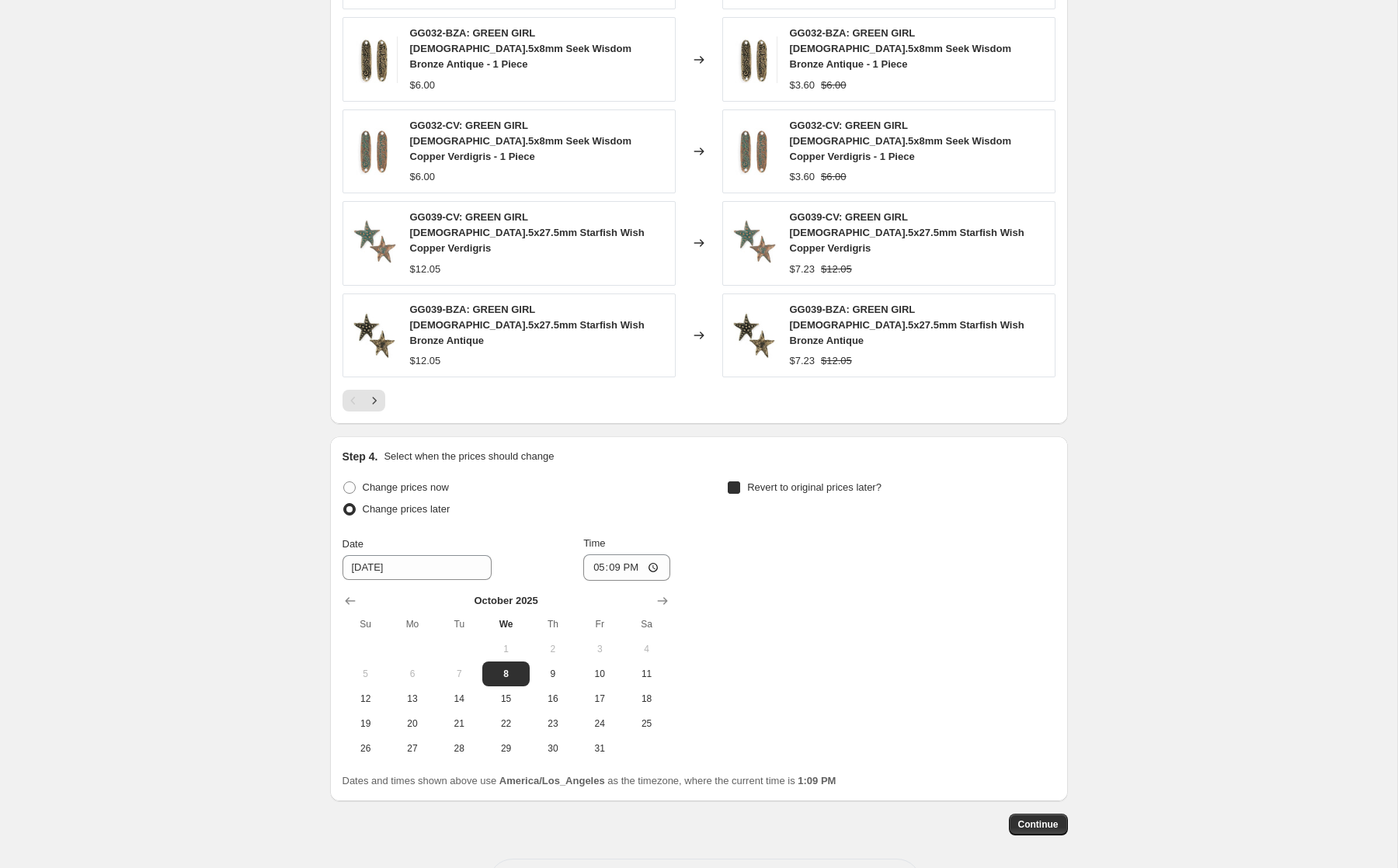
checkbox input "true"
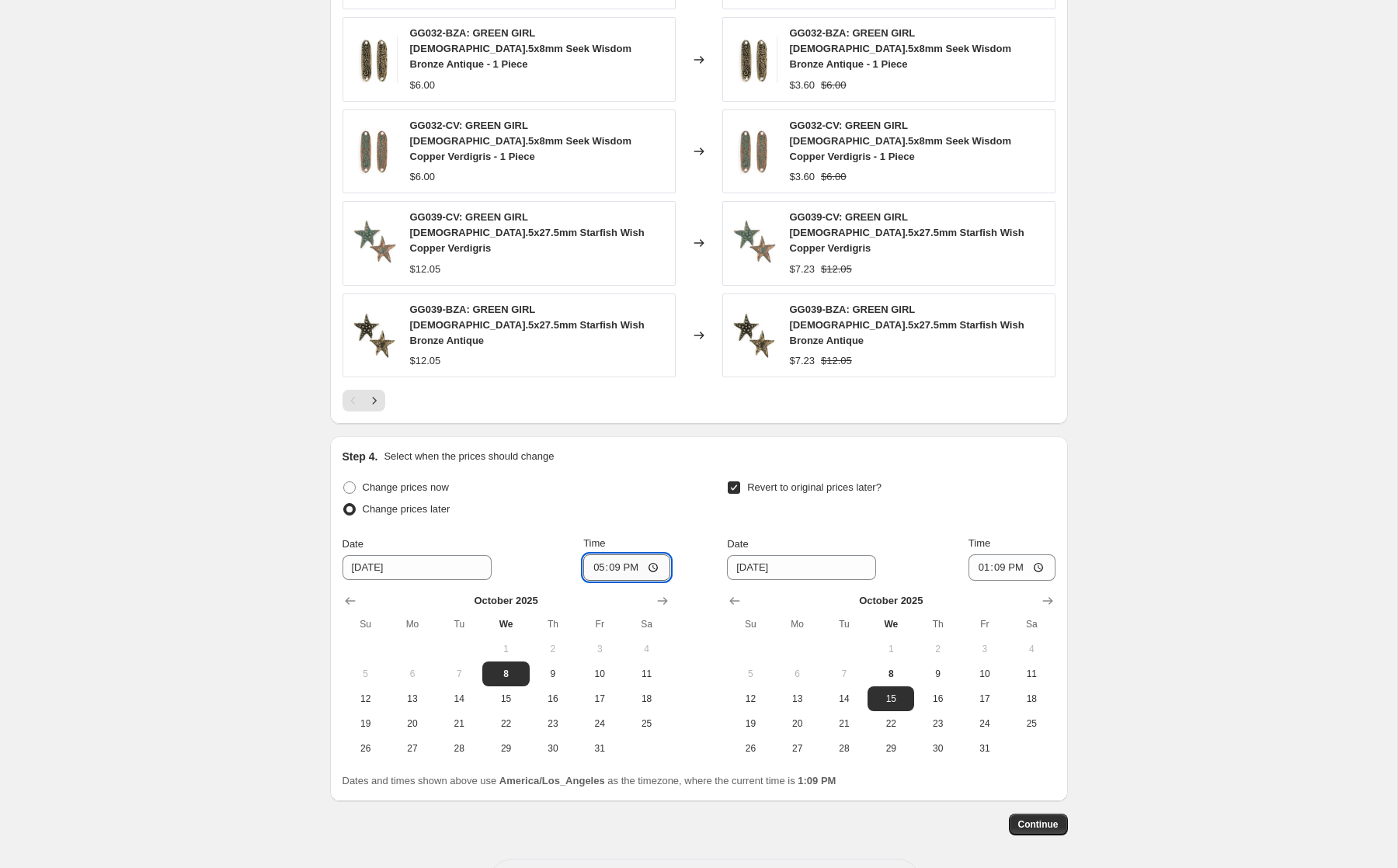
click at [594, 554] on input "17:09" at bounding box center [627, 567] width 87 height 26
type input "18:09"
click at [925, 687] on button "16" at bounding box center [937, 699] width 46 height 25
type input "[DATE]"
click at [983, 554] on input "13:09" at bounding box center [1012, 567] width 87 height 26
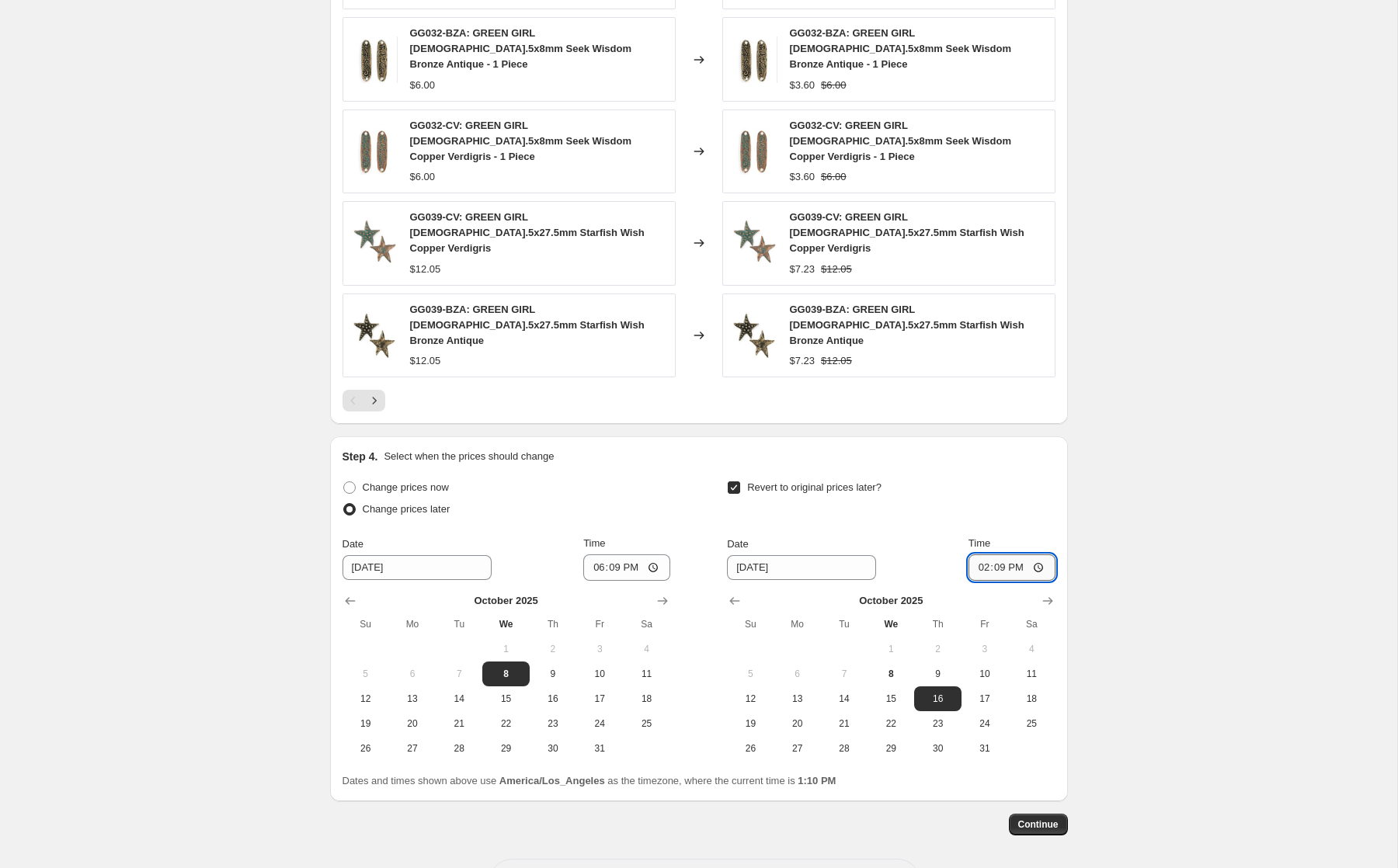
click at [1017, 554] on input "14:09" at bounding box center [1012, 567] width 87 height 26
type input "02:09"
click at [1056, 441] on div "Step 4. Select when the prices should change Change prices now Change prices la…" at bounding box center [699, 619] width 738 height 365
click at [1021, 813] on button "Continue" at bounding box center [1038, 824] width 59 height 22
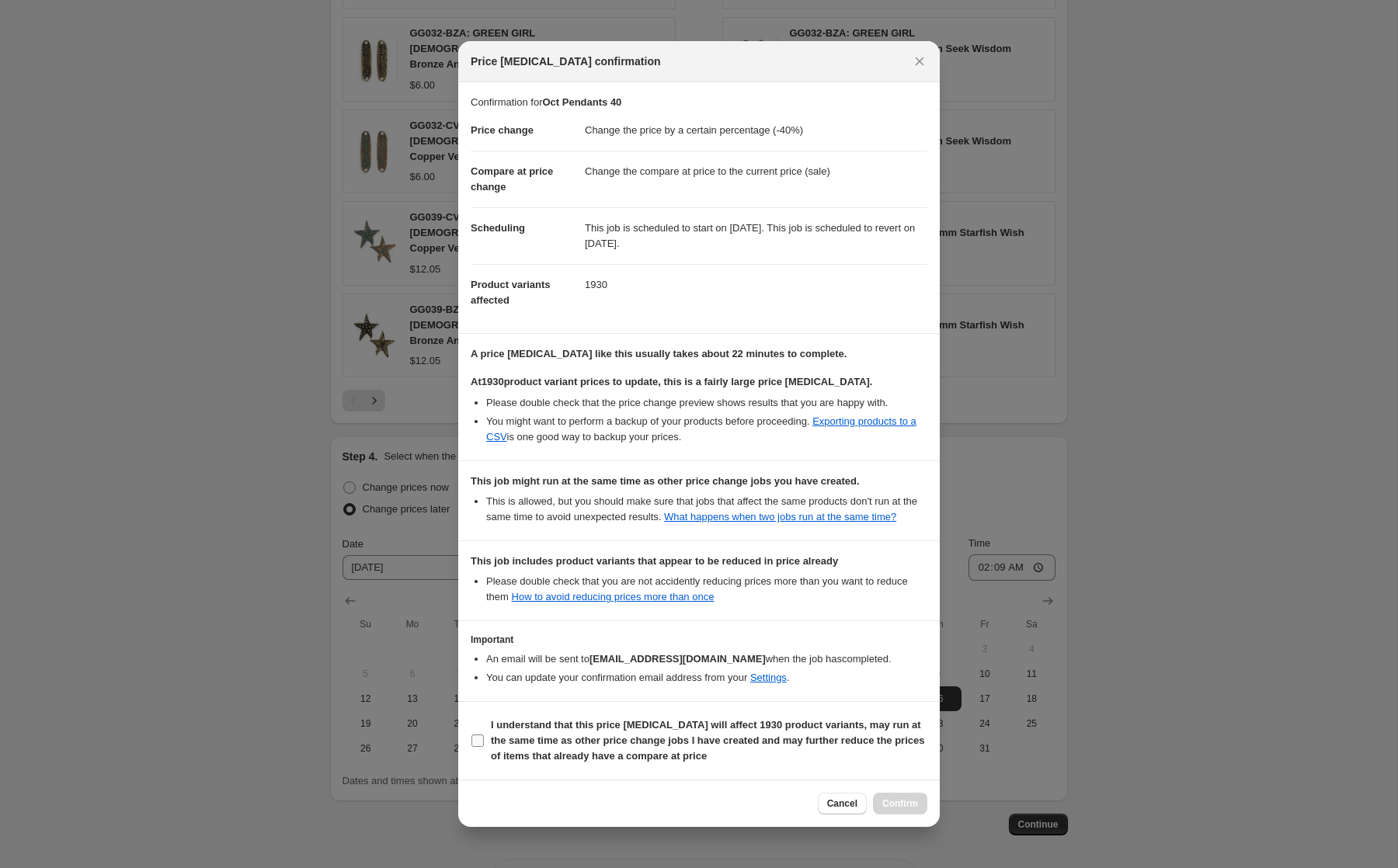
click at [720, 745] on b "I understand that this price [MEDICAL_DATA] will affect 1930 product variants, …" at bounding box center [708, 740] width 433 height 43
click at [484, 745] on input "I understand that this price [MEDICAL_DATA] will affect 1930 product variants, …" at bounding box center [477, 740] width 13 height 13
checkbox input "true"
click at [893, 808] on span "Confirm" at bounding box center [900, 803] width 36 height 13
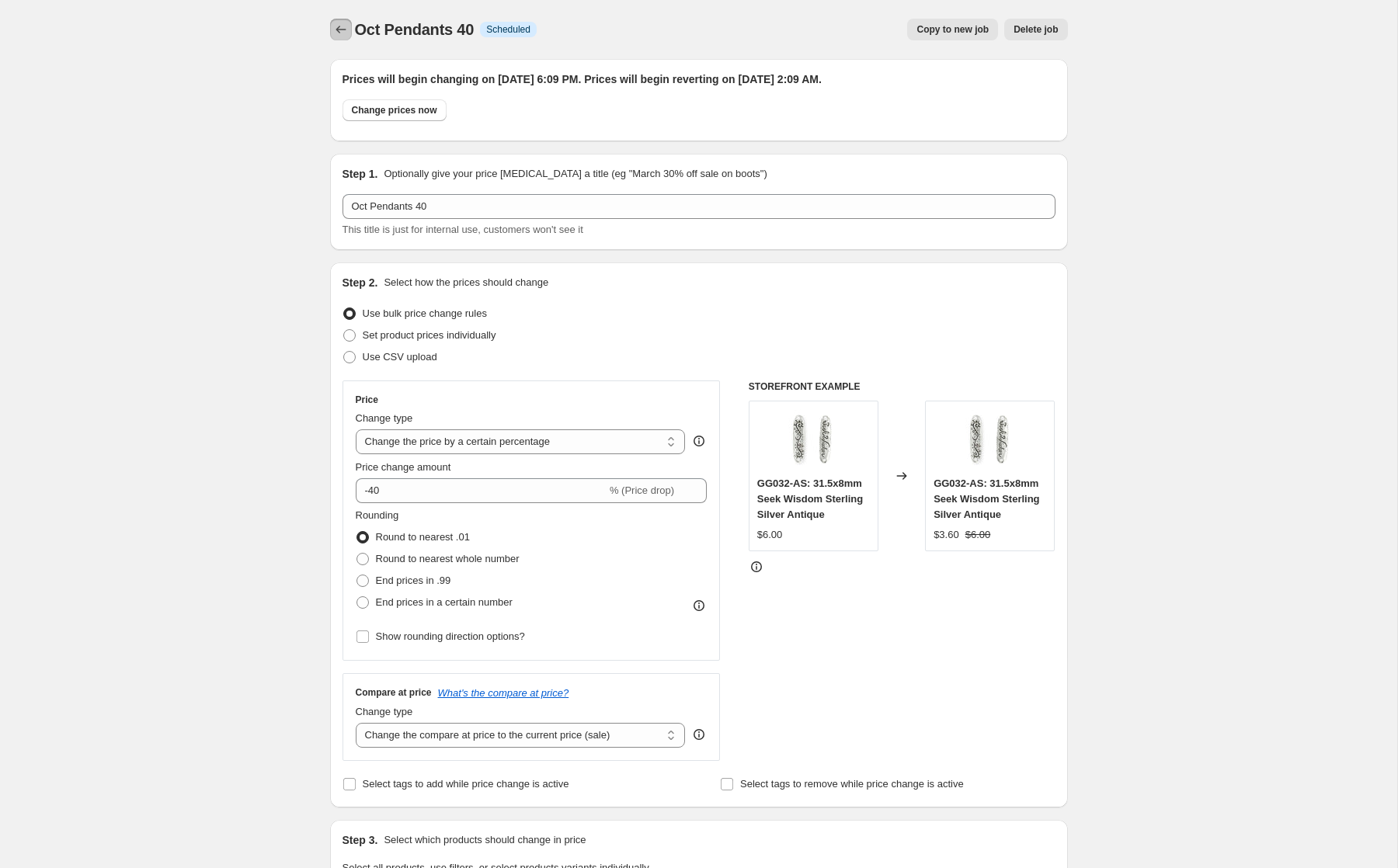
click at [340, 34] on icon "Price change jobs" at bounding box center [341, 29] width 15 height 15
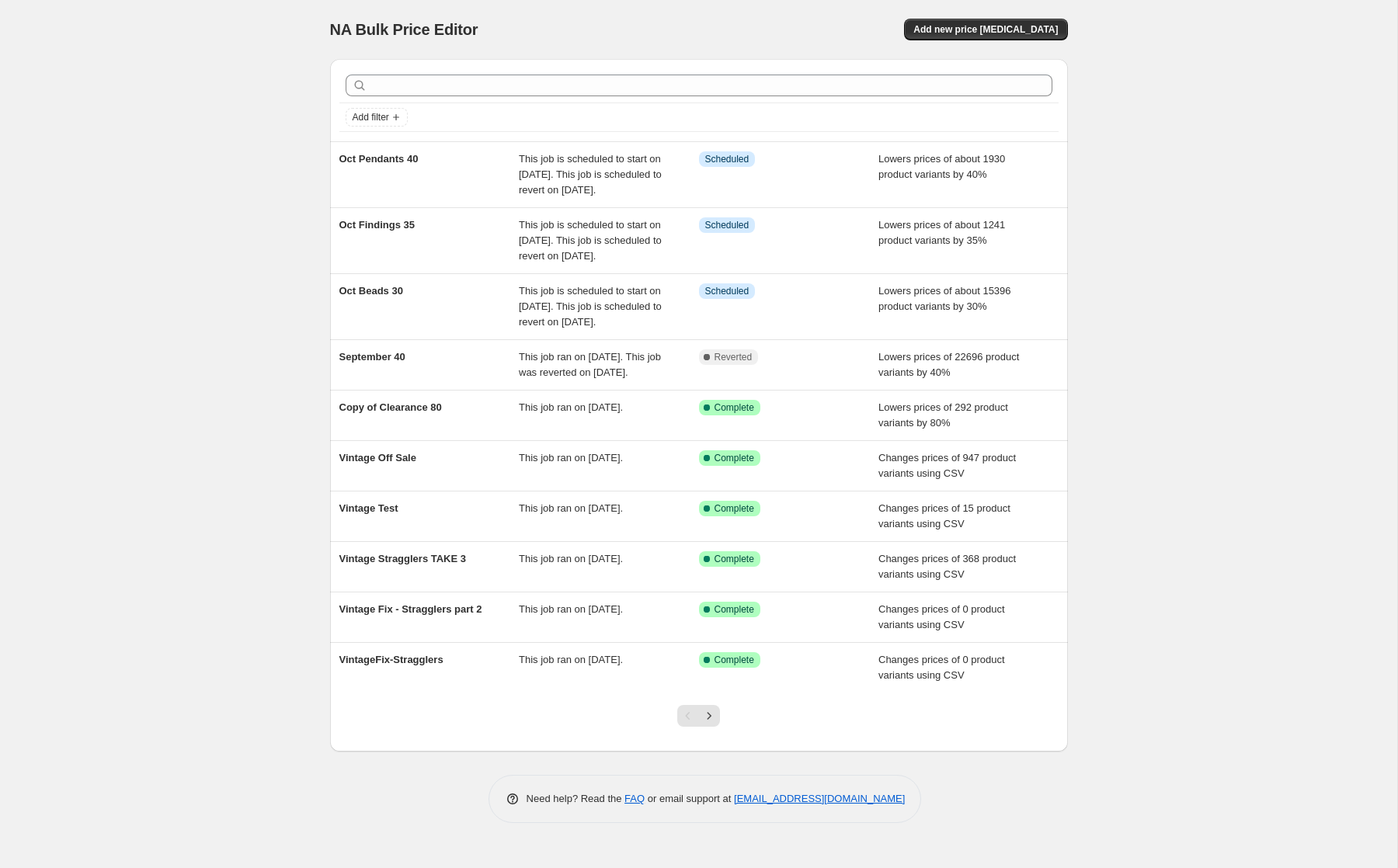
click at [709, 751] on div at bounding box center [698, 722] width 63 height 59
click at [709, 724] on icon "Next" at bounding box center [709, 715] width 15 height 15
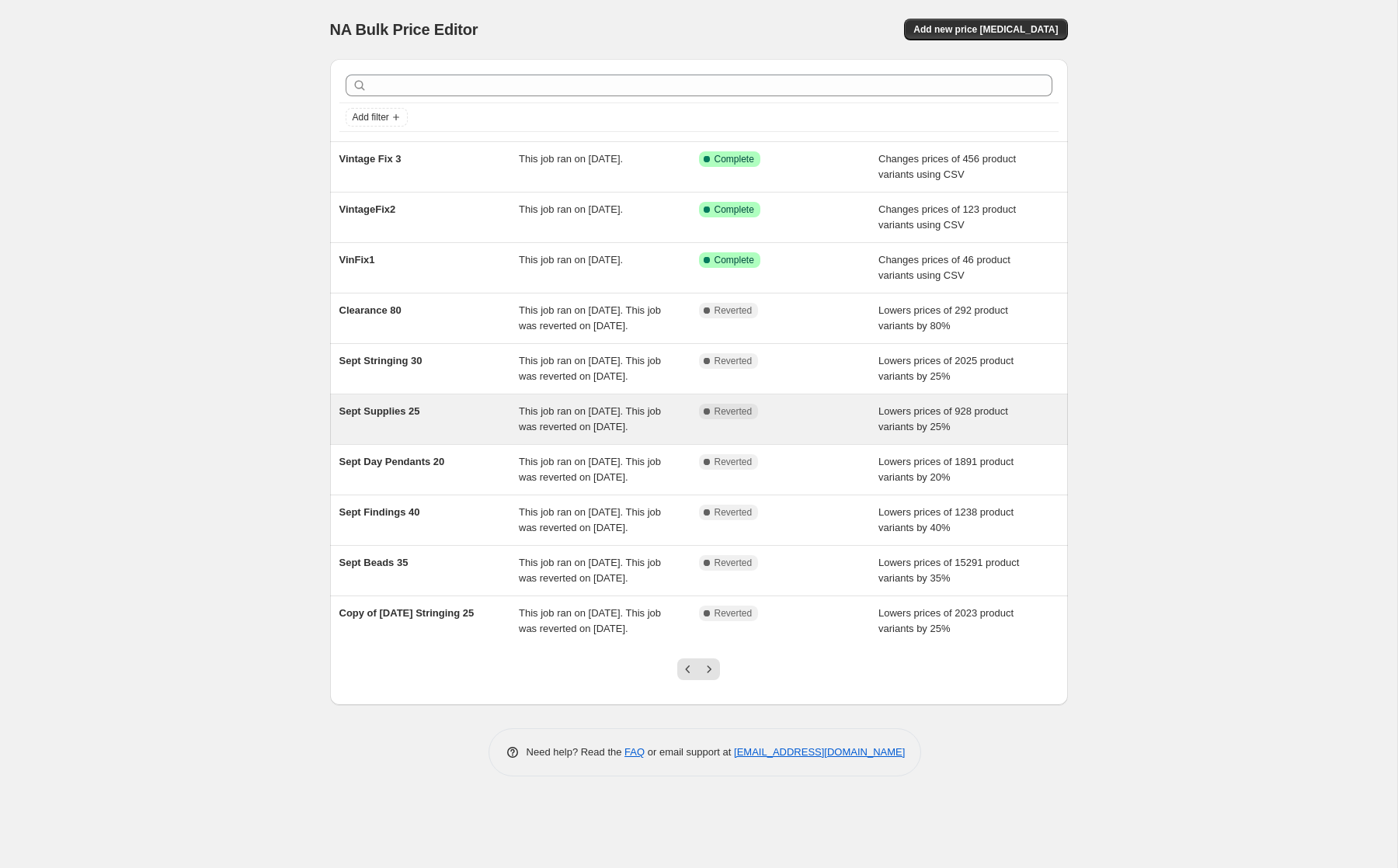
click at [542, 432] on span "This job ran on [DATE]. This job was reverted on [DATE]." at bounding box center [589, 419] width 142 height 27
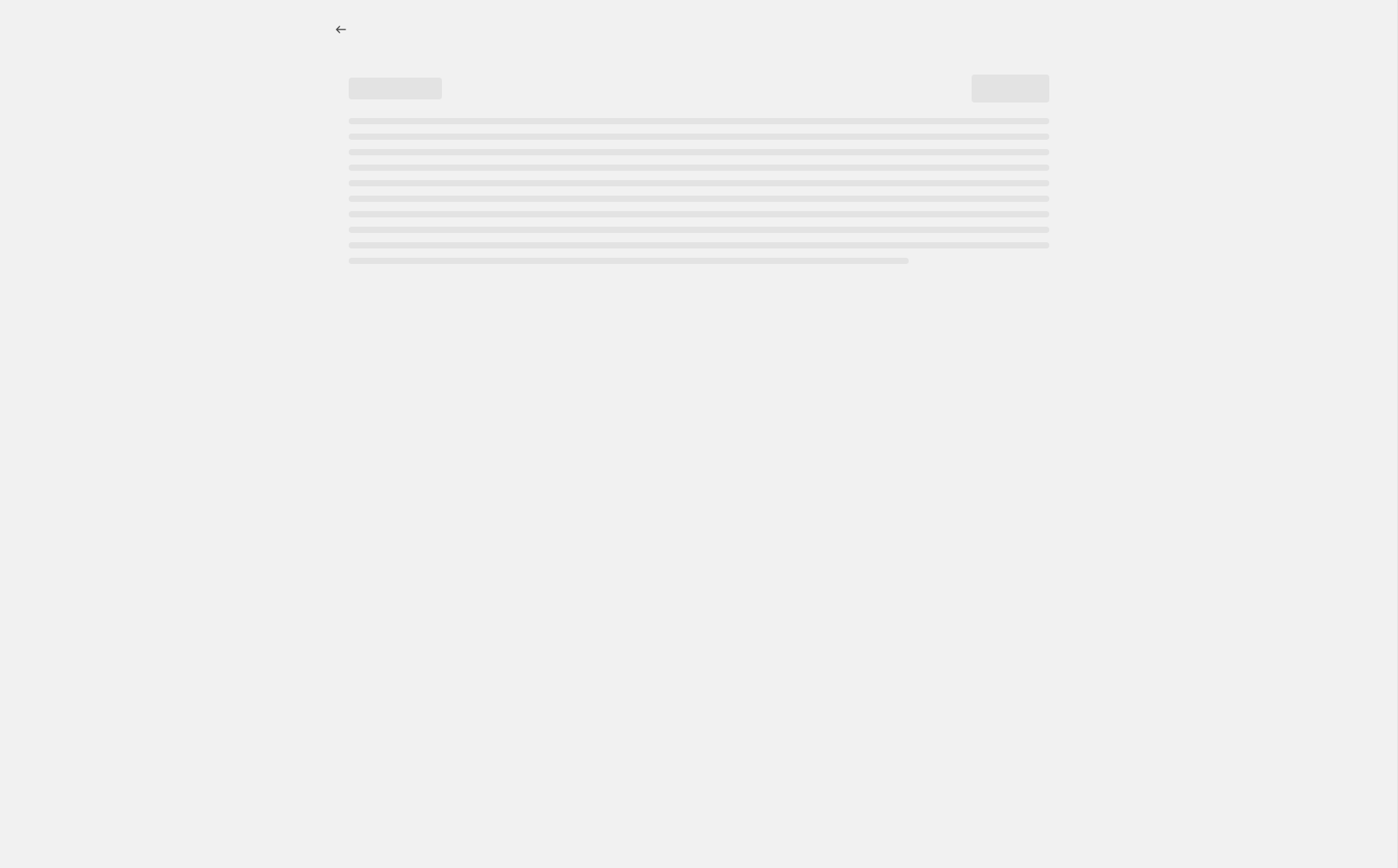
select select "percentage"
select select "collection"
select select "tag"
select select "not_equal"
select select "tag"
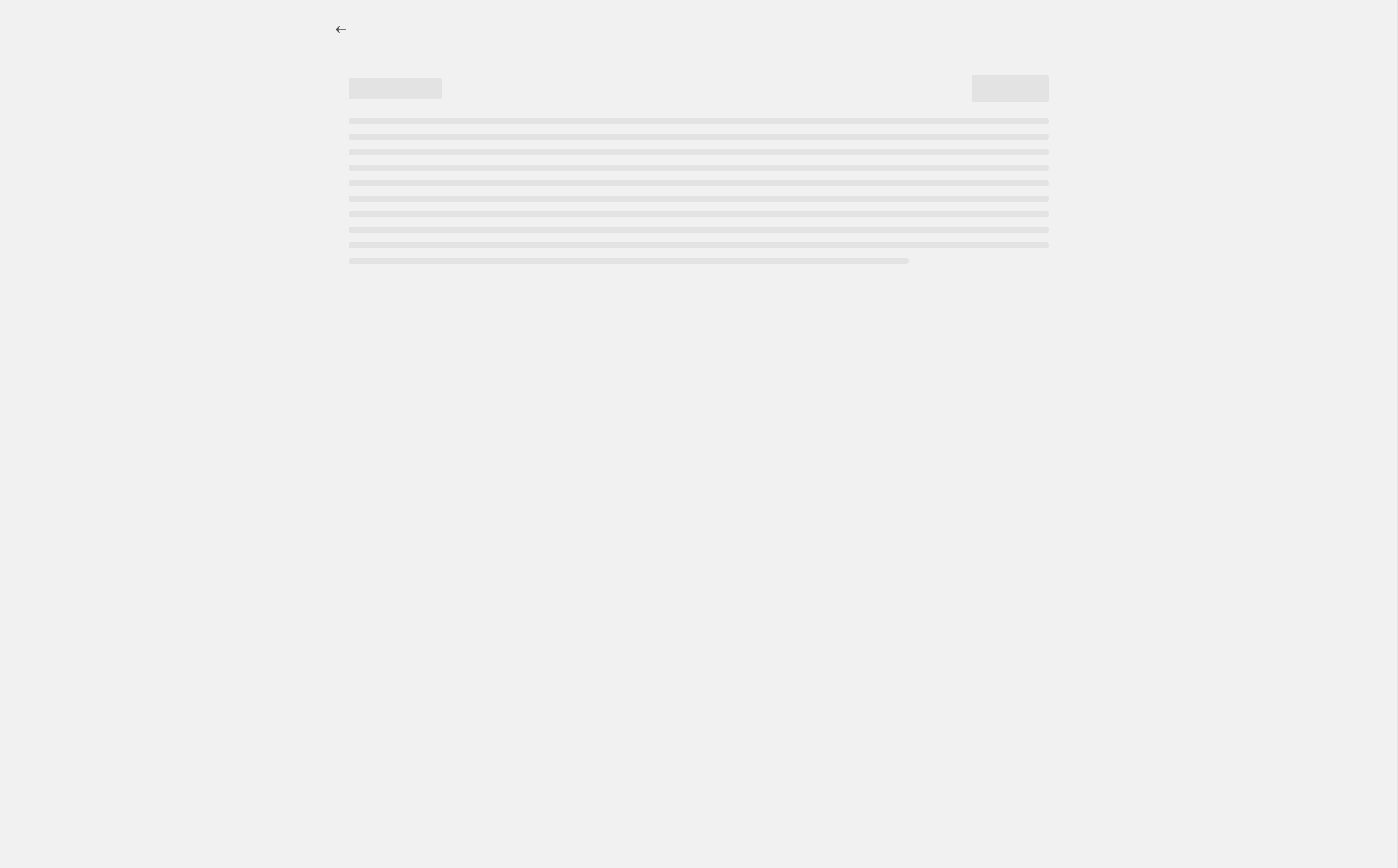
select select "not_equal"
select select "tag"
select select "not_equal"
select select "tag"
select select "not_equal"
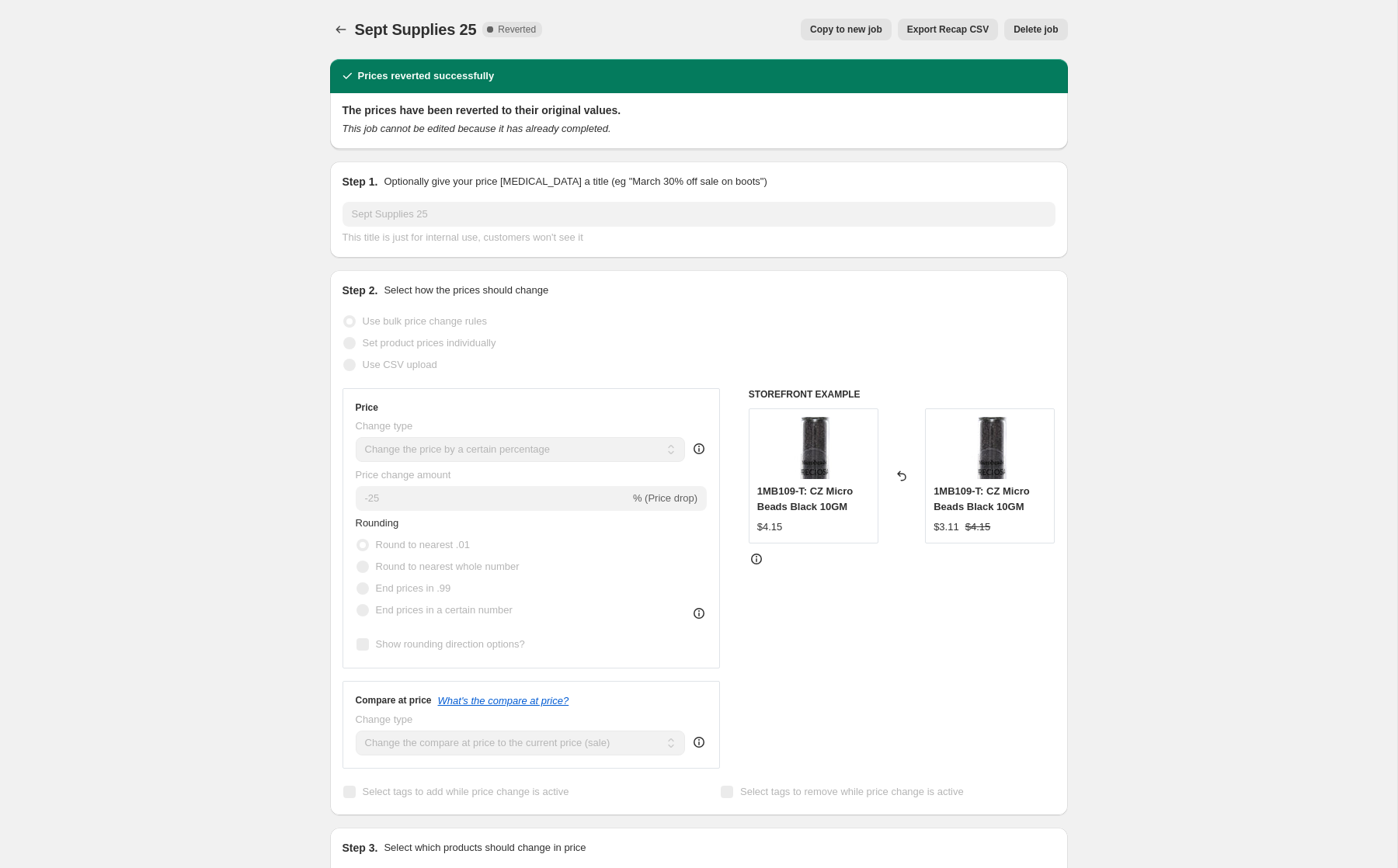
click at [810, 31] on span "Copy to new job" at bounding box center [846, 29] width 72 height 13
select select "percentage"
select select "collection"
select select "tag"
select select "not_equal"
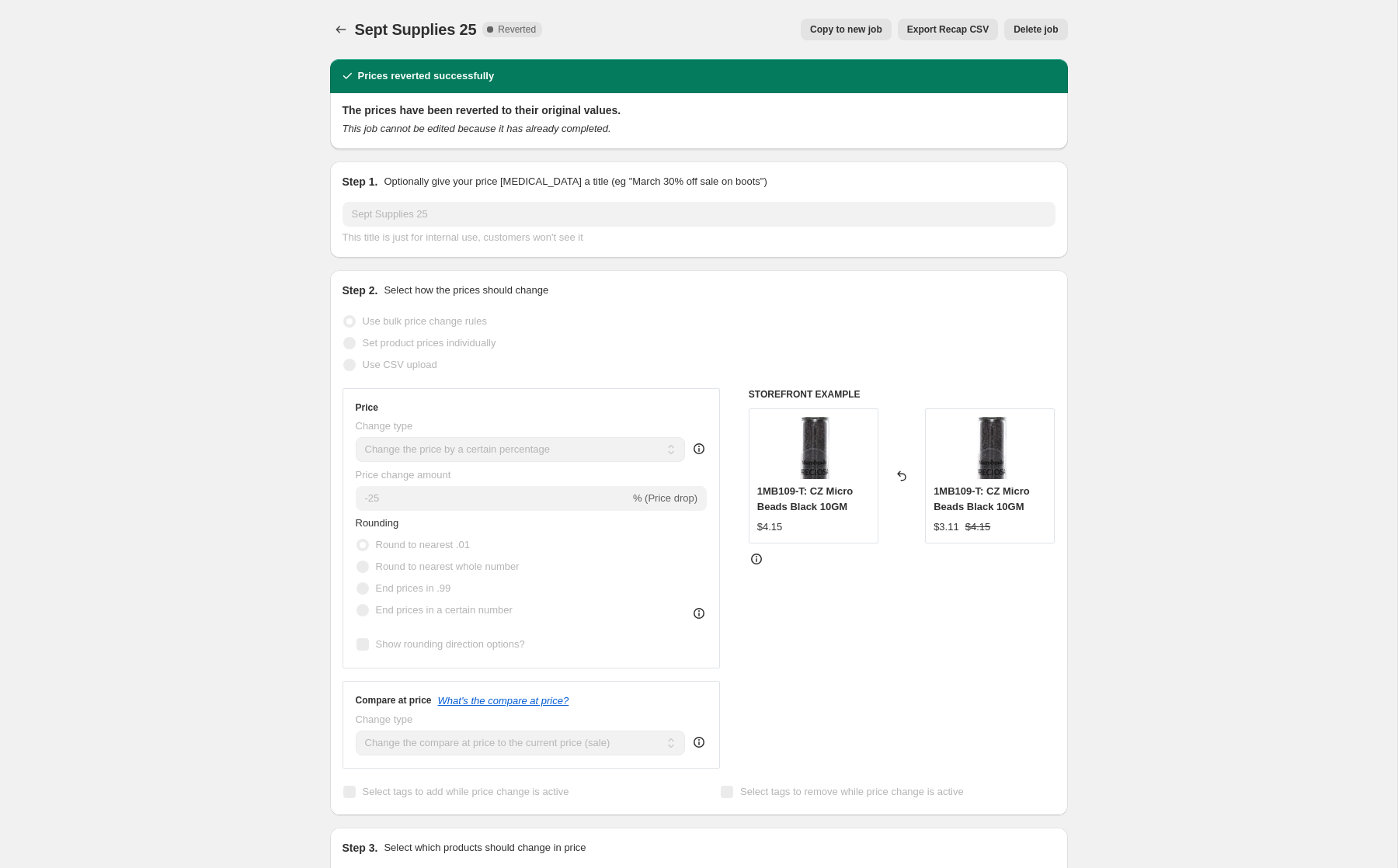
select select "tag"
select select "not_equal"
select select "tag"
select select "not_equal"
select select "tag"
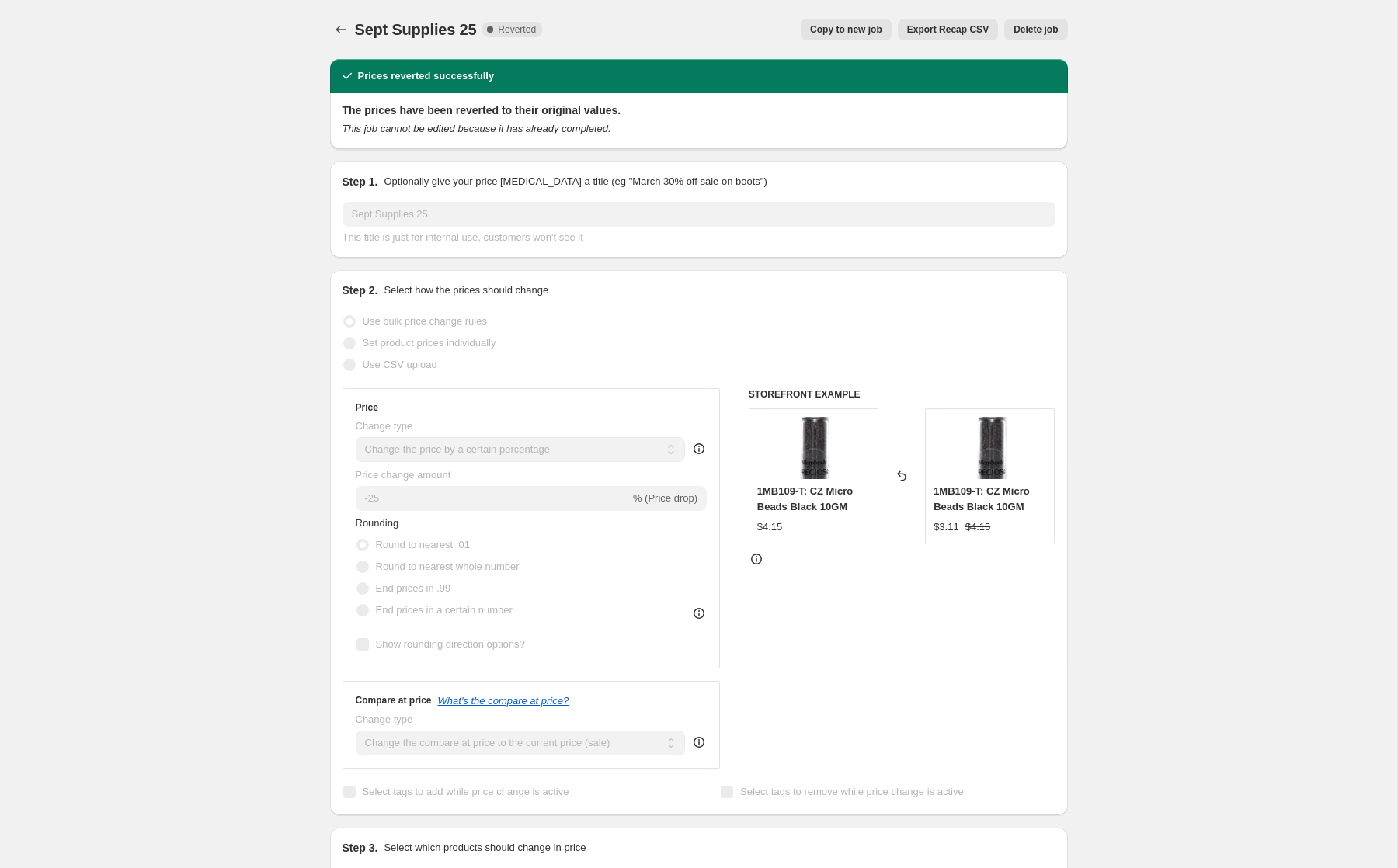
select select "not_equal"
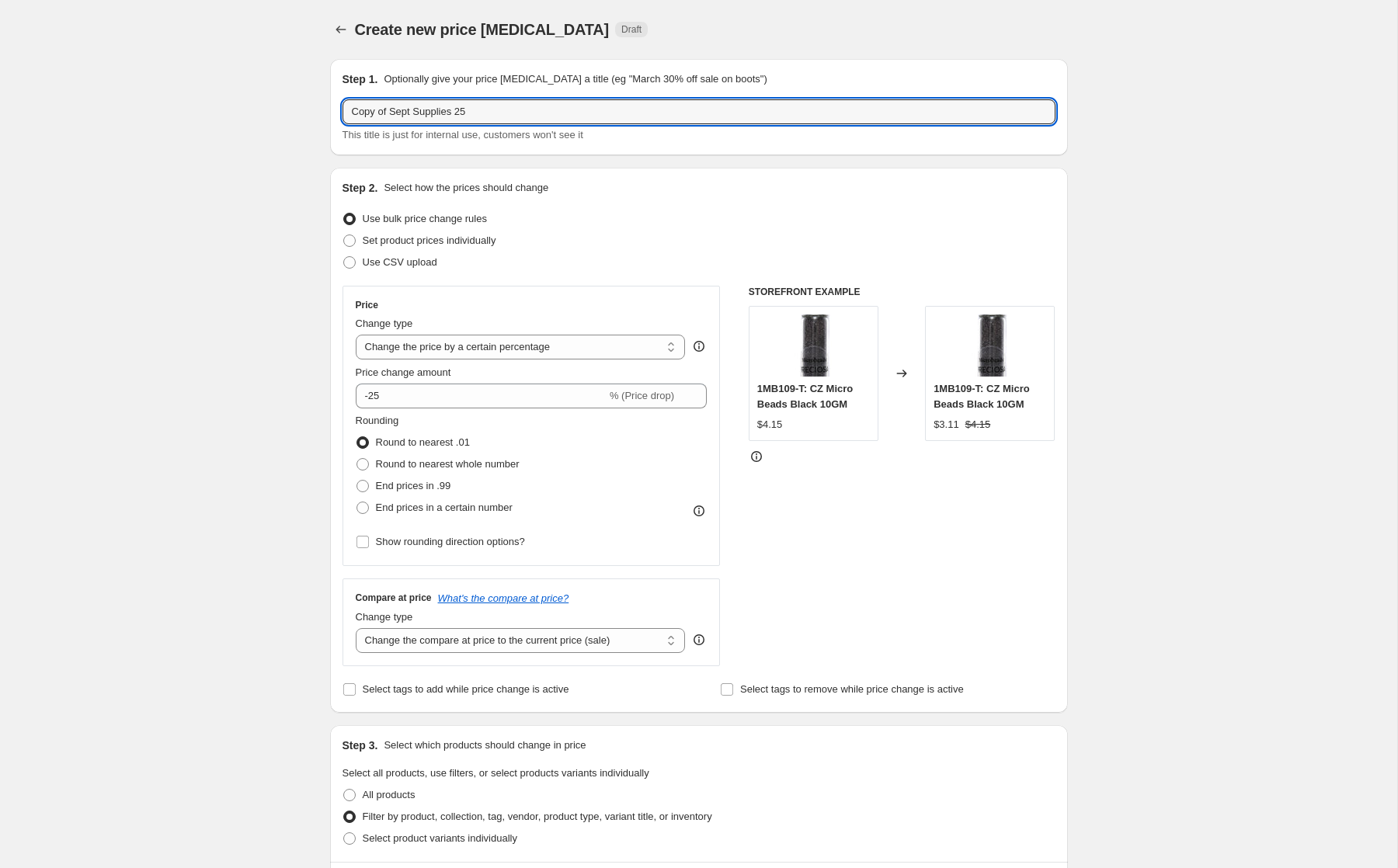
drag, startPoint x: 413, startPoint y: 112, endPoint x: 339, endPoint y: 101, distance: 74.8
click at [339, 101] on div "Step 1. Optionally give your price [MEDICAL_DATA] a title (eg "March 30% off sa…" at bounding box center [699, 107] width 738 height 97
drag, startPoint x: 437, startPoint y: 111, endPoint x: 491, endPoint y: 117, distance: 54.3
click at [491, 117] on input "October Supplies 25" at bounding box center [699, 112] width 713 height 25
type input "October Supplies 35"
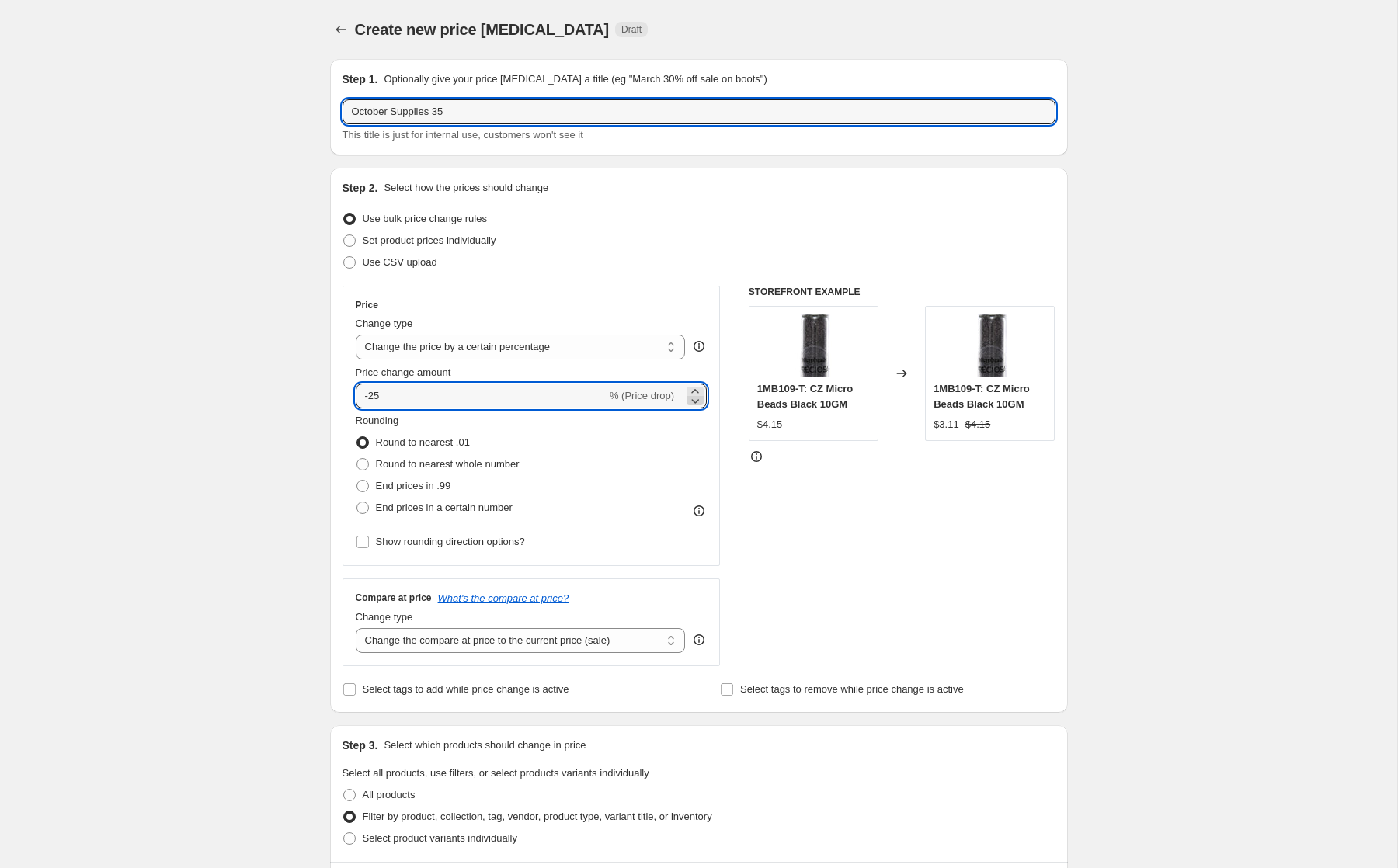
click at [697, 402] on icon at bounding box center [695, 400] width 15 height 15
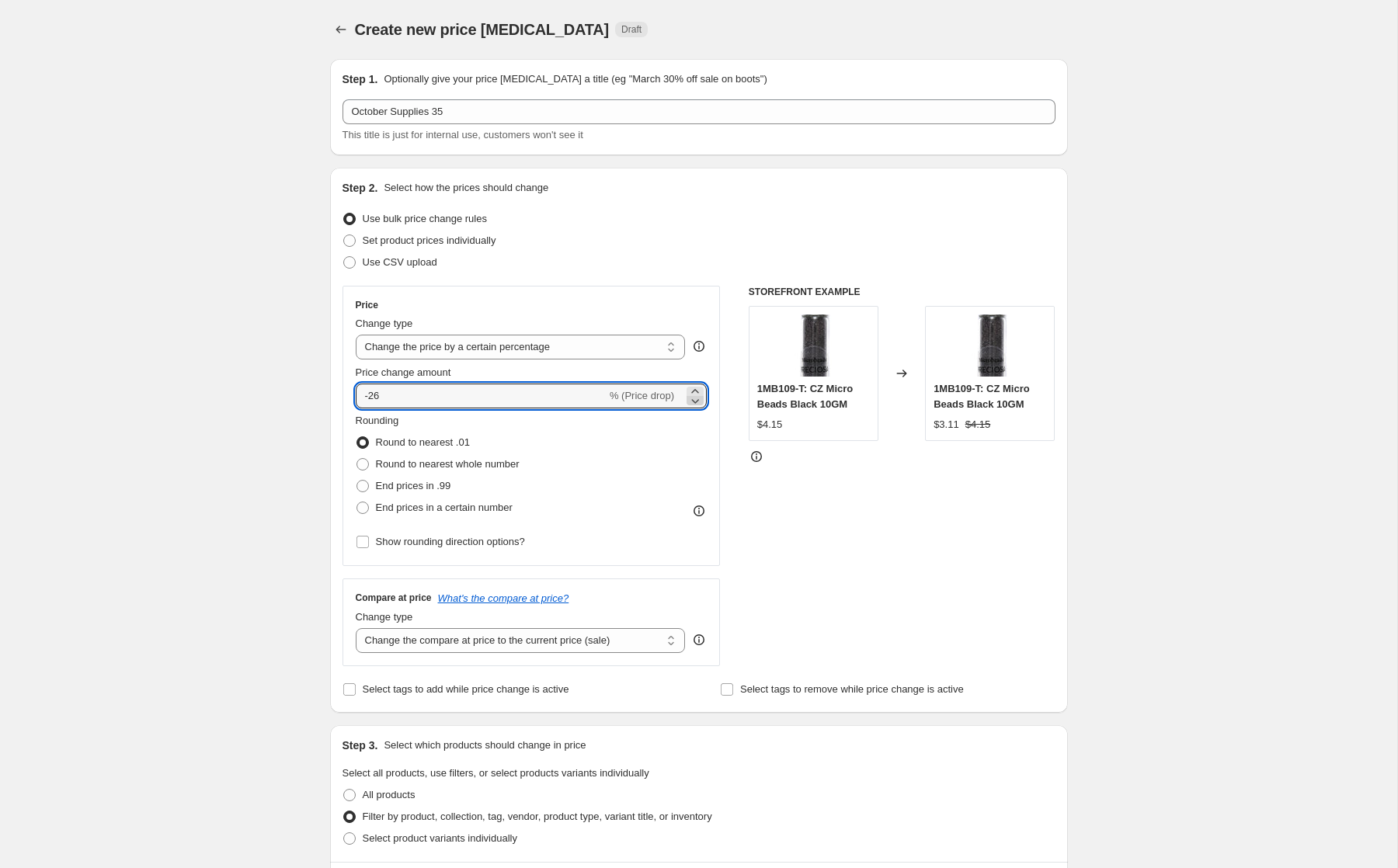
click at [697, 402] on icon at bounding box center [695, 400] width 15 height 15
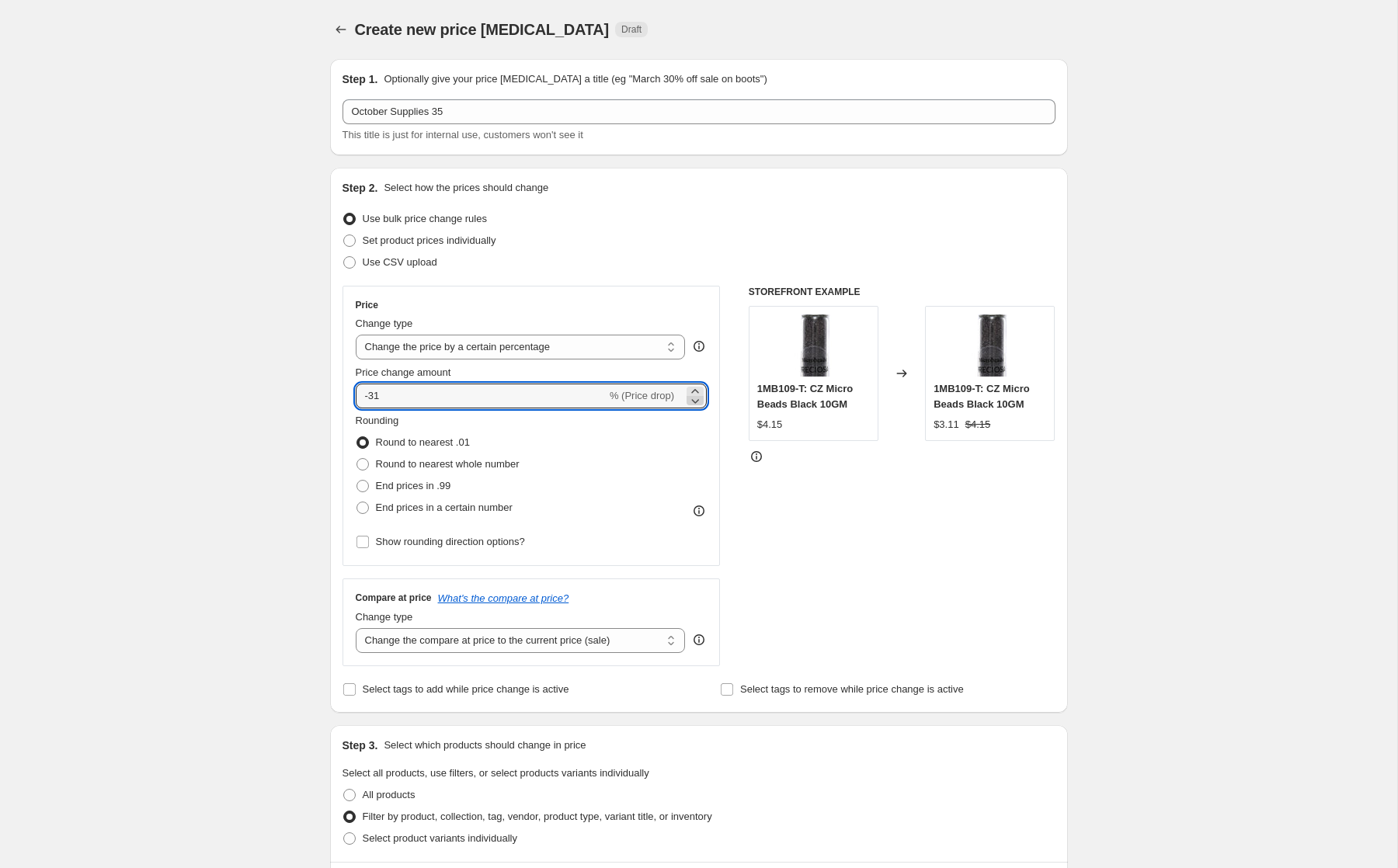
click at [697, 402] on icon at bounding box center [695, 400] width 15 height 15
type input "-35"
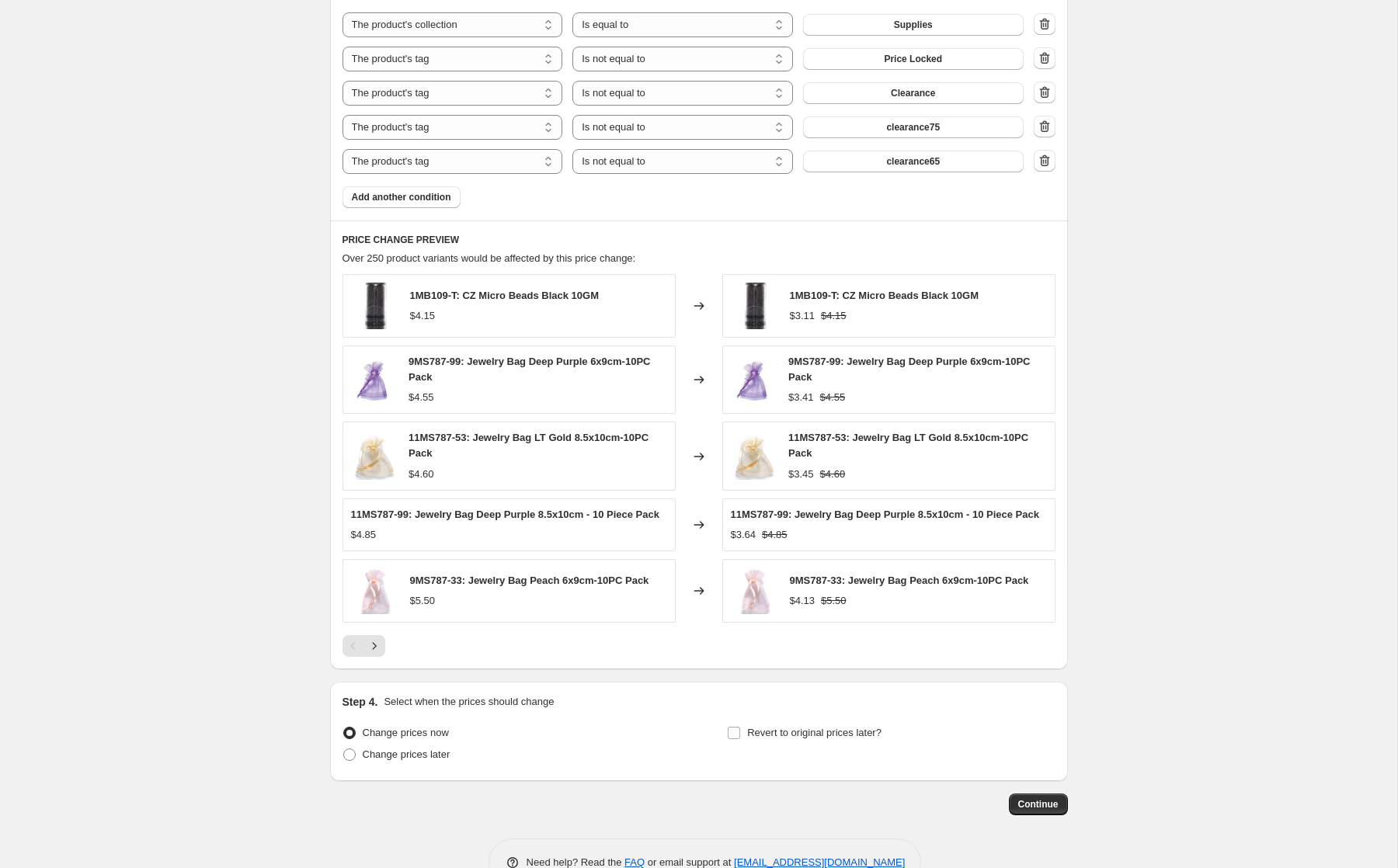
scroll to position [1010, 0]
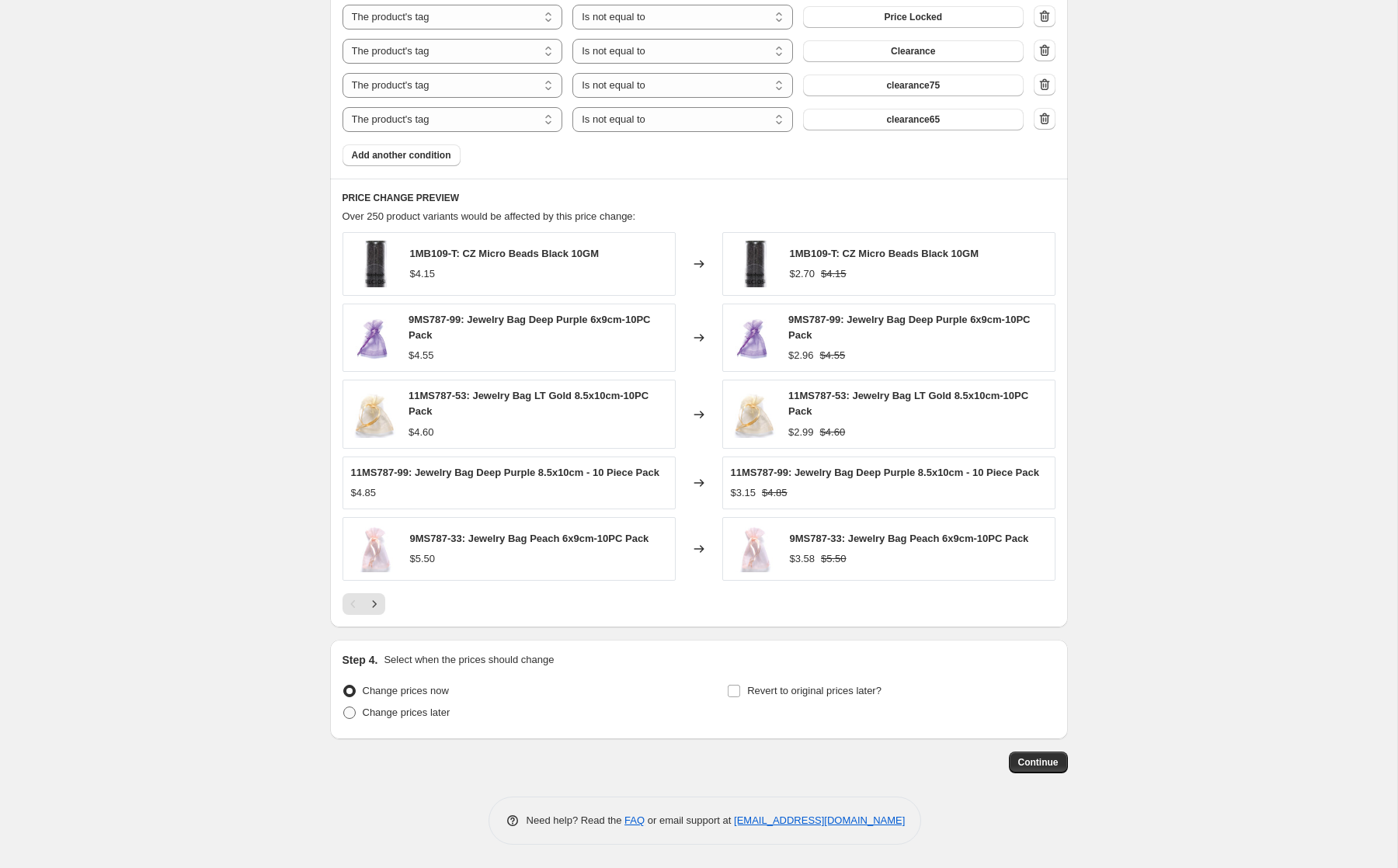
click at [415, 710] on span "Change prices later" at bounding box center [406, 713] width 88 height 12
click at [344, 708] on input "Change prices later" at bounding box center [343, 707] width 1 height 1
radio input "true"
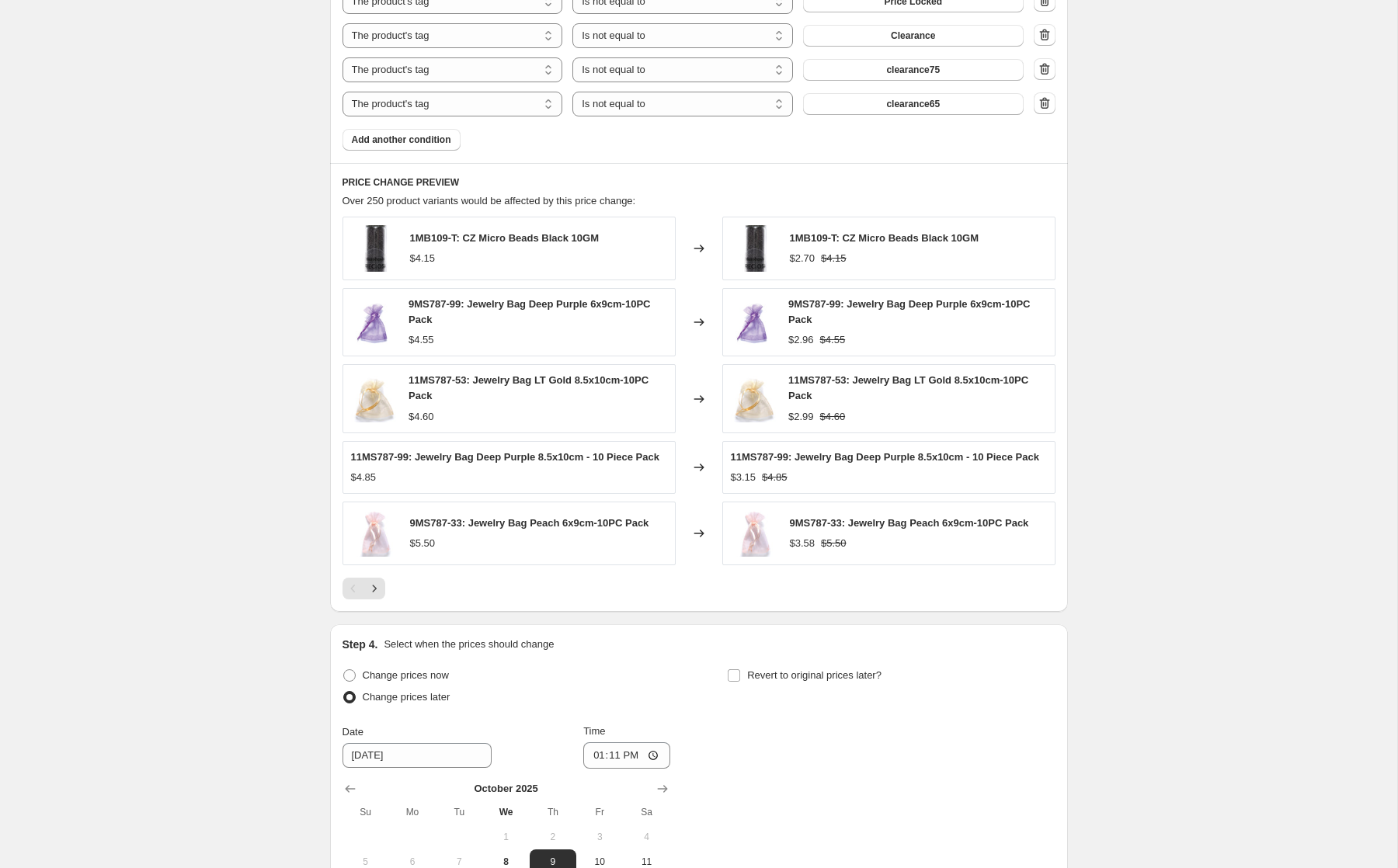
scroll to position [1276, 0]
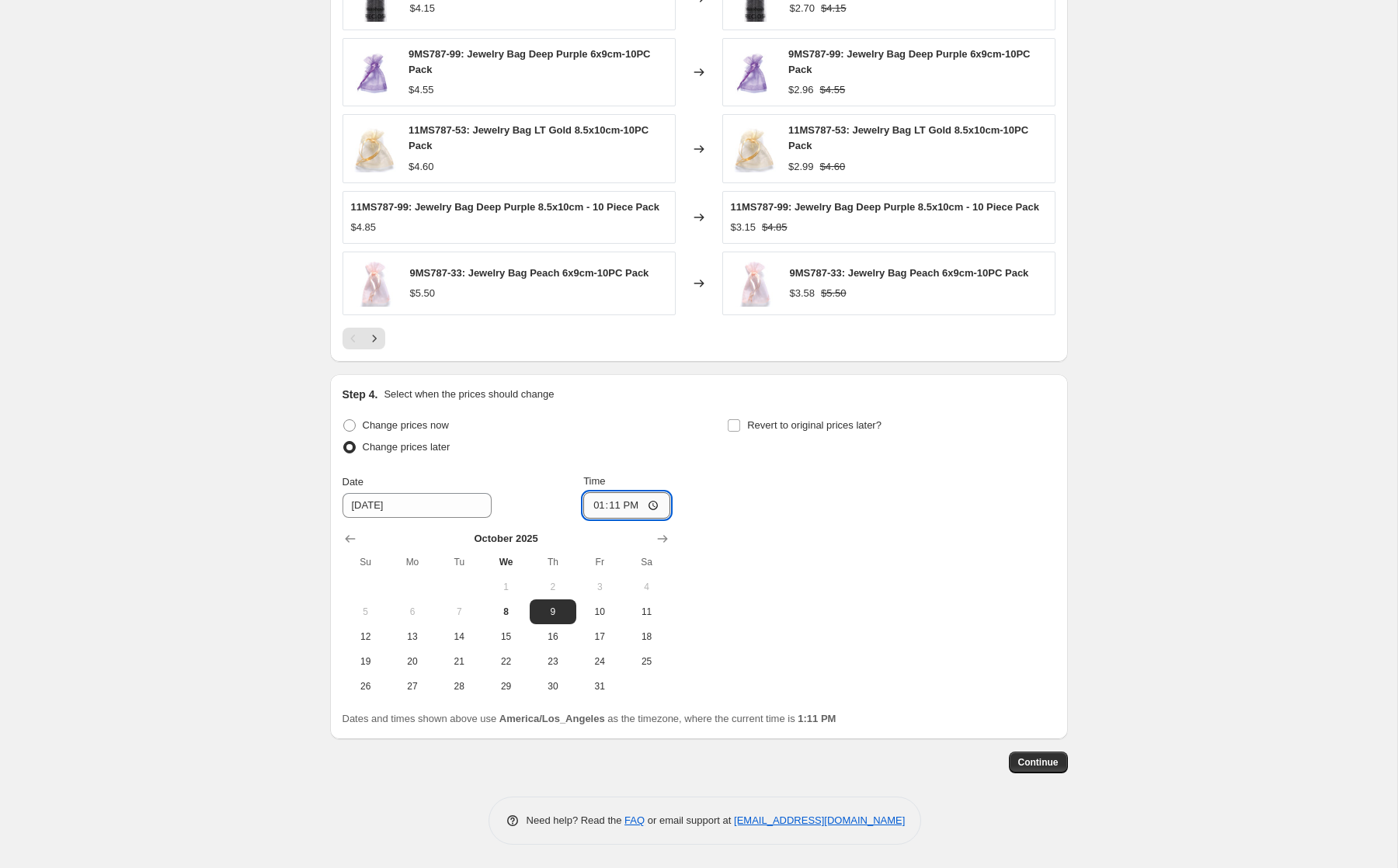
click at [592, 510] on input "13:11" at bounding box center [627, 505] width 87 height 26
type input "19:11"
click at [496, 618] on button "8" at bounding box center [505, 612] width 46 height 25
type input "[DATE]"
click at [797, 426] on span "Revert to original prices later?" at bounding box center [814, 425] width 134 height 12
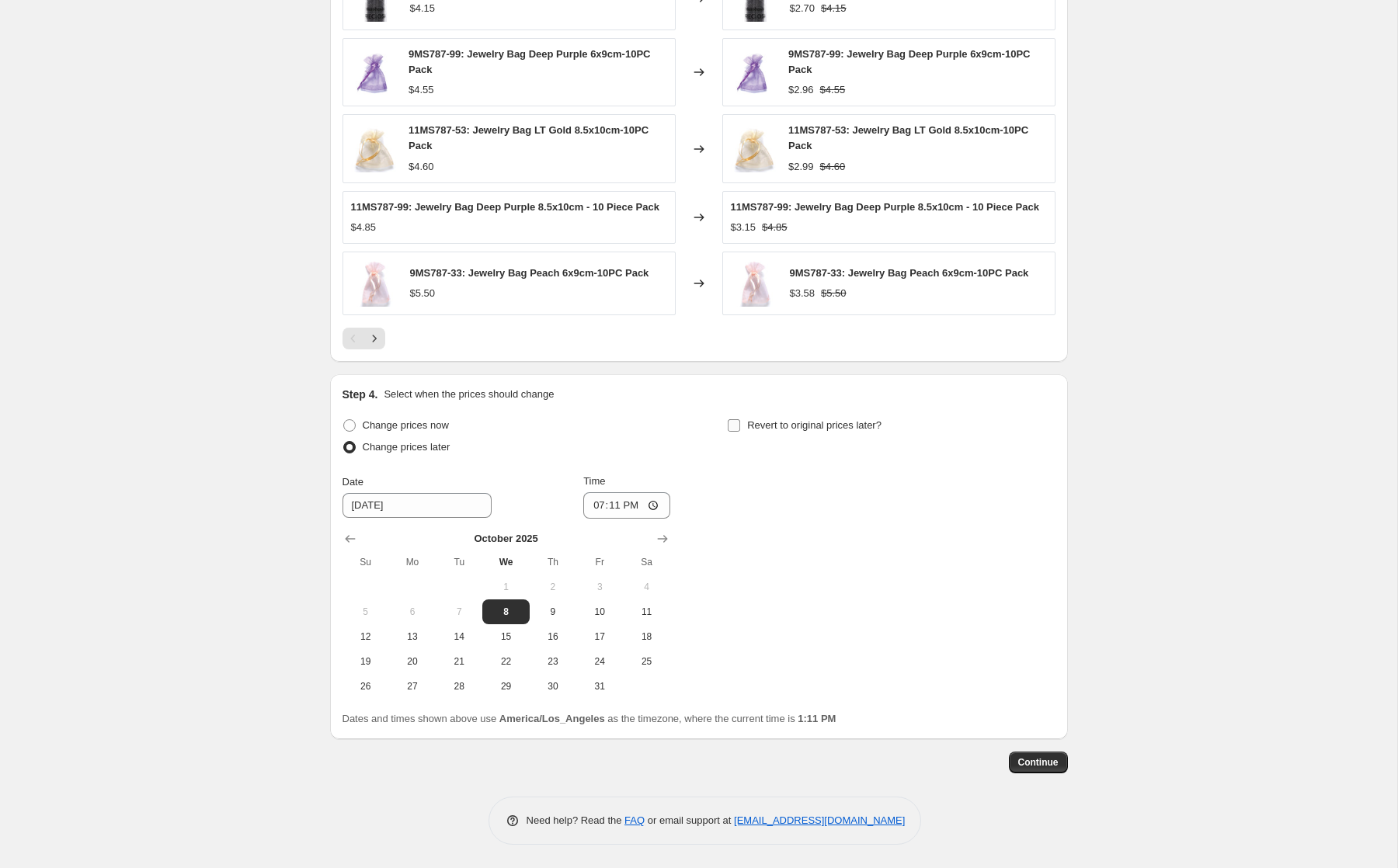
click at [740, 426] on input "Revert to original prices later?" at bounding box center [734, 425] width 13 height 13
checkbox input "true"
click at [937, 635] on span "16" at bounding box center [937, 636] width 34 height 13
type input "[DATE]"
click at [1017, 508] on input "13:11" at bounding box center [1012, 505] width 87 height 26
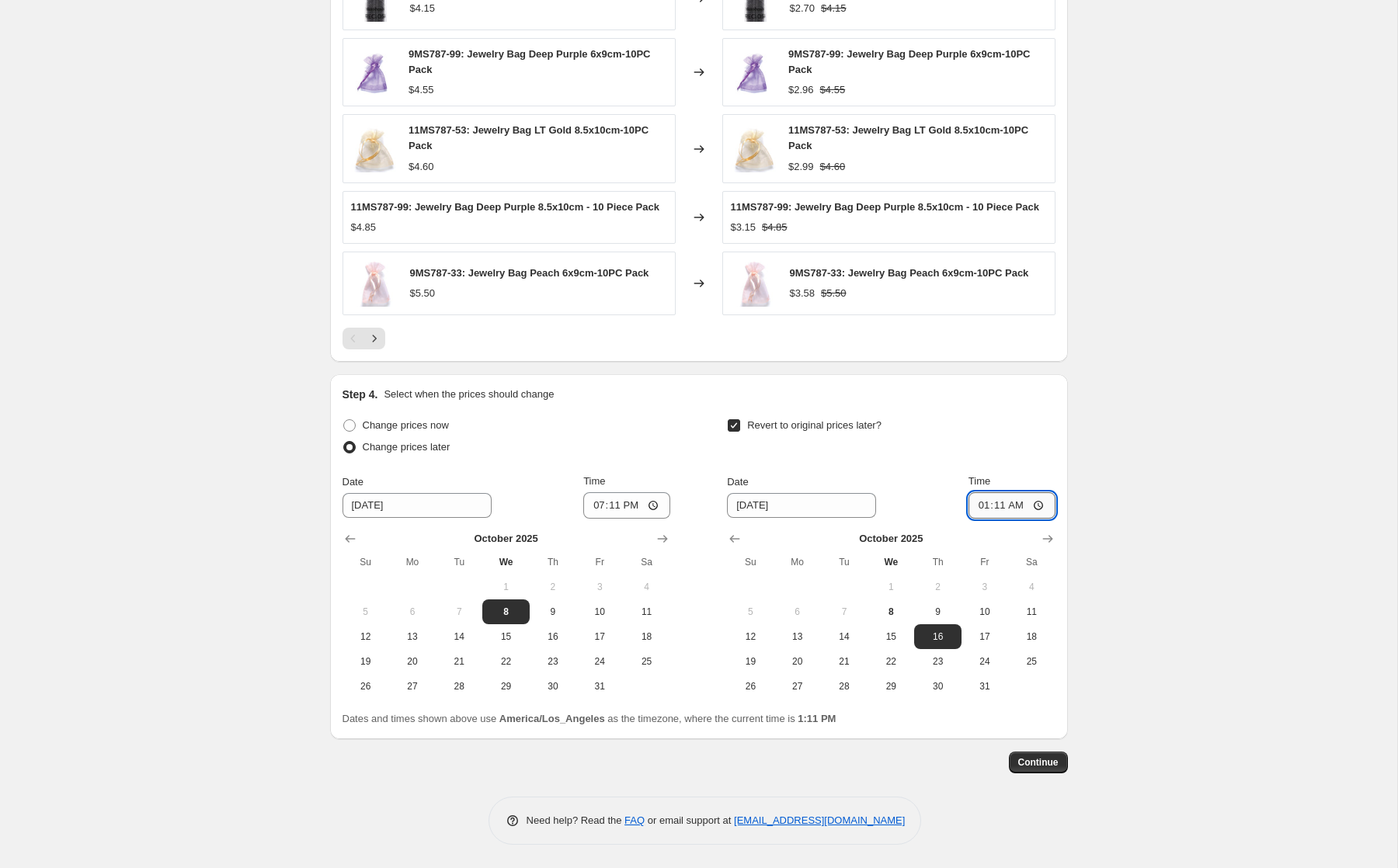
click at [976, 504] on input "01:11" at bounding box center [1012, 505] width 87 height 26
type input "03:11"
click at [1040, 421] on div "Revert to original prices later?" at bounding box center [891, 437] width 327 height 46
click at [1029, 760] on span "Continue" at bounding box center [1039, 762] width 40 height 13
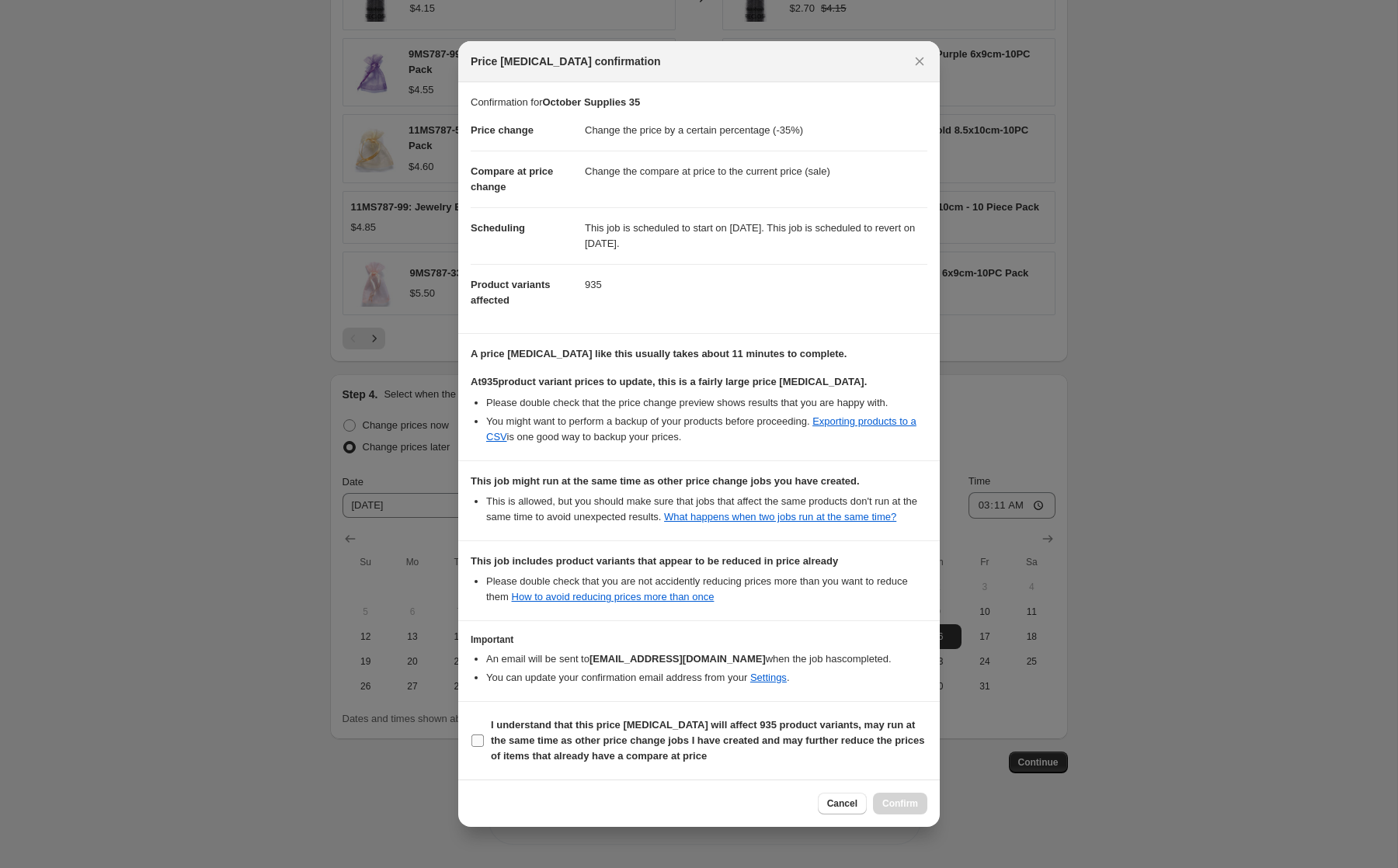
click at [552, 749] on b "I understand that this price [MEDICAL_DATA] will affect 935 product variants, m…" at bounding box center [708, 740] width 433 height 43
click at [484, 747] on input "I understand that this price [MEDICAL_DATA] will affect 935 product variants, m…" at bounding box center [477, 740] width 13 height 13
checkbox input "true"
click at [889, 809] on span "Confirm" at bounding box center [900, 803] width 36 height 13
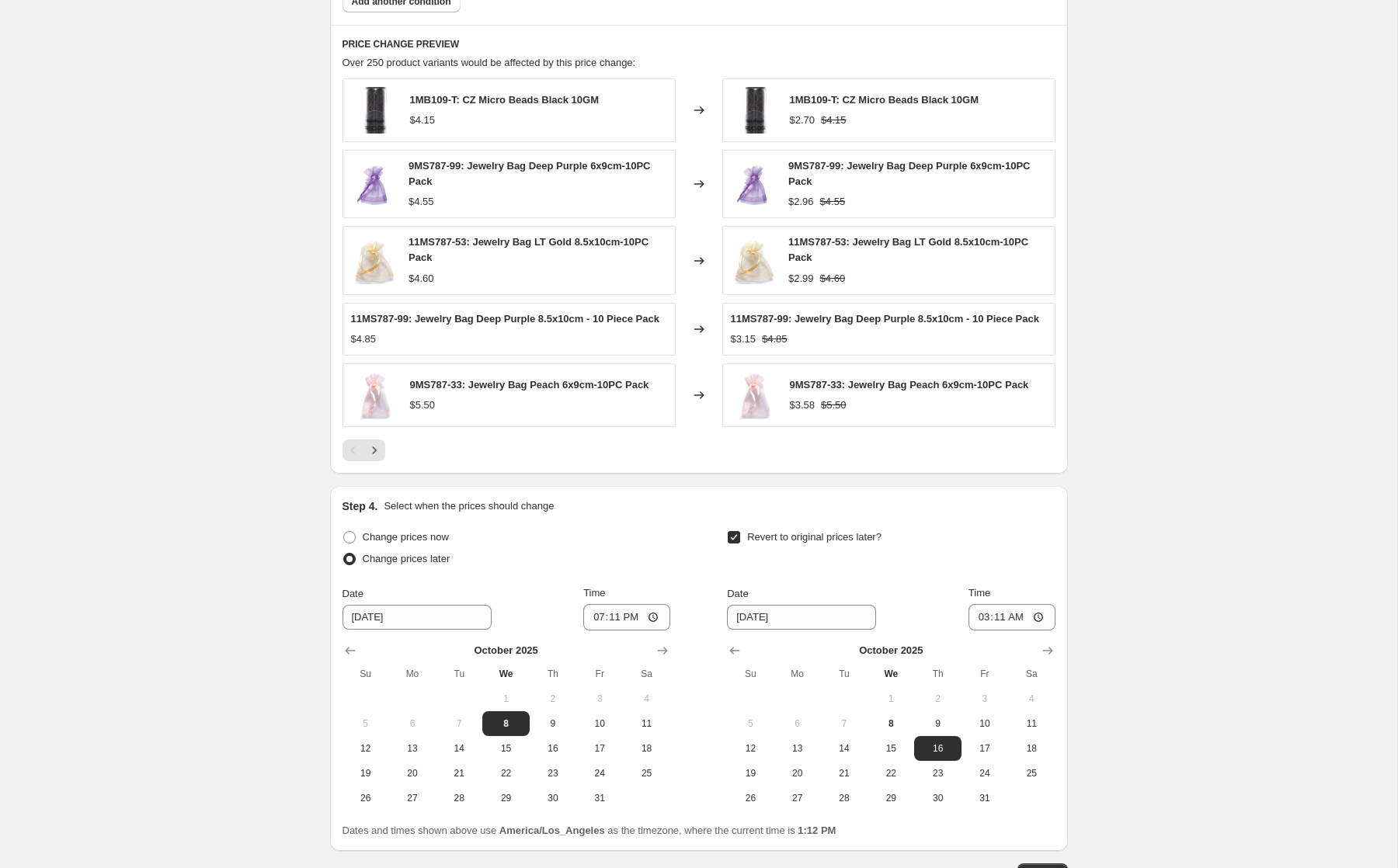
scroll to position [1370, 0]
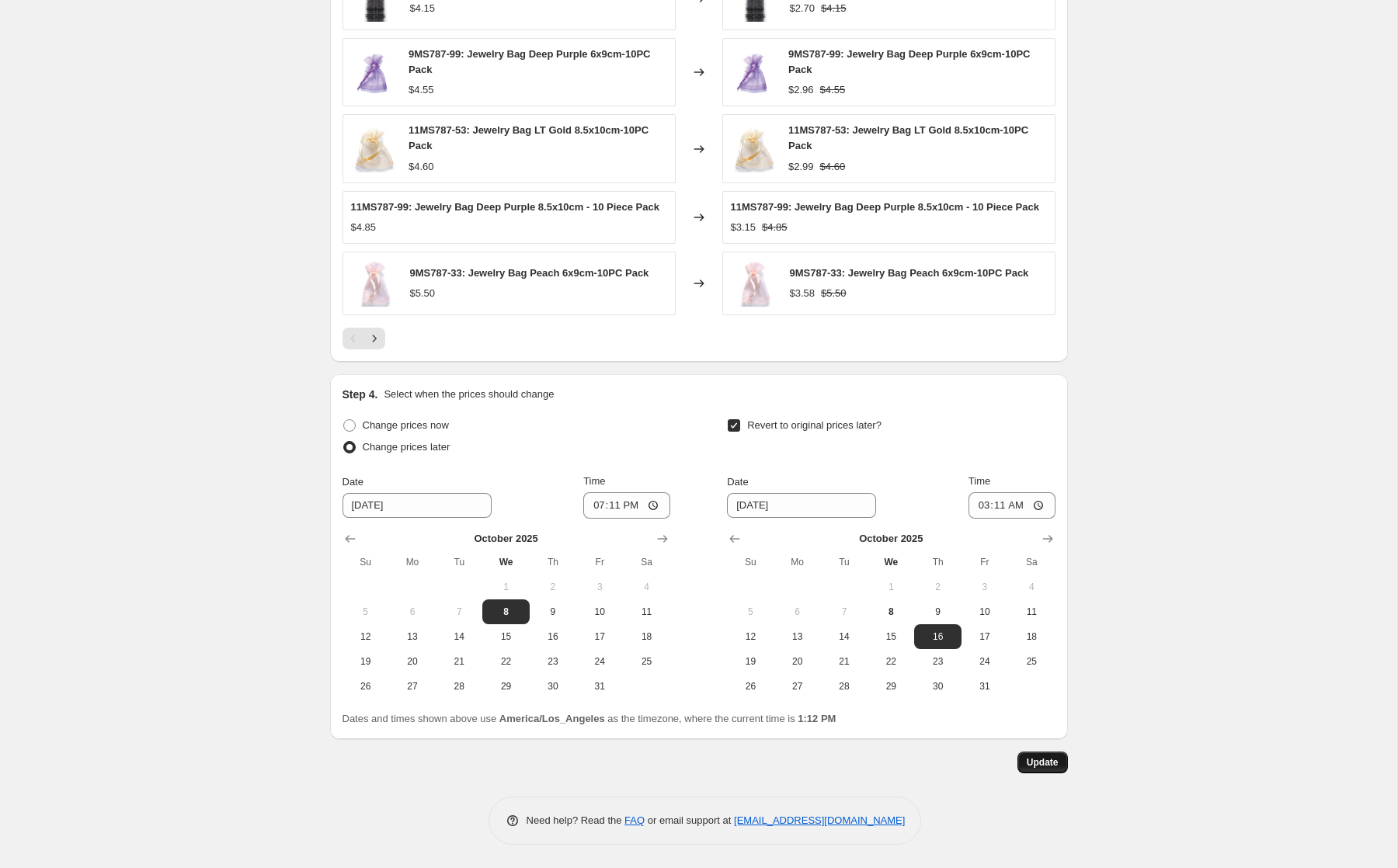
click at [1040, 756] on button "Update" at bounding box center [1043, 762] width 50 height 22
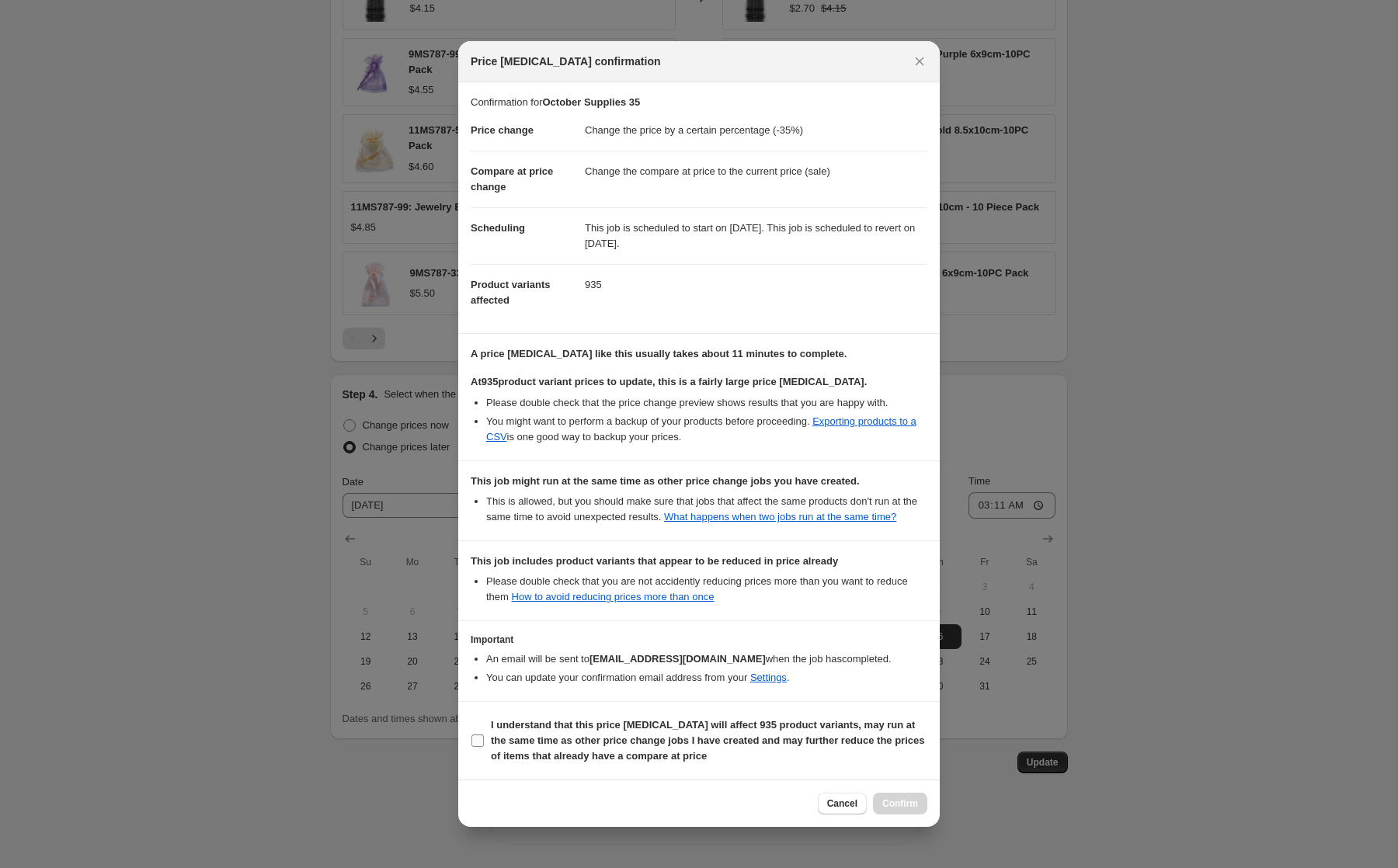
click at [792, 733] on b "I understand that this price [MEDICAL_DATA] will affect 935 product variants, m…" at bounding box center [708, 740] width 433 height 43
click at [484, 735] on input "I understand that this price [MEDICAL_DATA] will affect 935 product variants, m…" at bounding box center [477, 740] width 13 height 13
checkbox input "true"
click at [890, 801] on button "Confirm" at bounding box center [900, 803] width 55 height 22
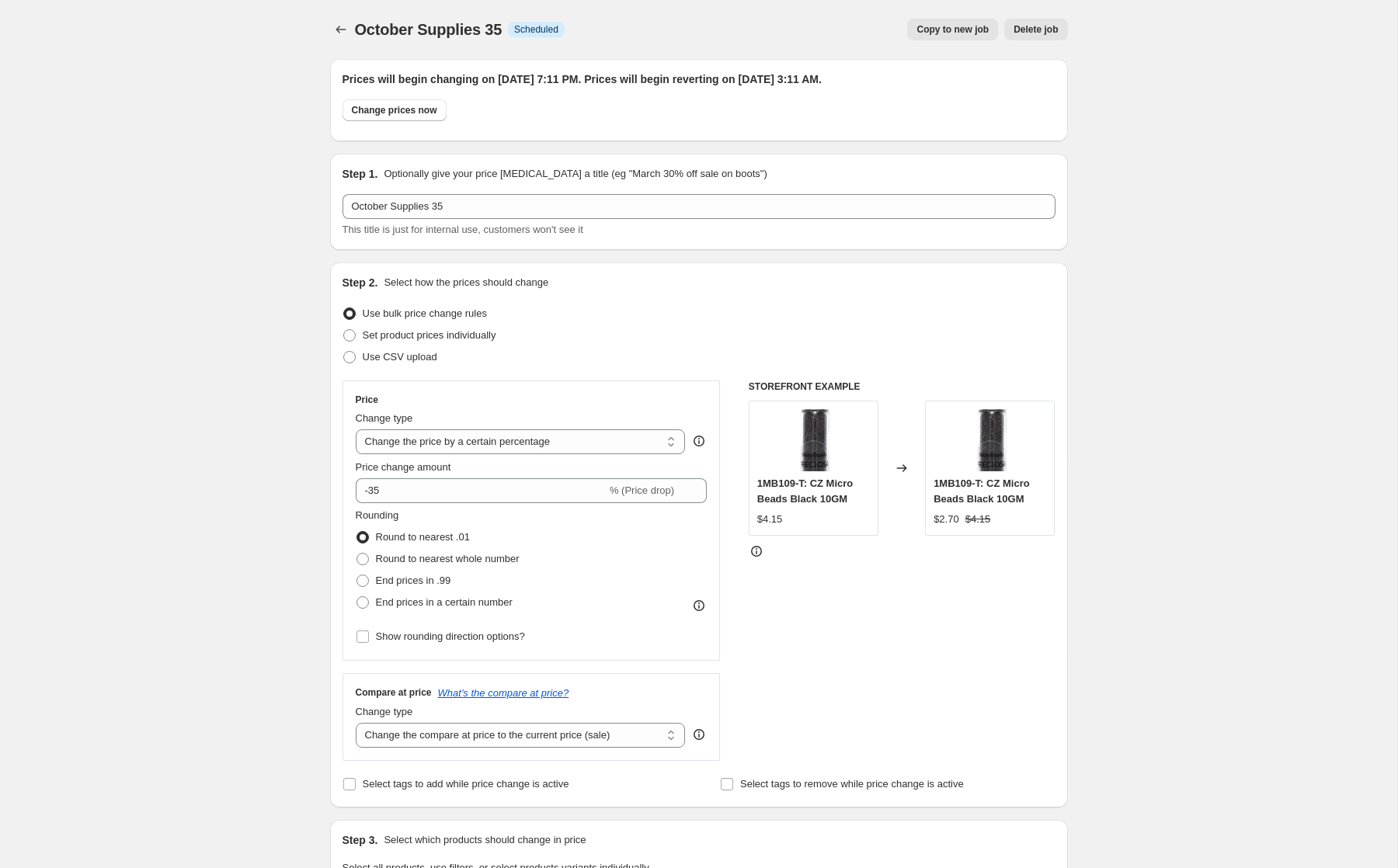
click at [409, 28] on span "October Supplies 35" at bounding box center [429, 29] width 148 height 17
click at [345, 31] on icon "Price change jobs" at bounding box center [341, 29] width 15 height 15
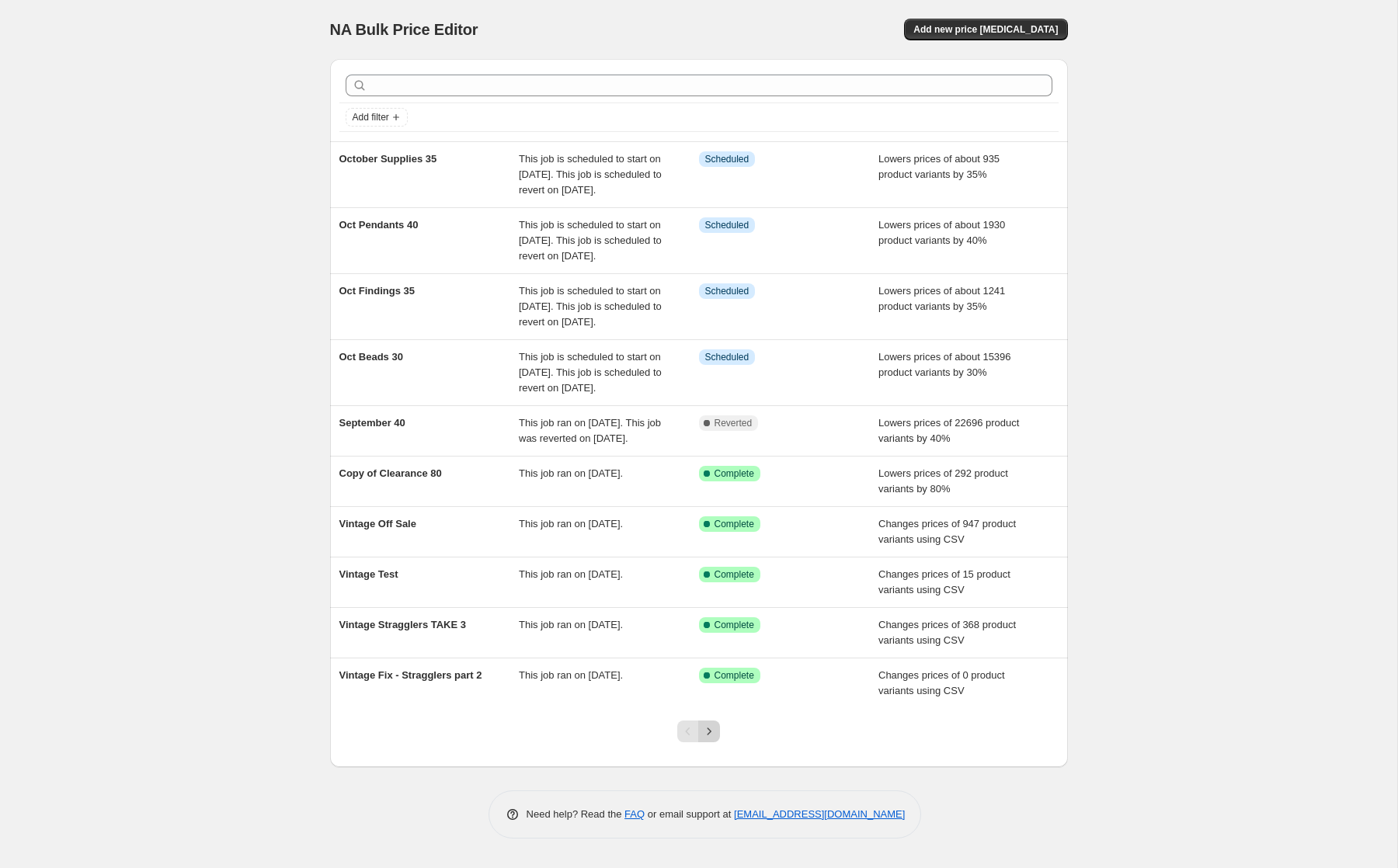
click at [709, 735] on icon "Next" at bounding box center [709, 731] width 4 height 7
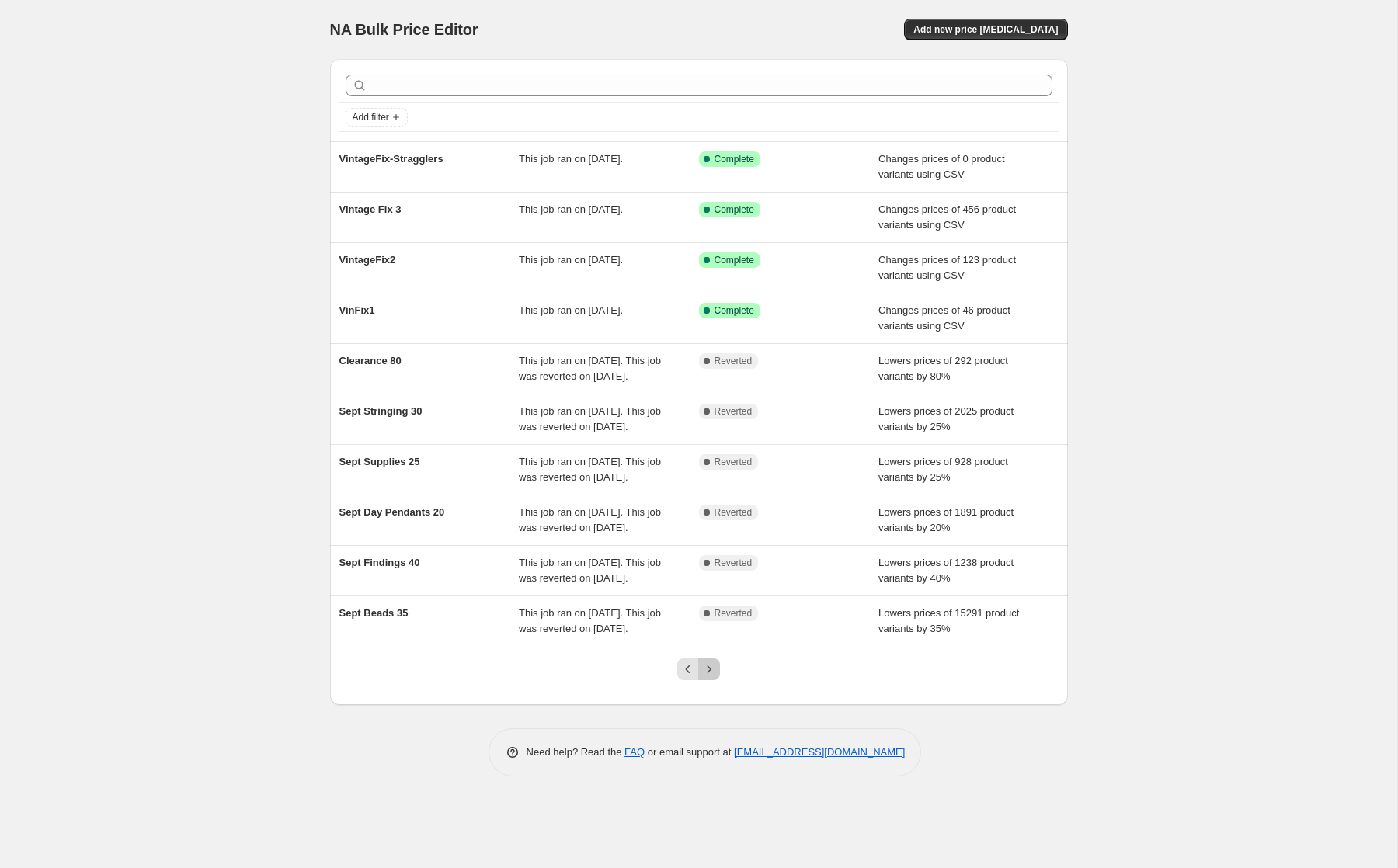
click at [709, 672] on icon "Next" at bounding box center [709, 669] width 4 height 7
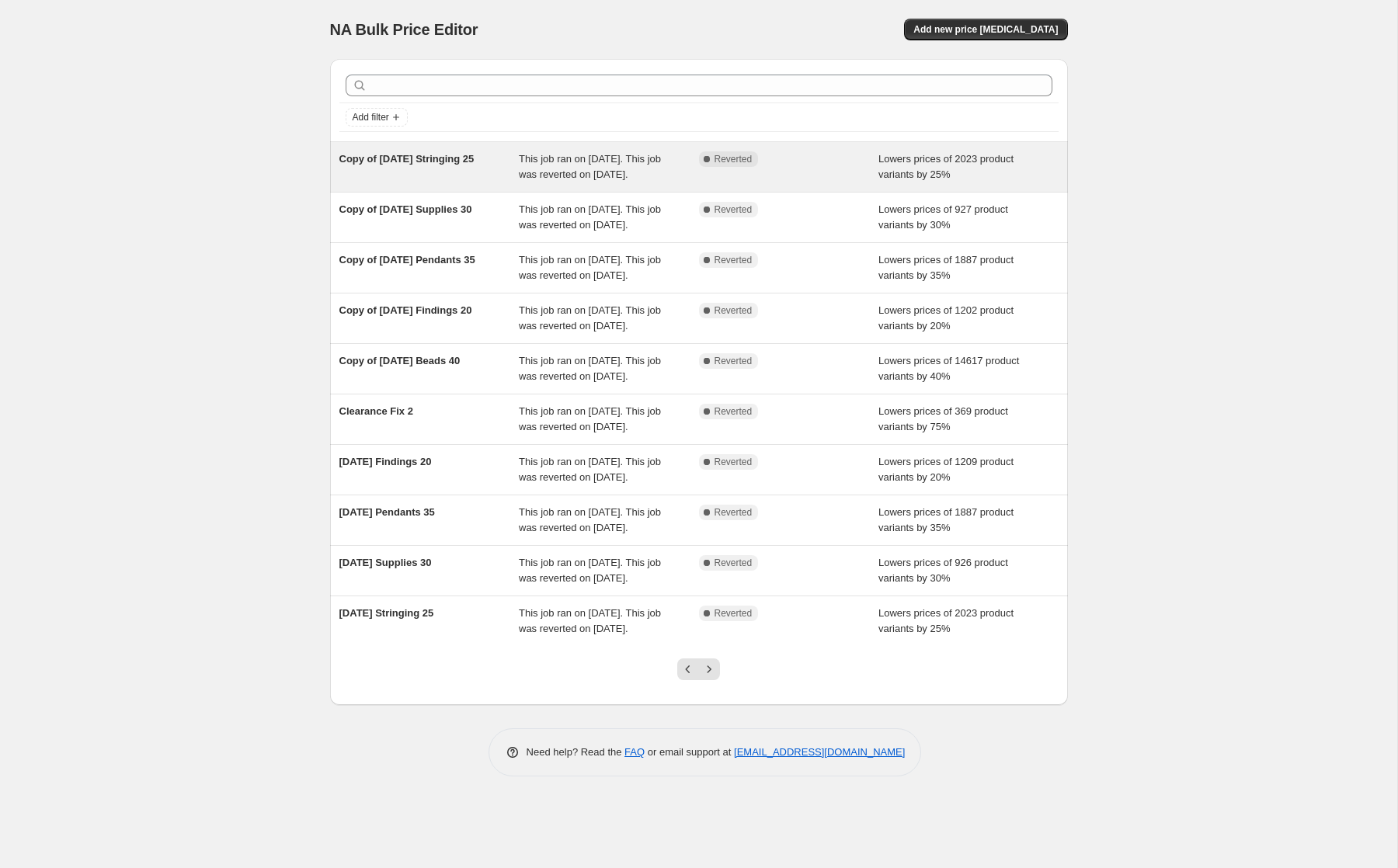
click at [595, 173] on span "This job ran on [DATE]. This job was reverted on [DATE]." at bounding box center [589, 166] width 142 height 27
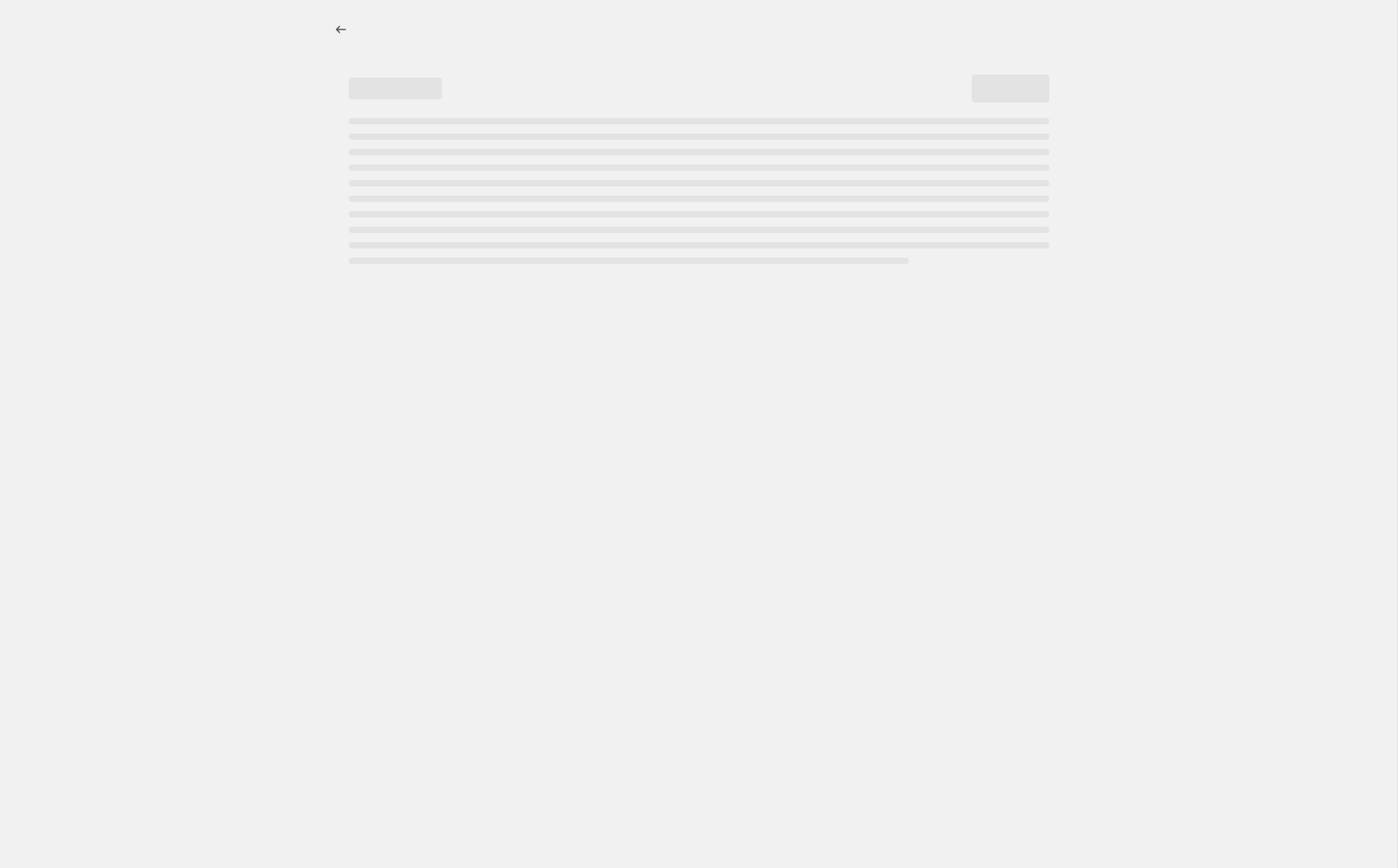
select select "percentage"
select select "collection"
select select "tag"
select select "not_equal"
select select "tag"
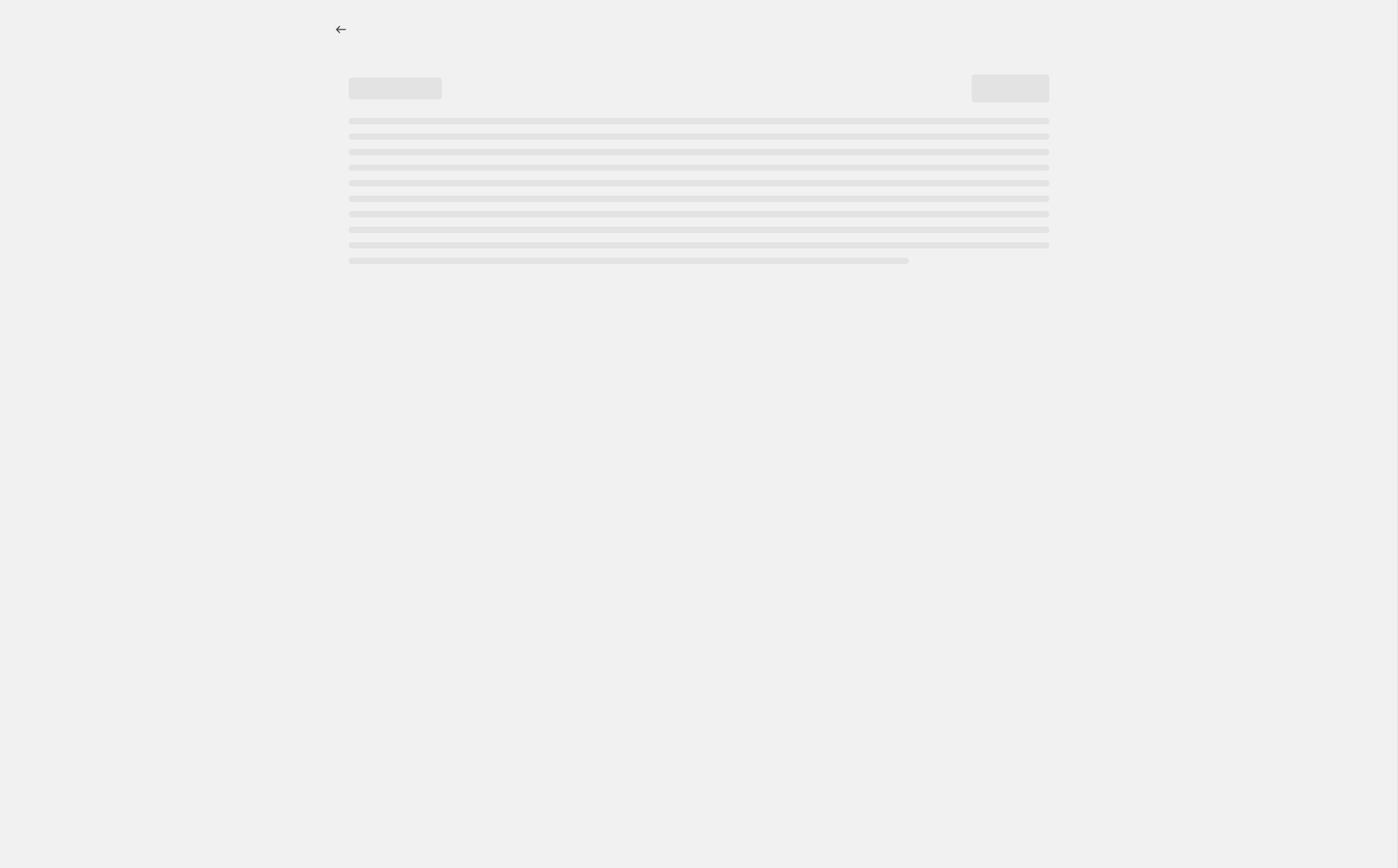
select select "not_equal"
select select "tag"
select select "not_equal"
select select "tag"
select select "not_equal"
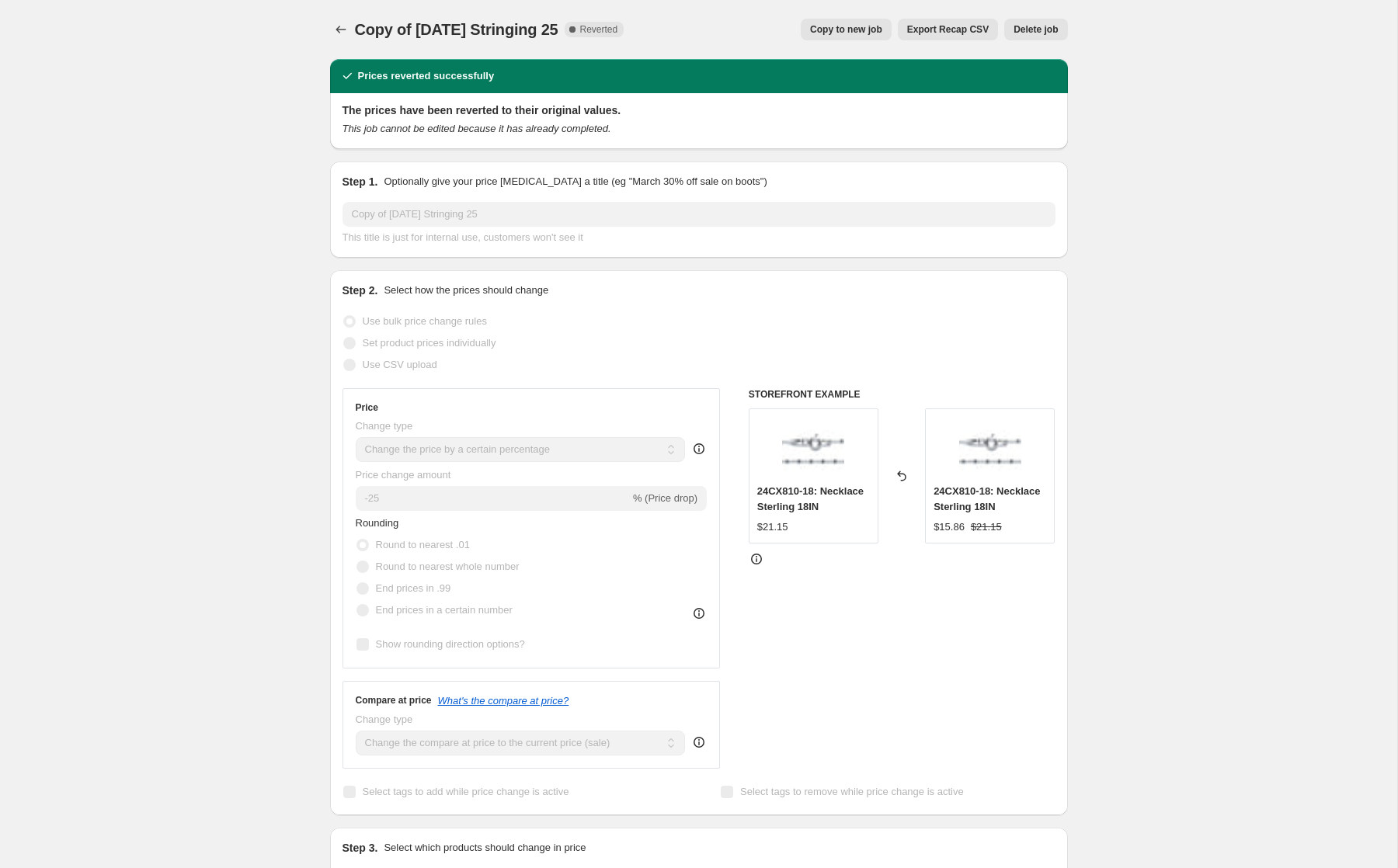
click at [838, 25] on span "Copy to new job" at bounding box center [846, 29] width 72 height 13
select select "percentage"
select select "collection"
select select "tag"
select select "not_equal"
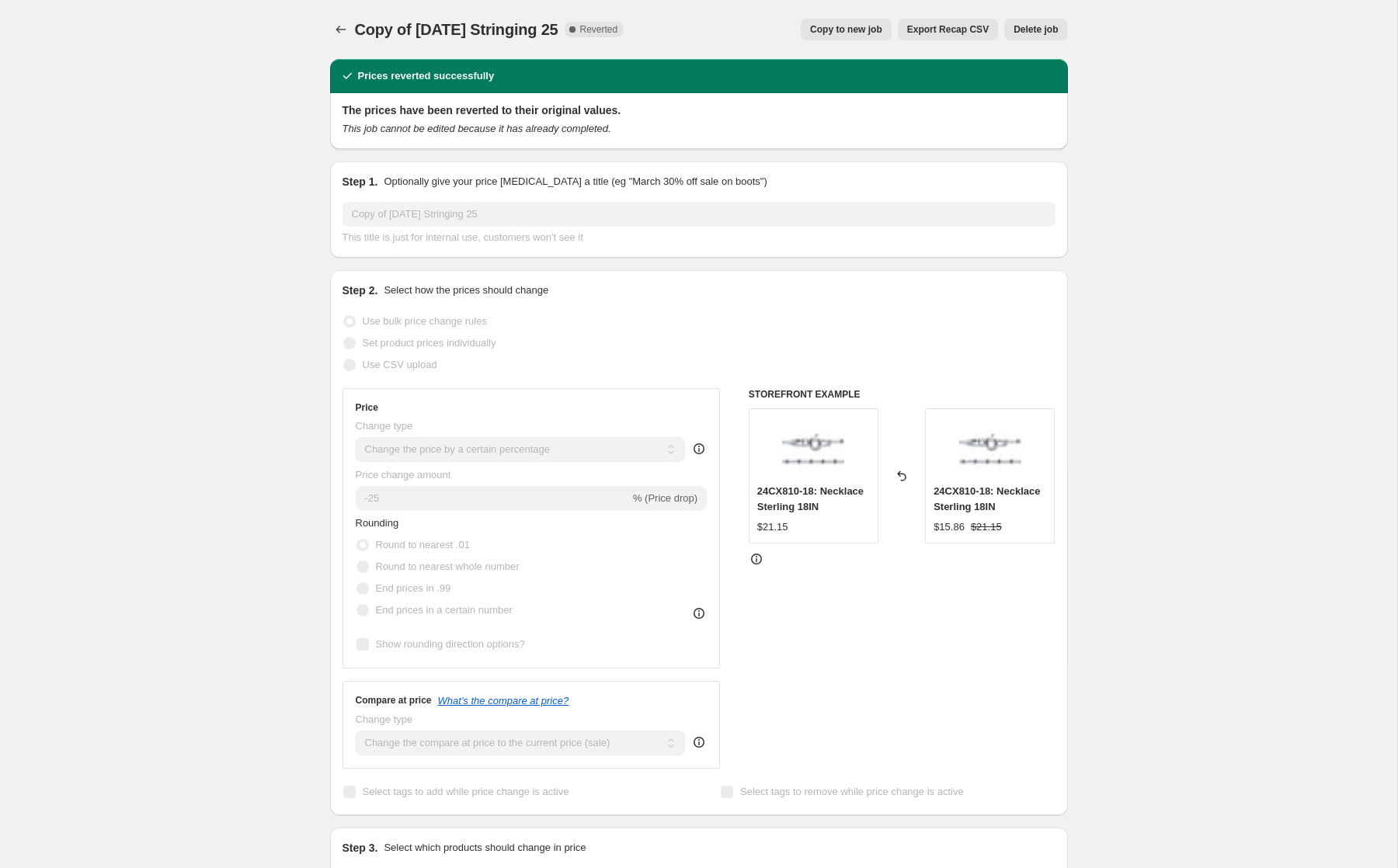
select select "tag"
select select "not_equal"
select select "tag"
select select "not_equal"
select select "tag"
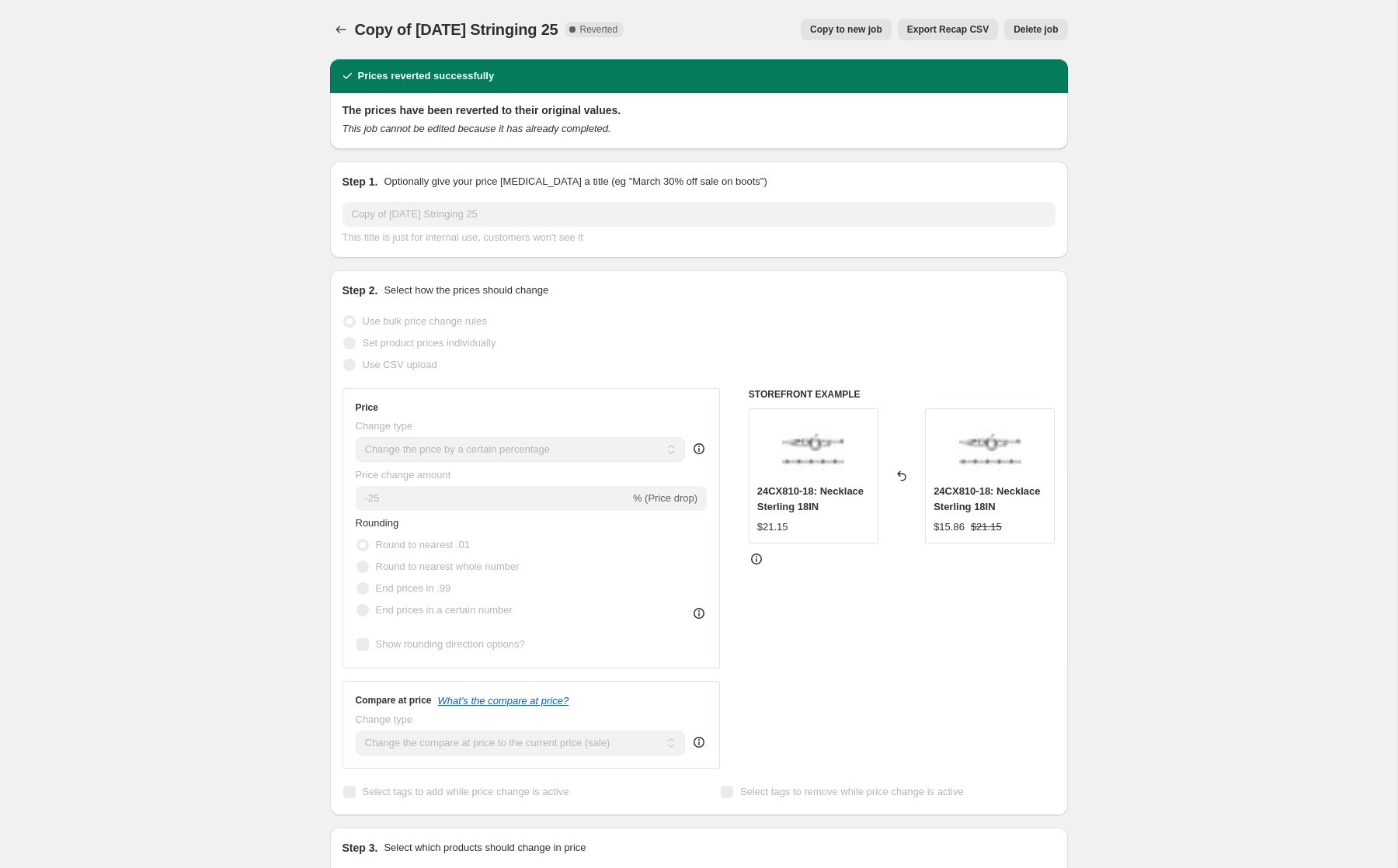
select select "not_equal"
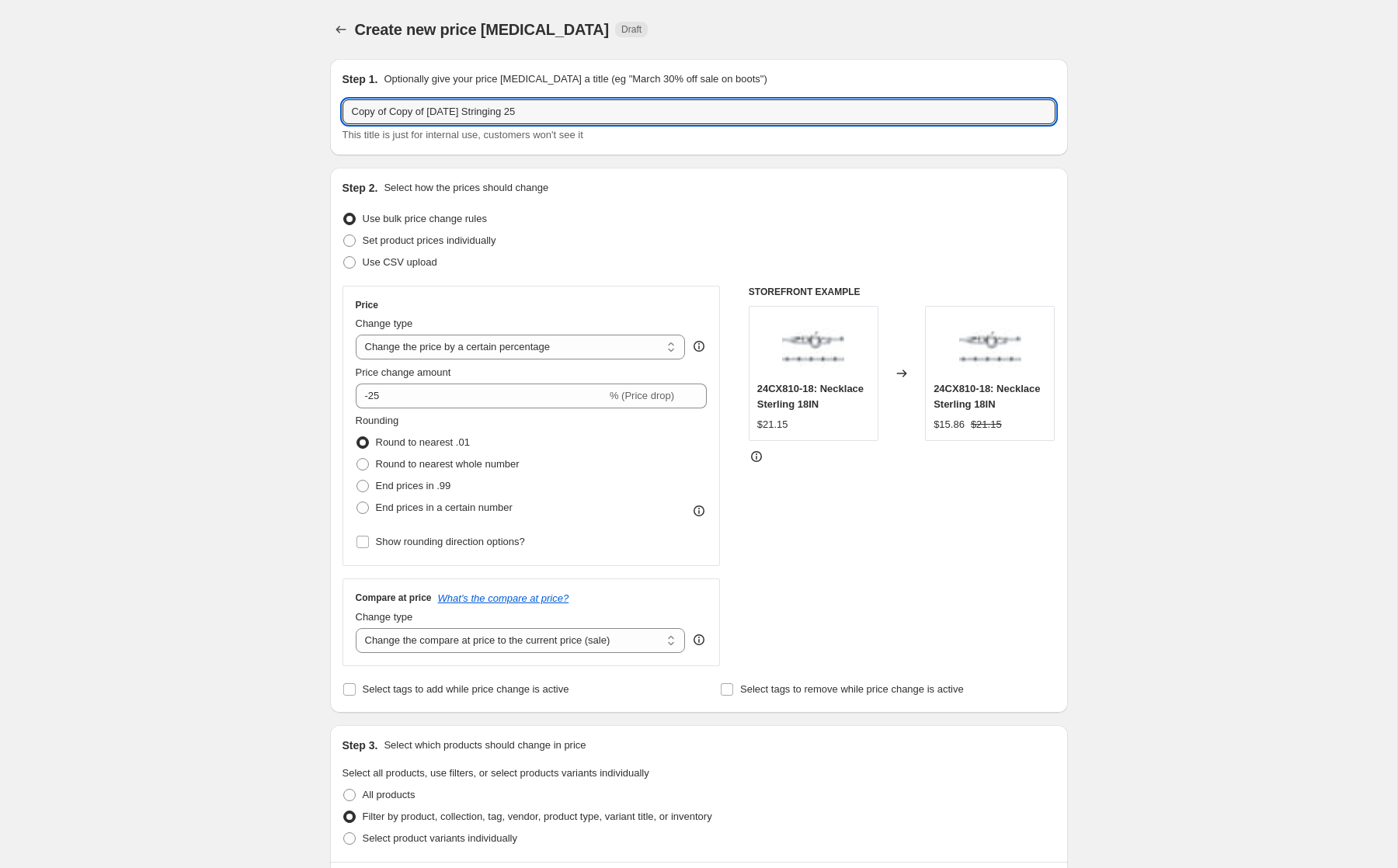
drag, startPoint x: 481, startPoint y: 111, endPoint x: 379, endPoint y: 98, distance: 102.8
click at [377, 98] on div "Step 1. Optionally give your price [MEDICAL_DATA] a title (eg "March 30% off sa…" at bounding box center [699, 107] width 713 height 71
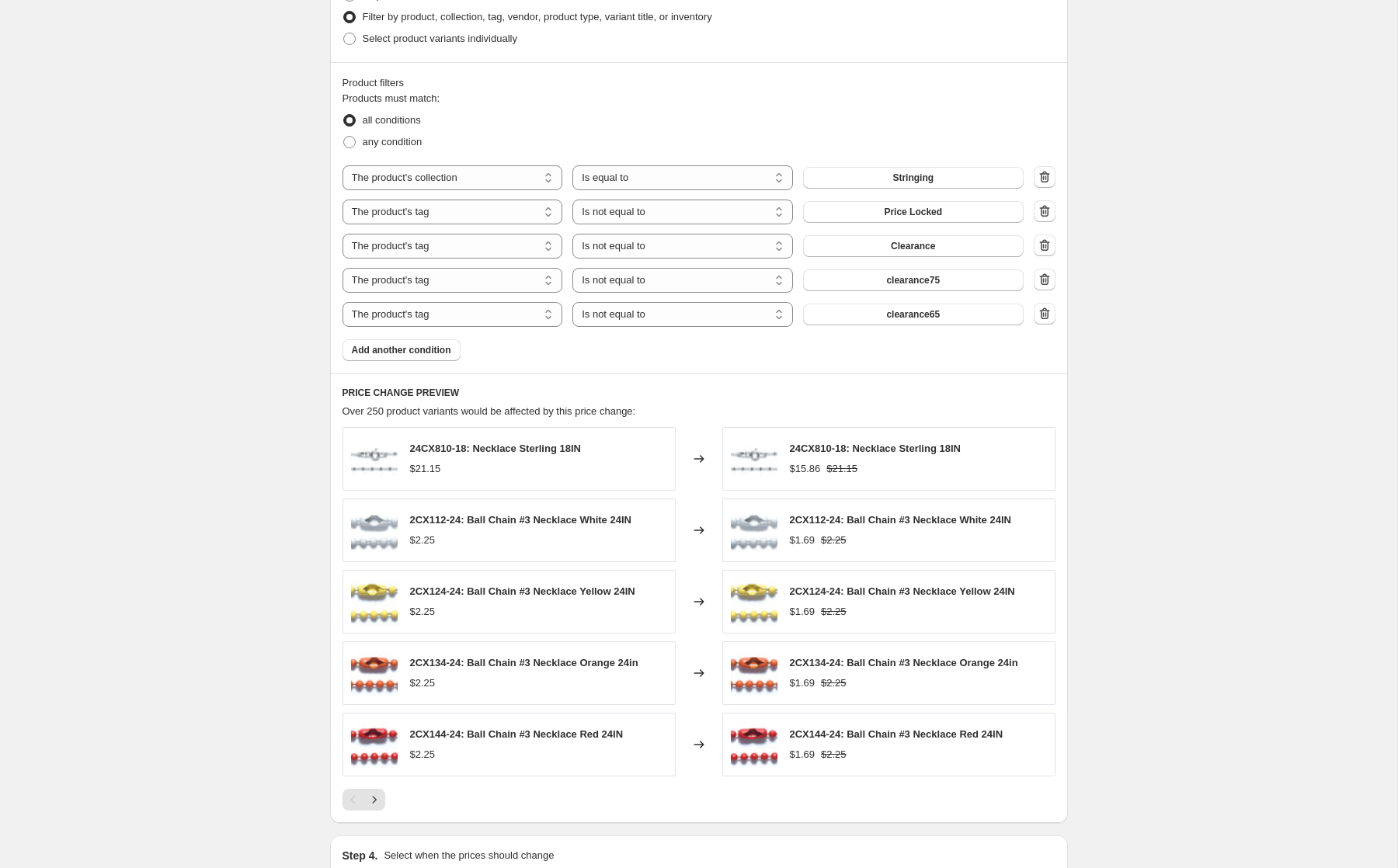
scroll to position [996, 0]
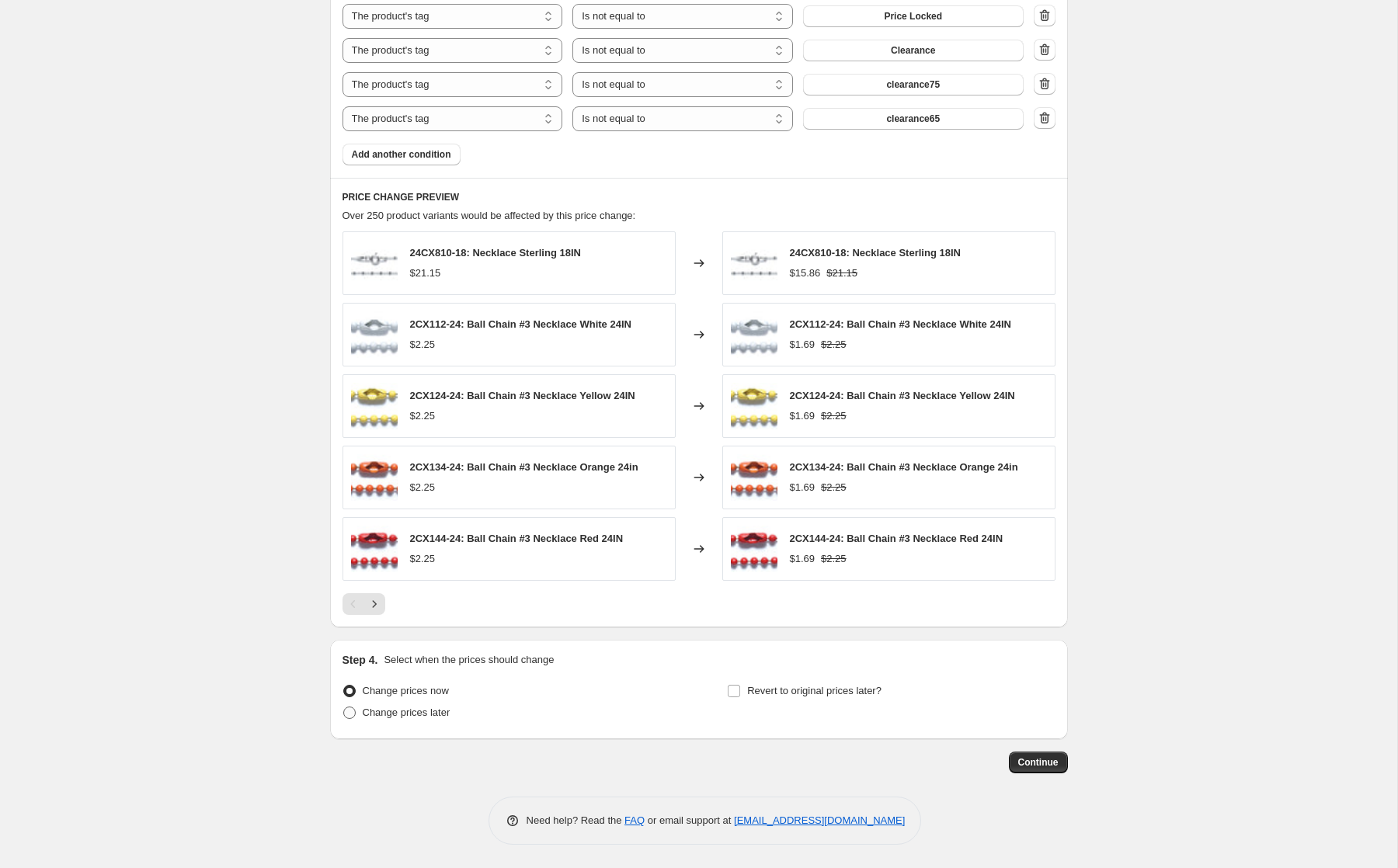
type input "October Stringing 25"
click at [395, 714] on span "Change prices later" at bounding box center [406, 713] width 88 height 12
click at [344, 708] on input "Change prices later" at bounding box center [343, 707] width 1 height 1
radio input "true"
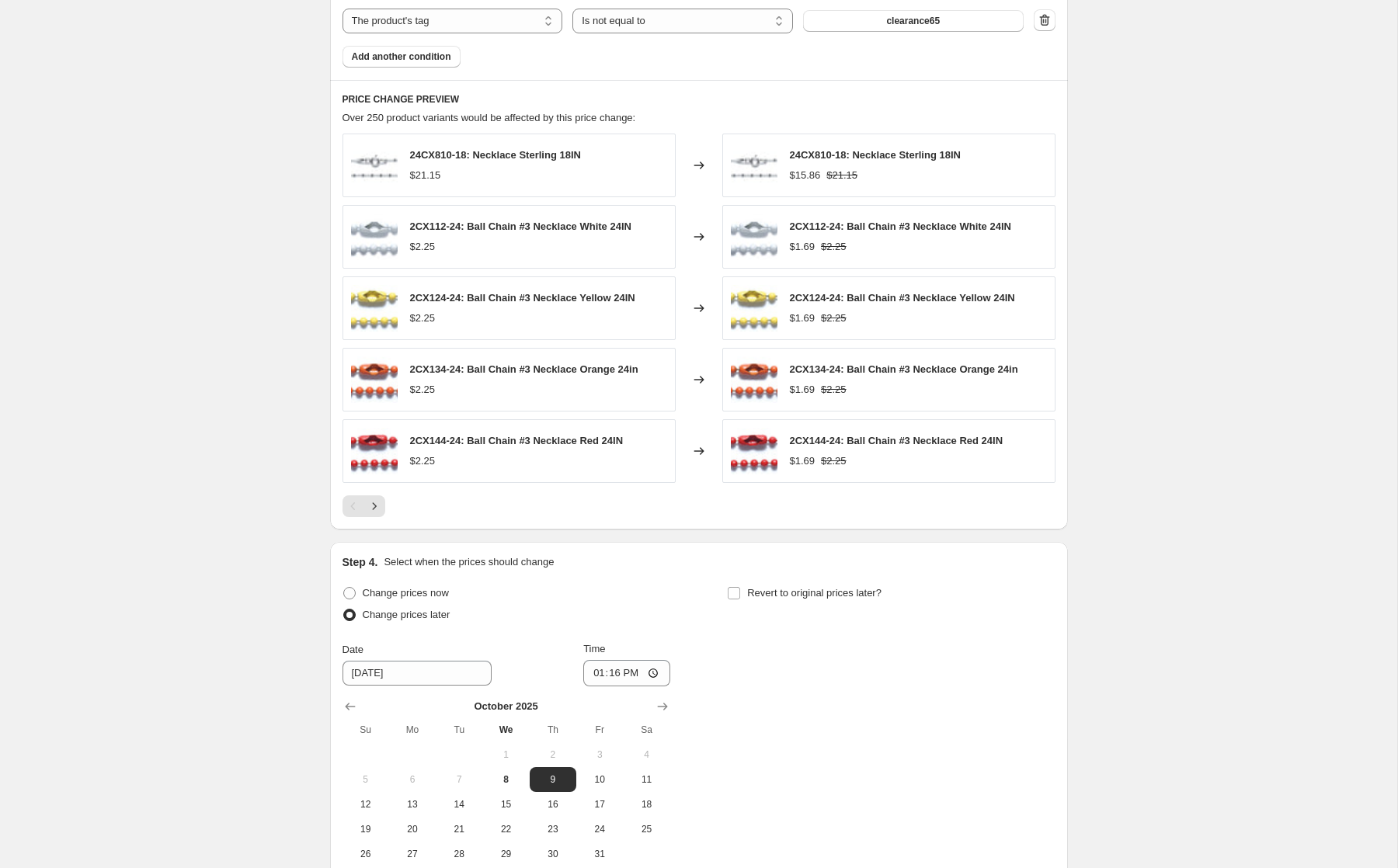
scroll to position [1261, 0]
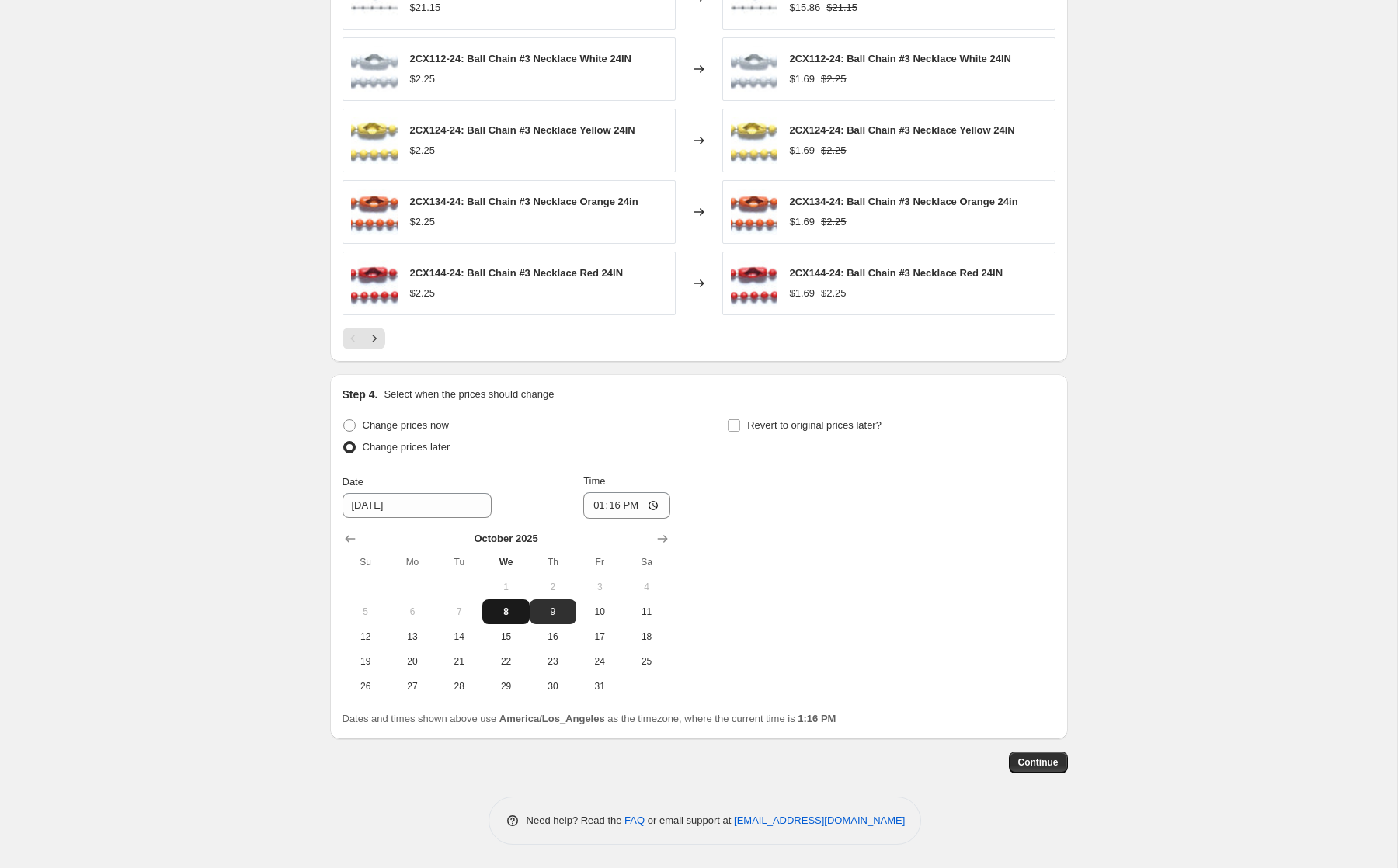
click at [502, 604] on button "8" at bounding box center [505, 612] width 46 height 25
type input "[DATE]"
click at [598, 506] on input "13:16" at bounding box center [627, 505] width 87 height 26
type input "19:16"
click at [773, 427] on span "Revert to original prices later?" at bounding box center [814, 425] width 134 height 12
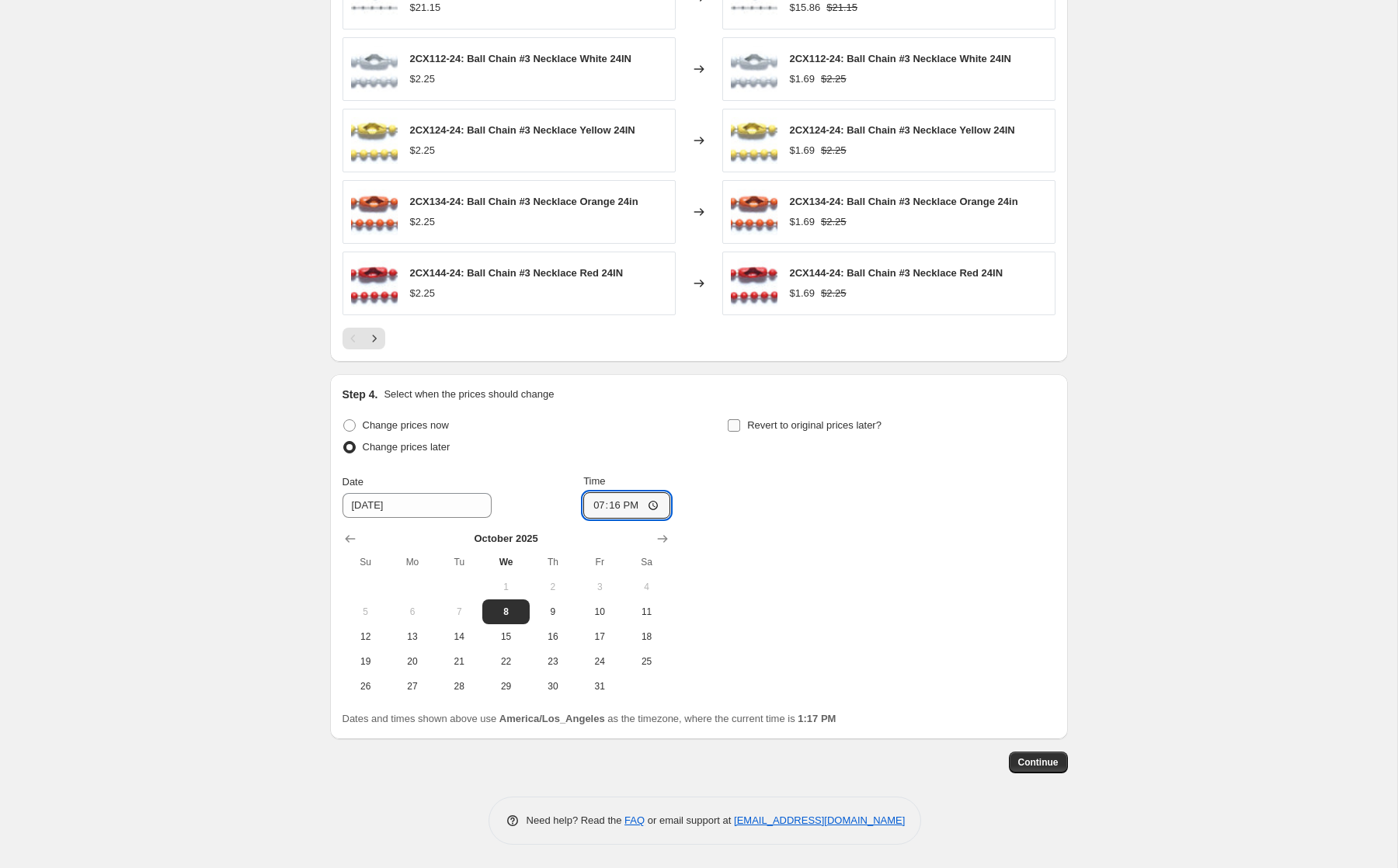
click at [740, 427] on input "Revert to original prices later?" at bounding box center [734, 425] width 13 height 13
checkbox input "true"
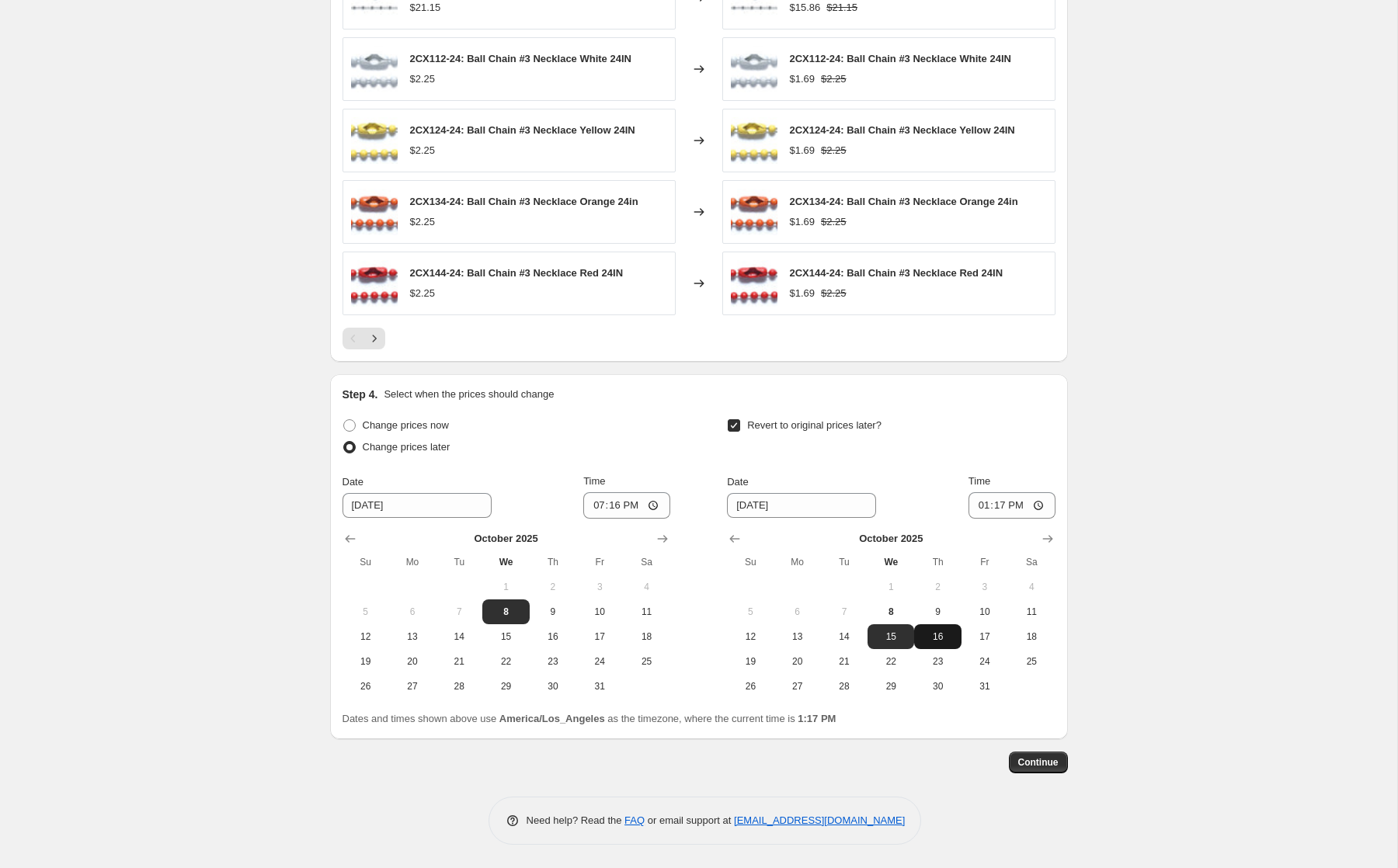
click at [928, 644] on button "16" at bounding box center [937, 637] width 46 height 25
type input "[DATE]"
click at [978, 501] on input "13:17" at bounding box center [1012, 505] width 87 height 26
click at [1014, 503] on input "16:17" at bounding box center [1012, 505] width 87 height 26
type input "04:17"
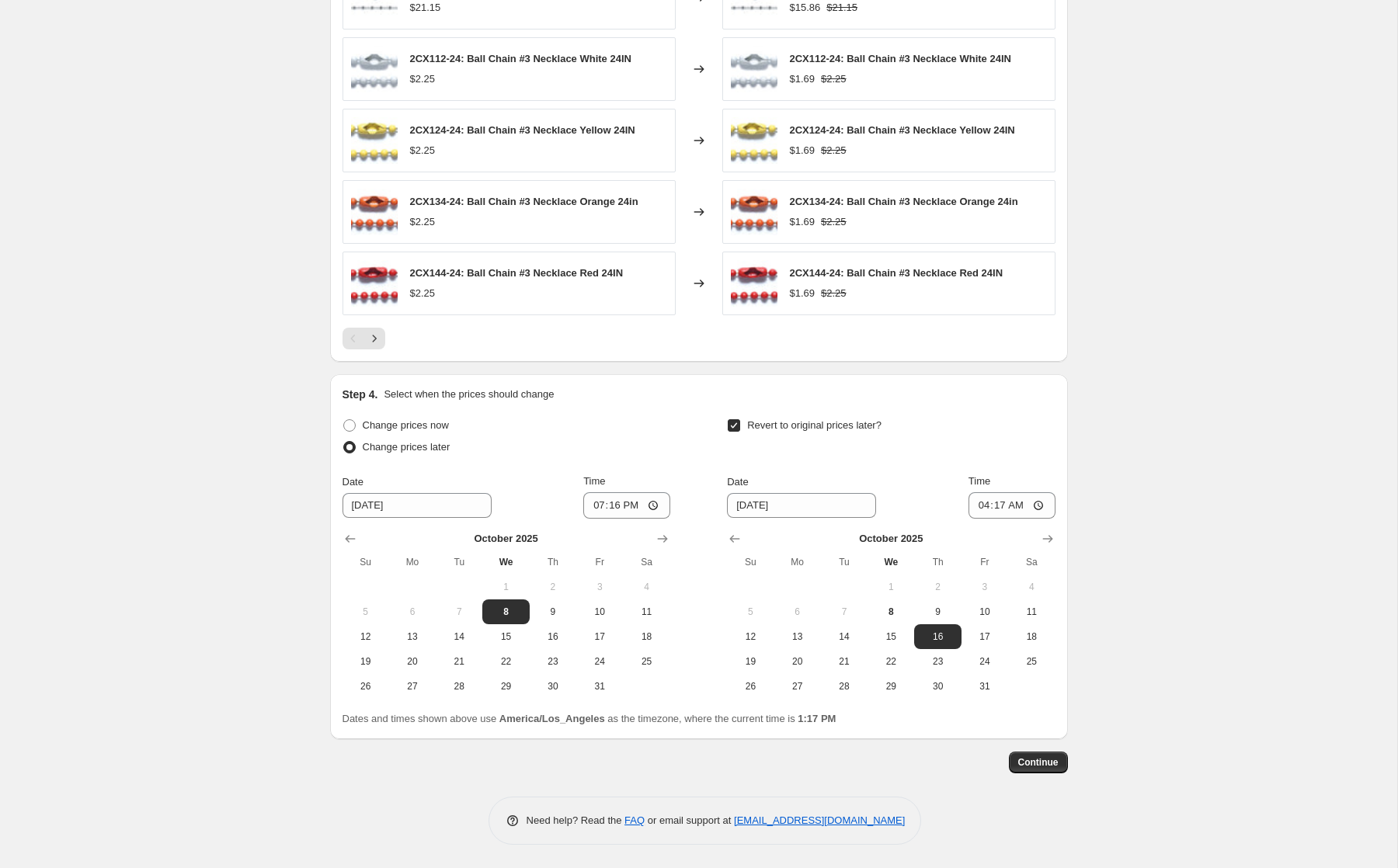
click at [1025, 756] on button "Continue" at bounding box center [1038, 762] width 59 height 22
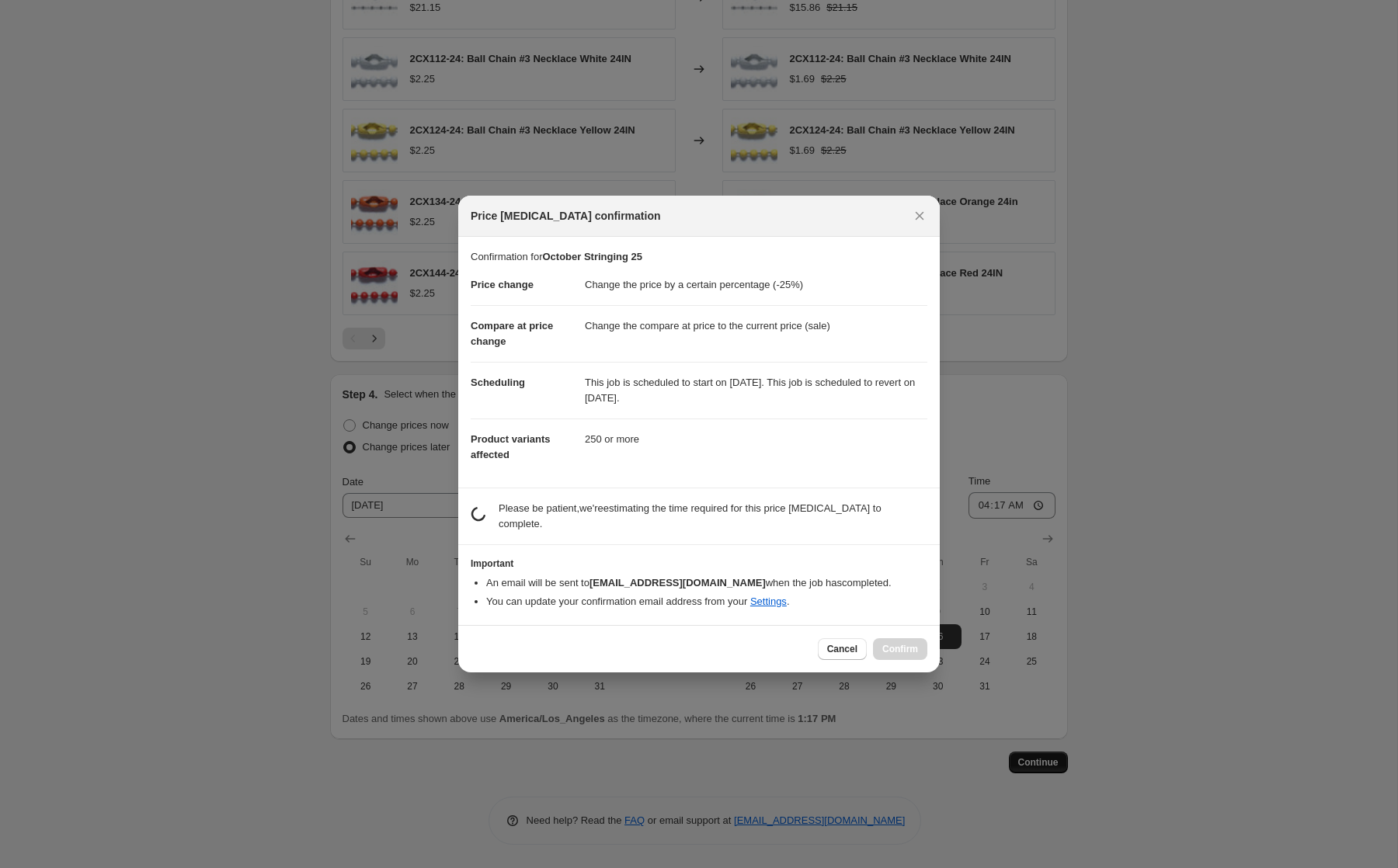
scroll to position [0, 0]
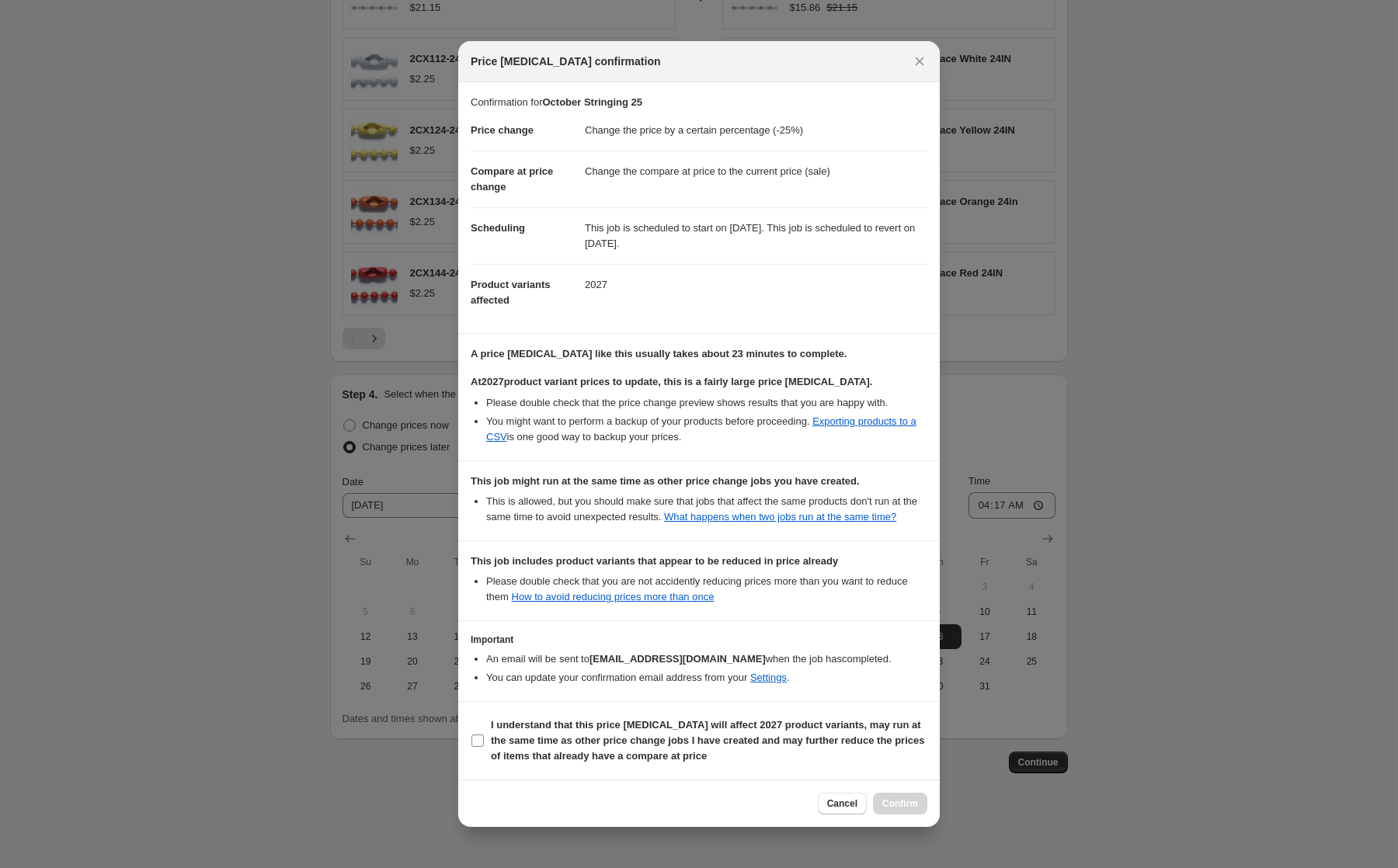
click at [821, 735] on b "I understand that this price [MEDICAL_DATA] will affect 2027 product variants, …" at bounding box center [708, 740] width 433 height 43
click at [484, 735] on input "I understand that this price [MEDICAL_DATA] will affect 2027 product variants, …" at bounding box center [477, 740] width 13 height 13
checkbox input "true"
click at [903, 810] on span "Confirm" at bounding box center [900, 803] width 36 height 13
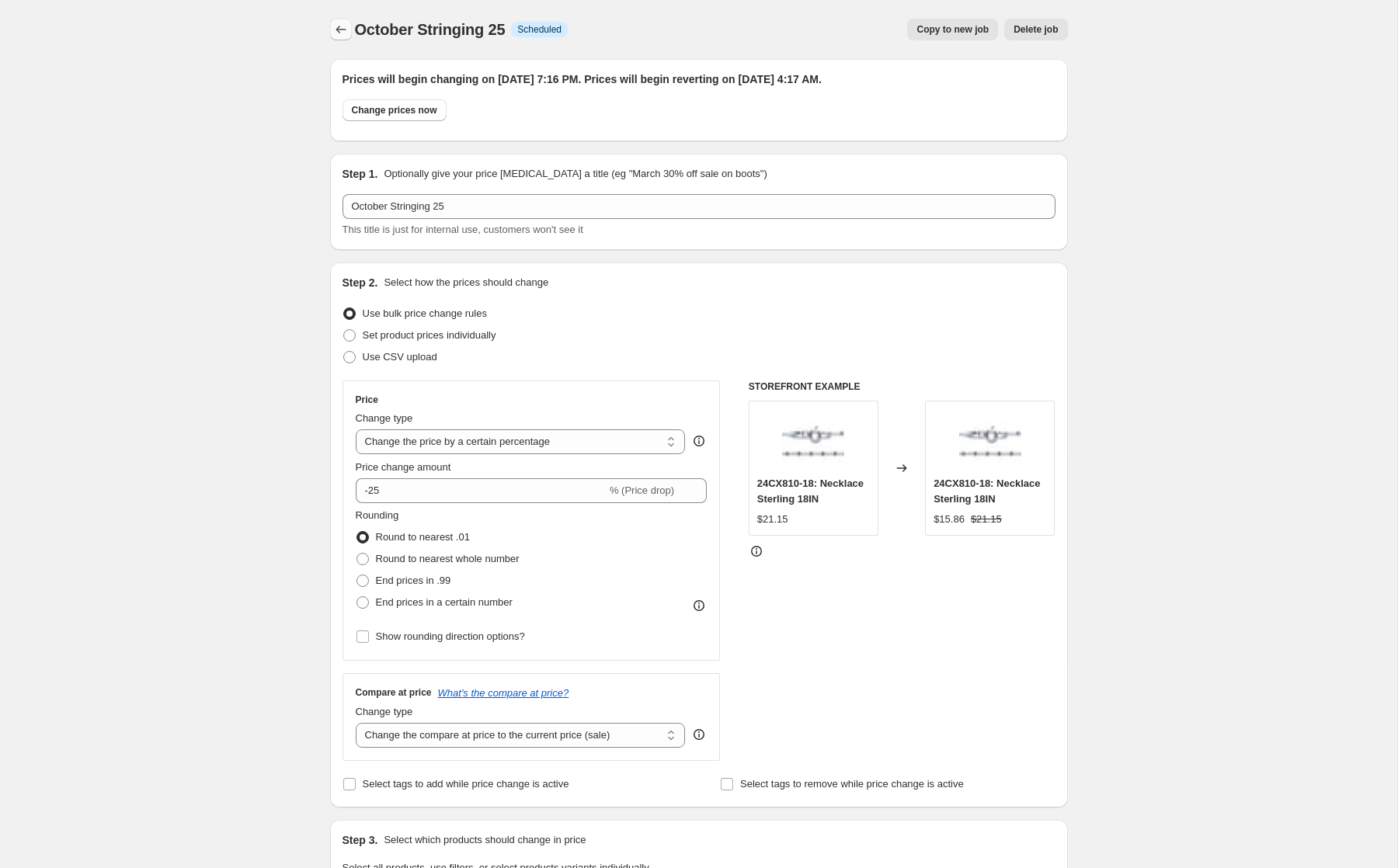
click at [340, 29] on icon "Price change jobs" at bounding box center [341, 29] width 10 height 8
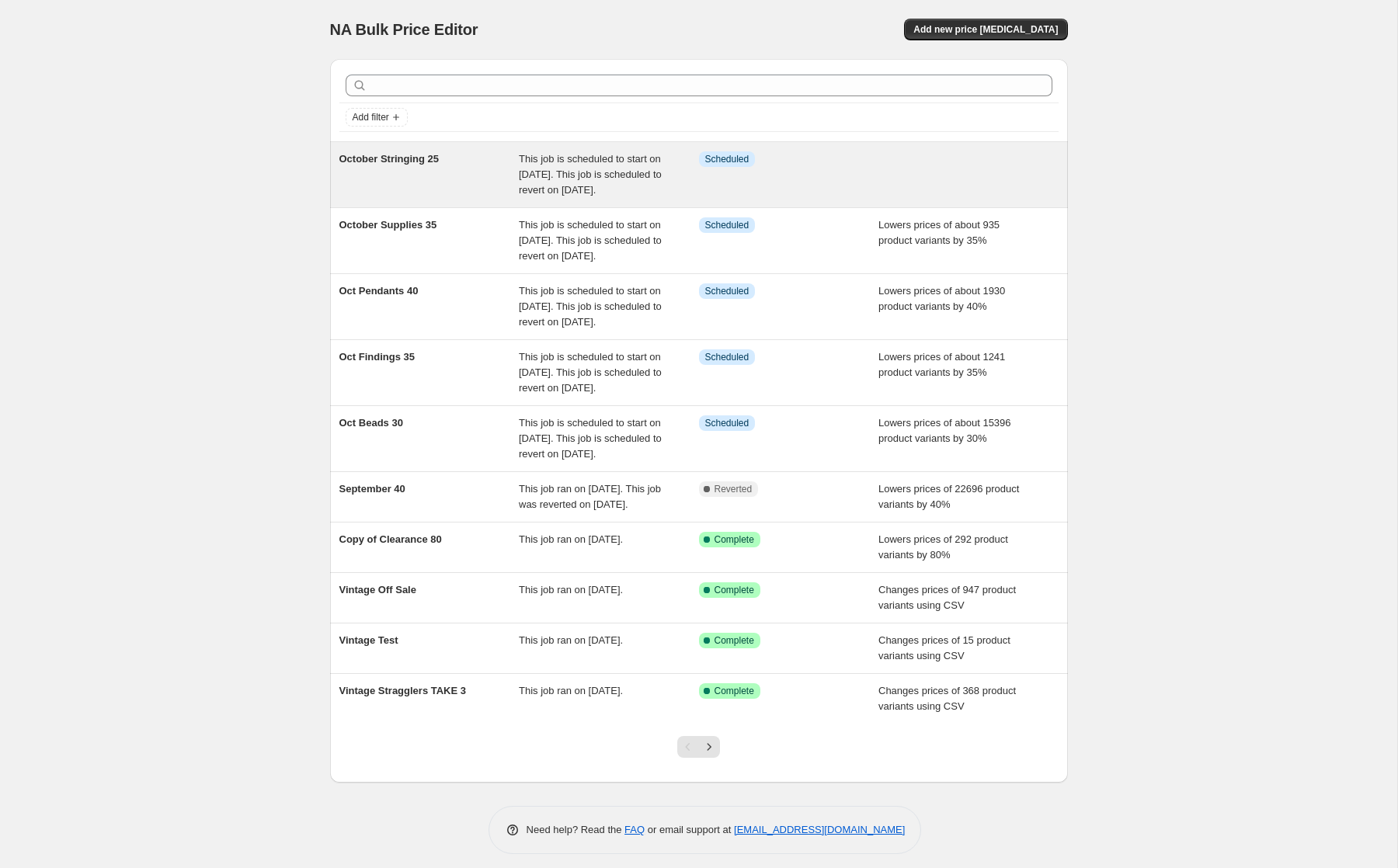
click at [416, 190] on div "October Stringing 25" at bounding box center [429, 174] width 181 height 46
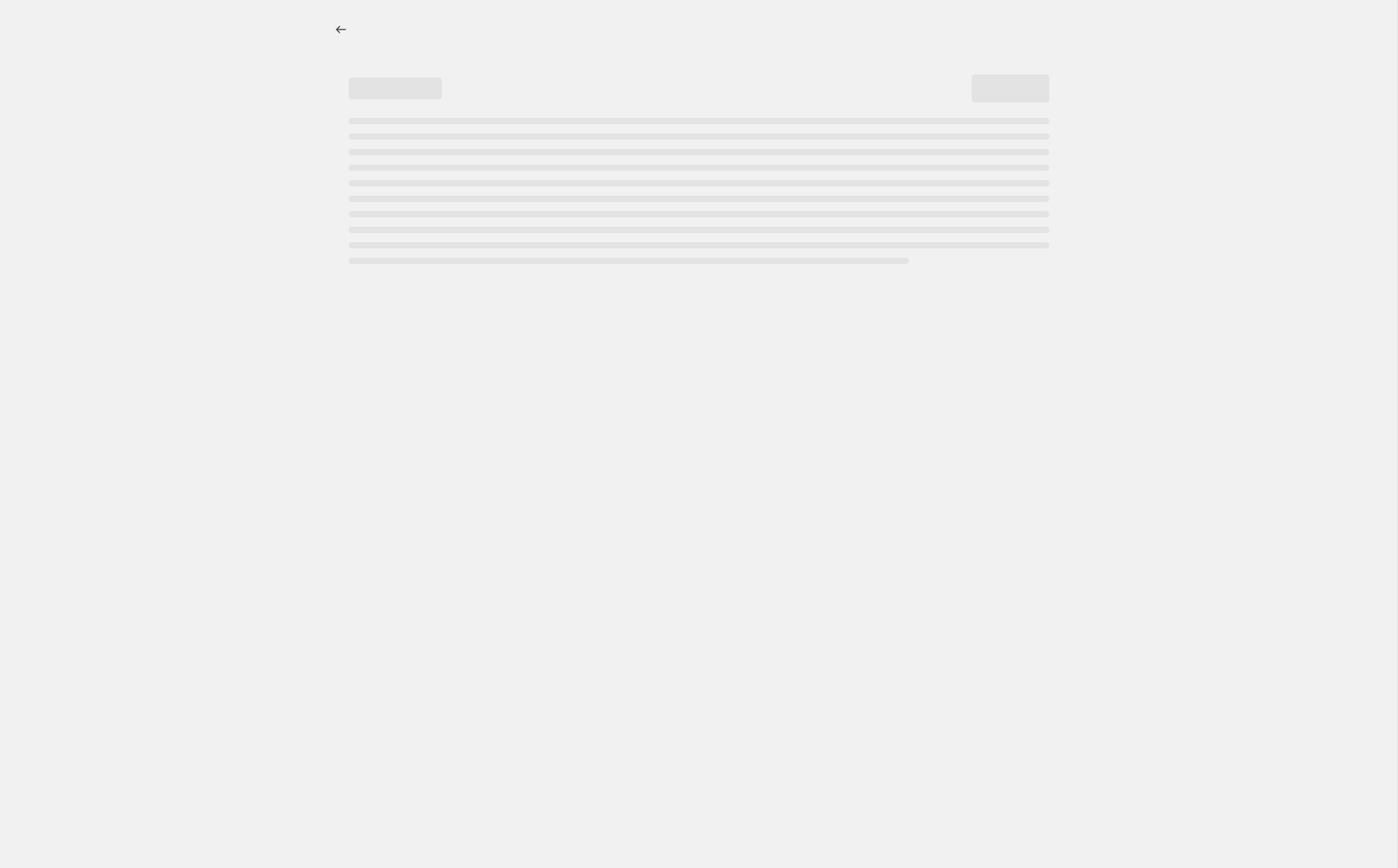
select select "percentage"
select select "collection"
select select "tag"
select select "not_equal"
select select "tag"
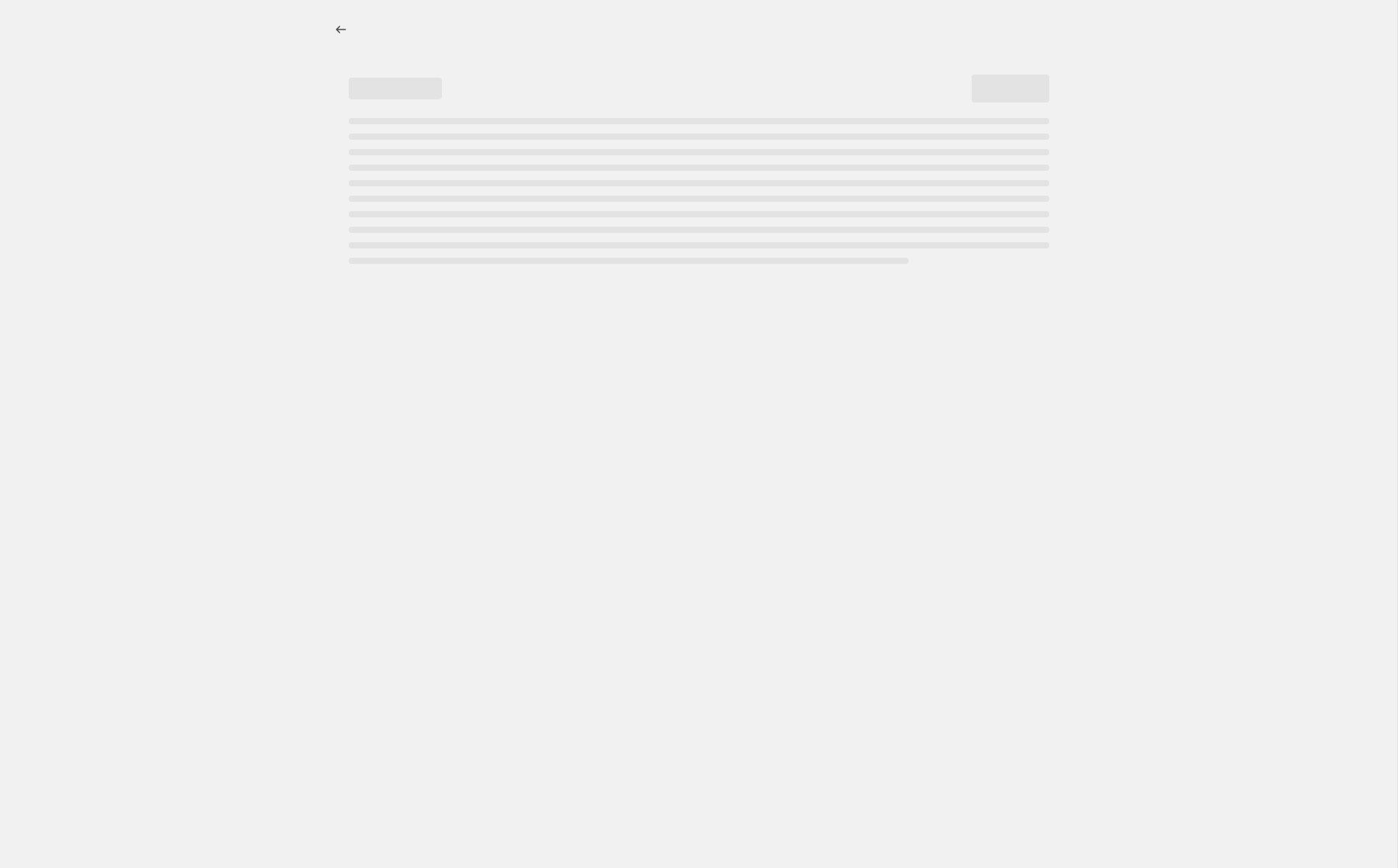
select select "not_equal"
select select "tag"
select select "not_equal"
select select "tag"
select select "not_equal"
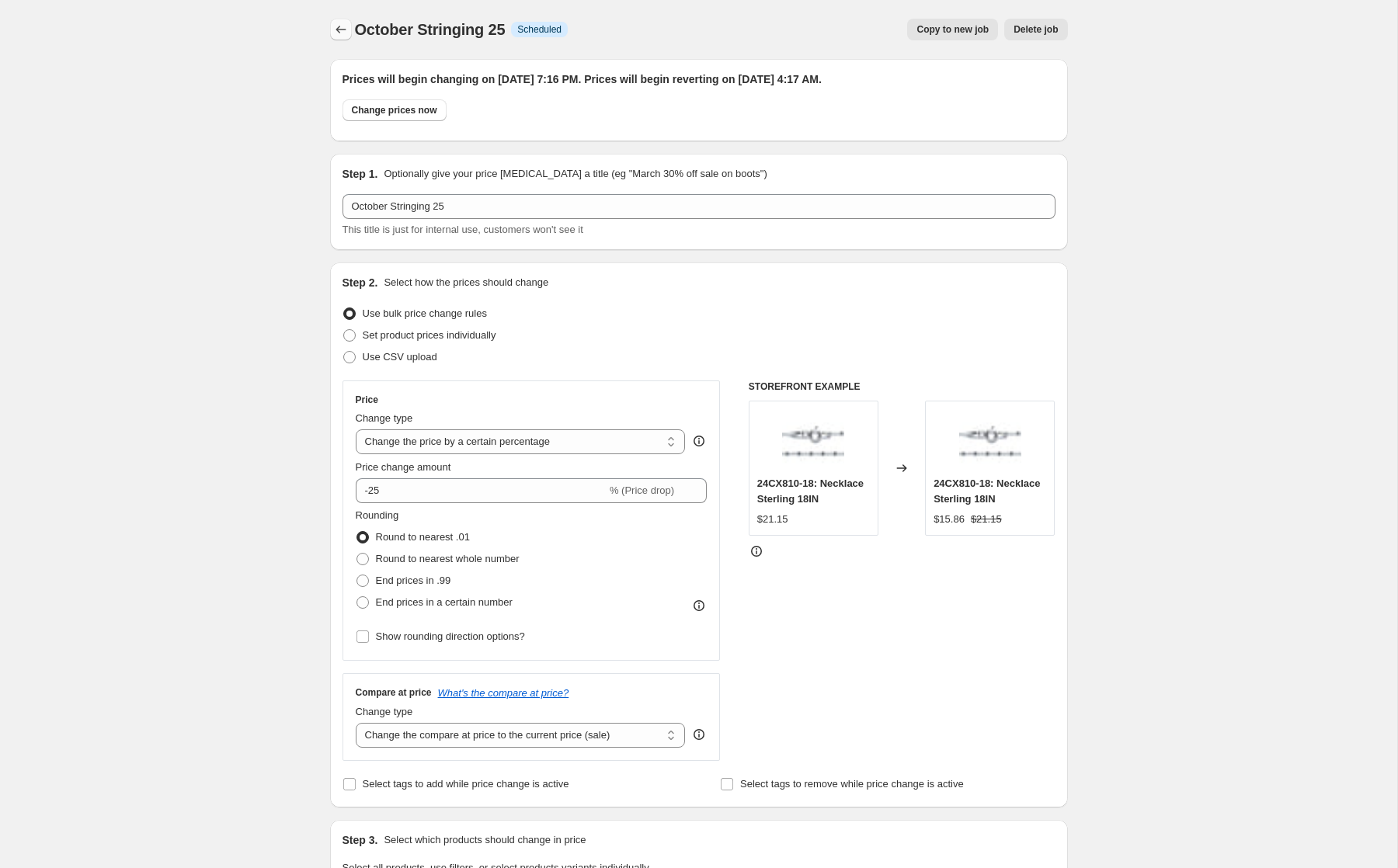
click at [333, 35] on icon "Price change jobs" at bounding box center [341, 29] width 15 height 15
